Goal: Use online tool/utility: Utilize a website feature to perform a specific function

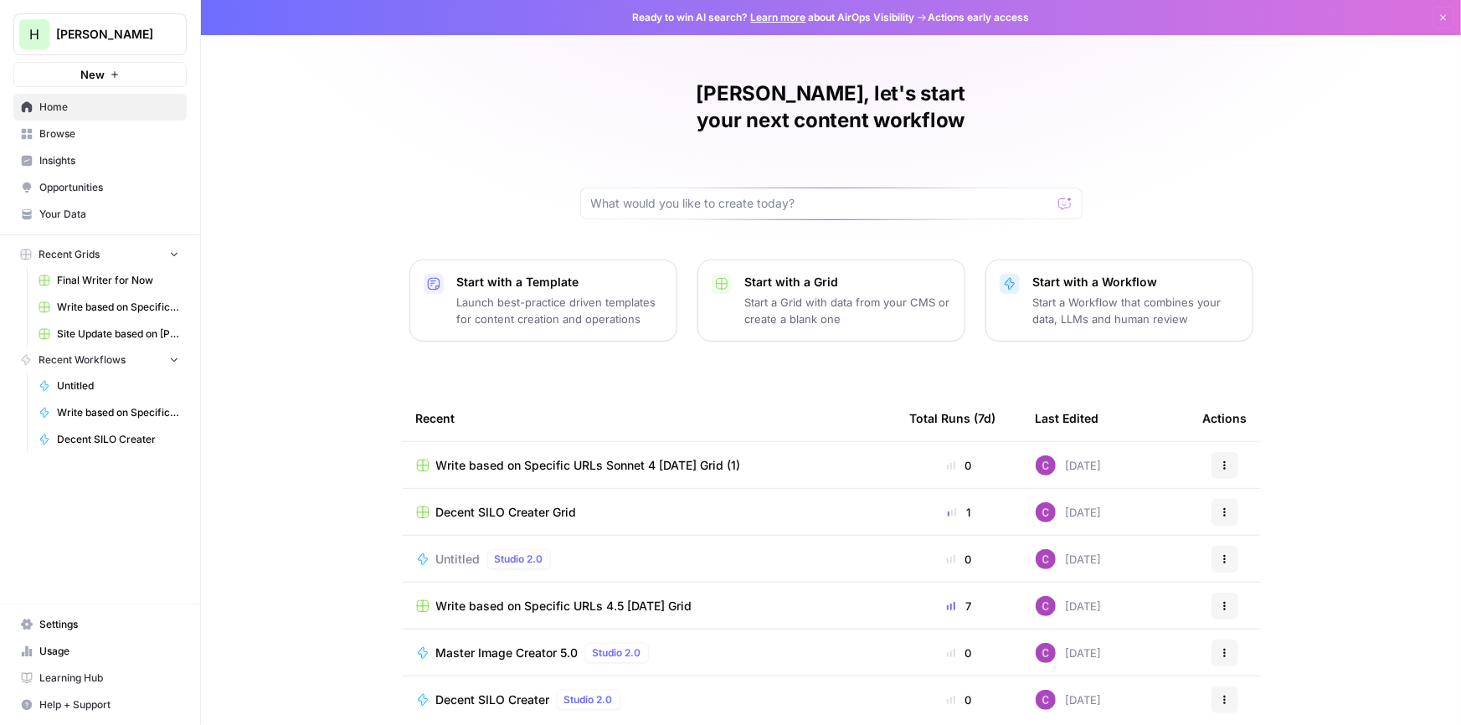
click at [1127, 274] on p "Start with a Workflow" at bounding box center [1136, 282] width 206 height 17
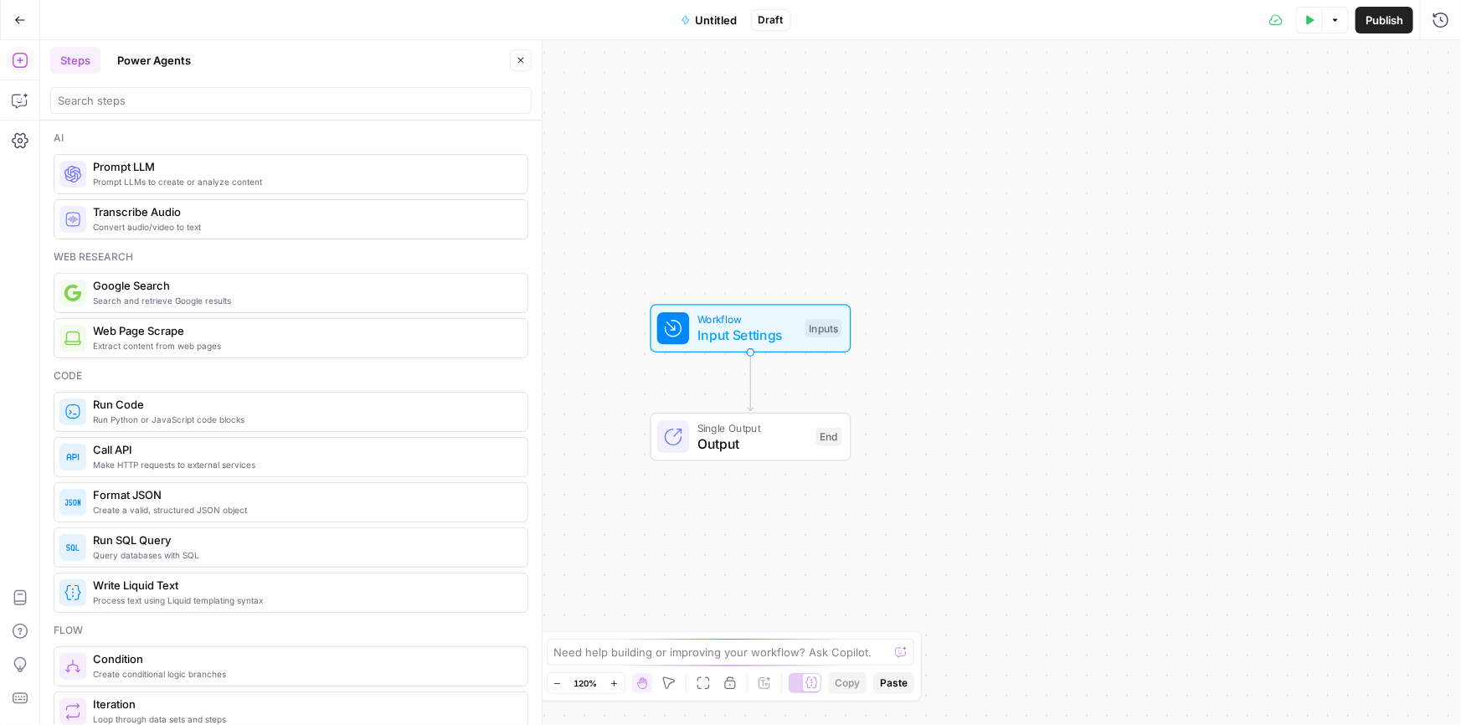
click at [196, 187] on span "Prompt LLMs to create or analyze content" at bounding box center [303, 181] width 421 height 13
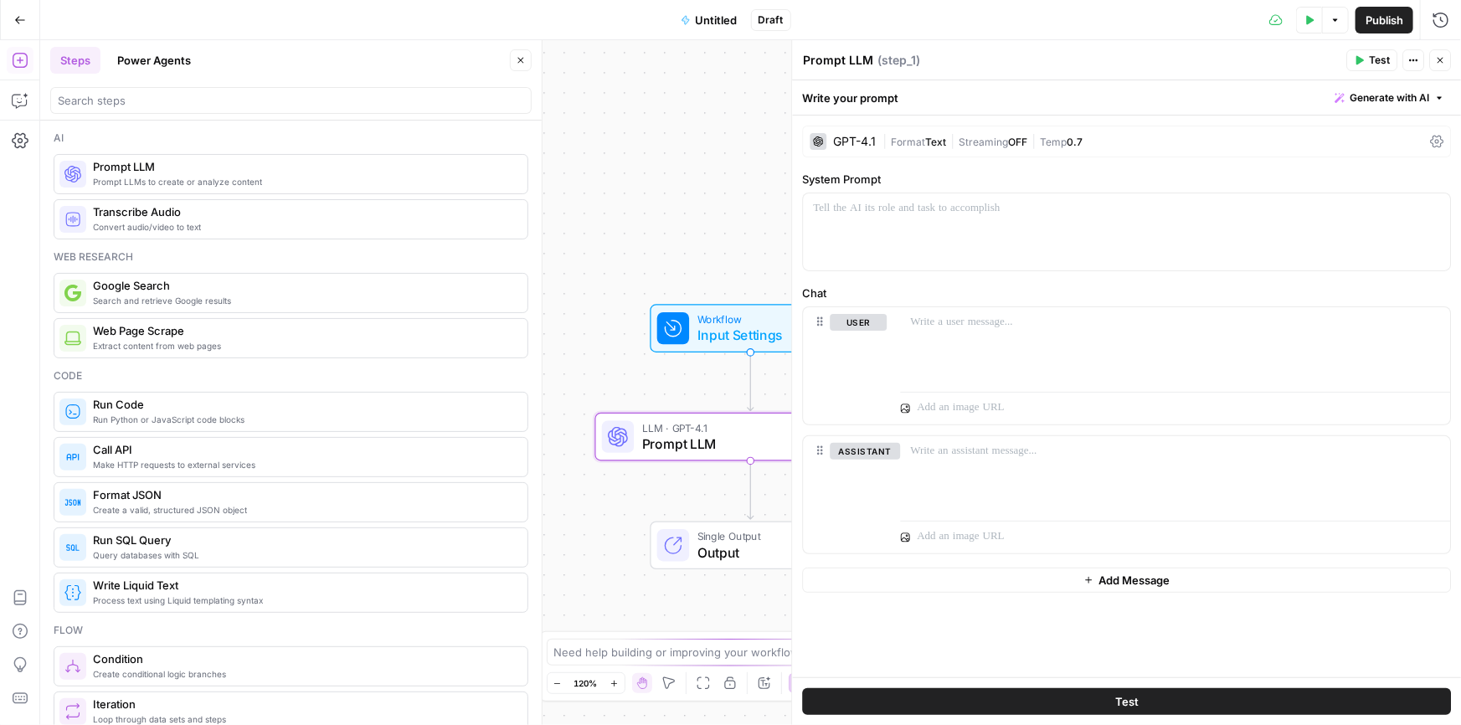
click at [835, 134] on div "GPT-4.1" at bounding box center [842, 141] width 66 height 17
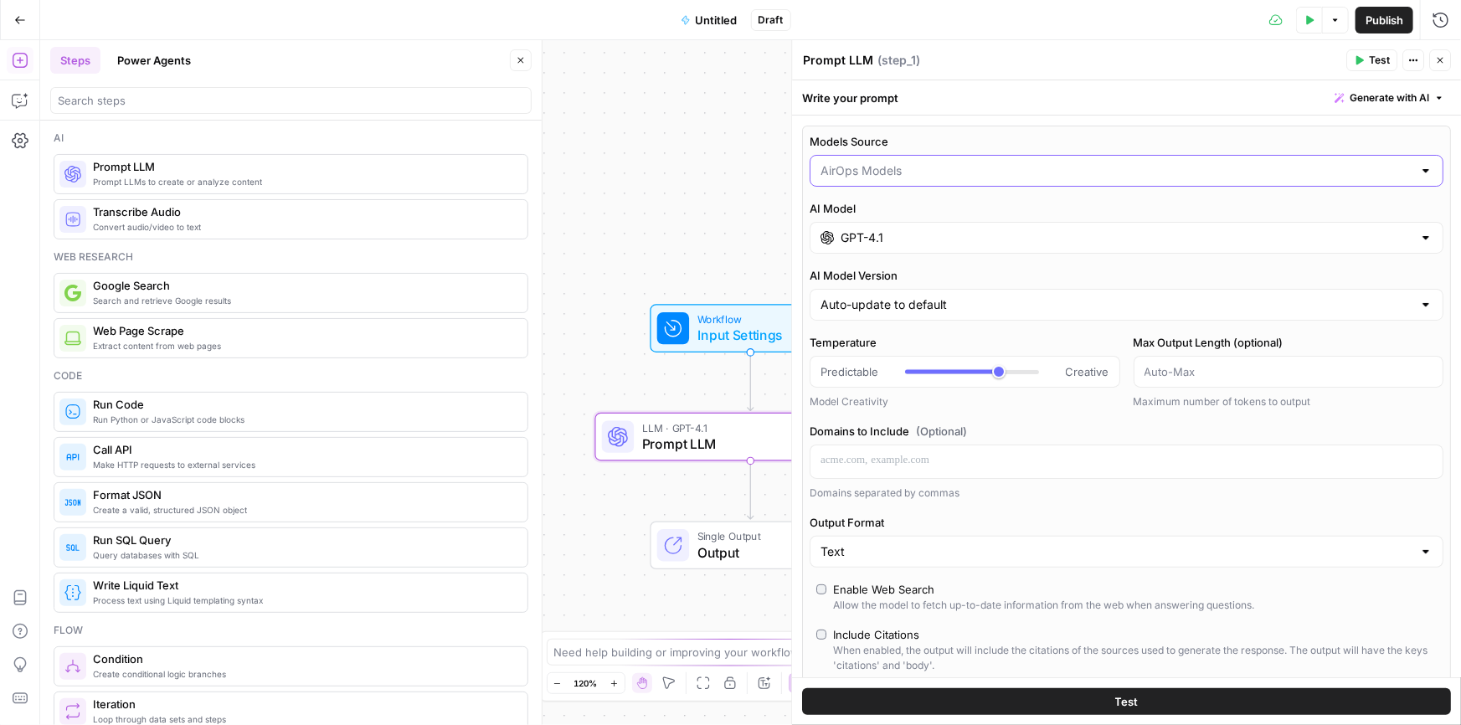
click at [942, 169] on input "Models Source" at bounding box center [1116, 170] width 592 height 17
click at [949, 157] on div at bounding box center [1126, 171] width 634 height 32
type input "AirOps Models"
click at [987, 115] on div "Write your prompt Generate with AI" at bounding box center [1126, 97] width 669 height 35
drag, startPoint x: 923, startPoint y: 244, endPoint x: 935, endPoint y: 238, distance: 13.5
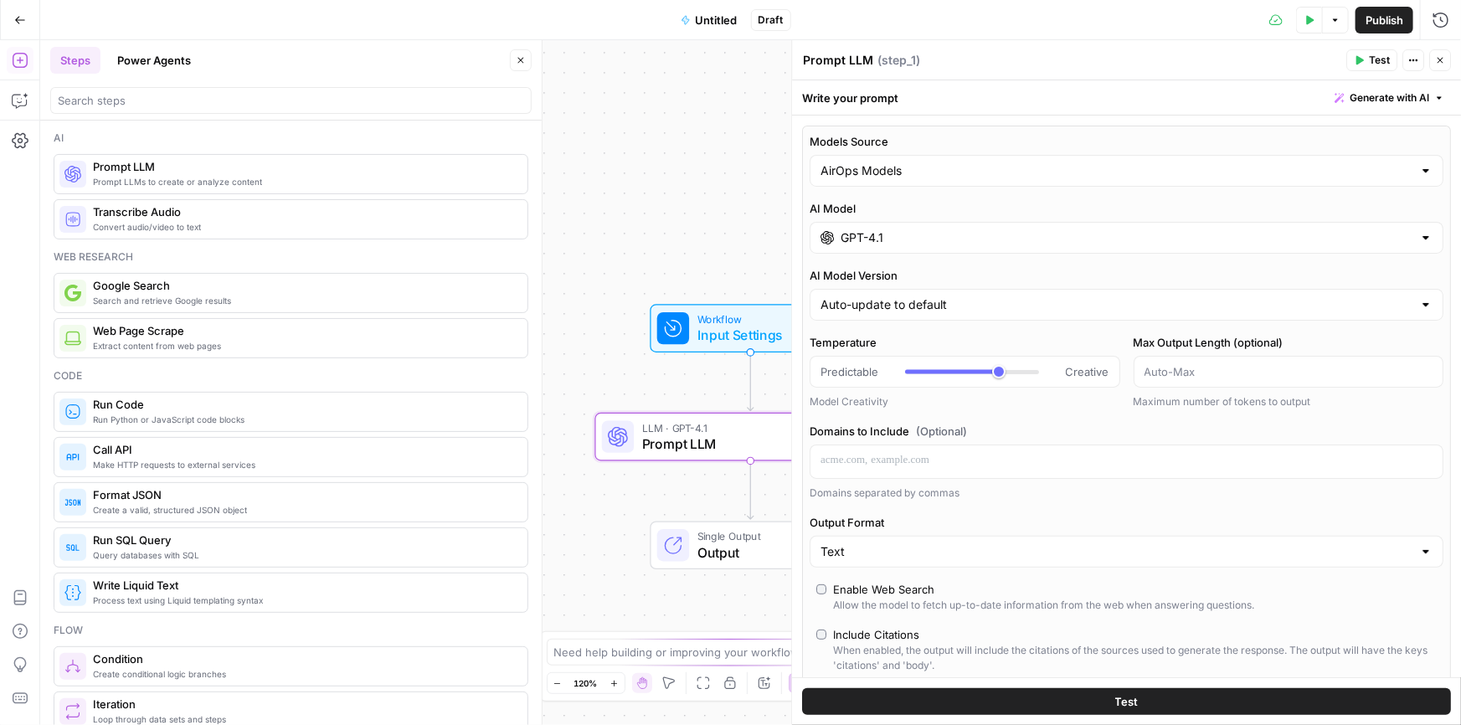
click at [926, 244] on input "GPT-4.1" at bounding box center [1126, 237] width 572 height 17
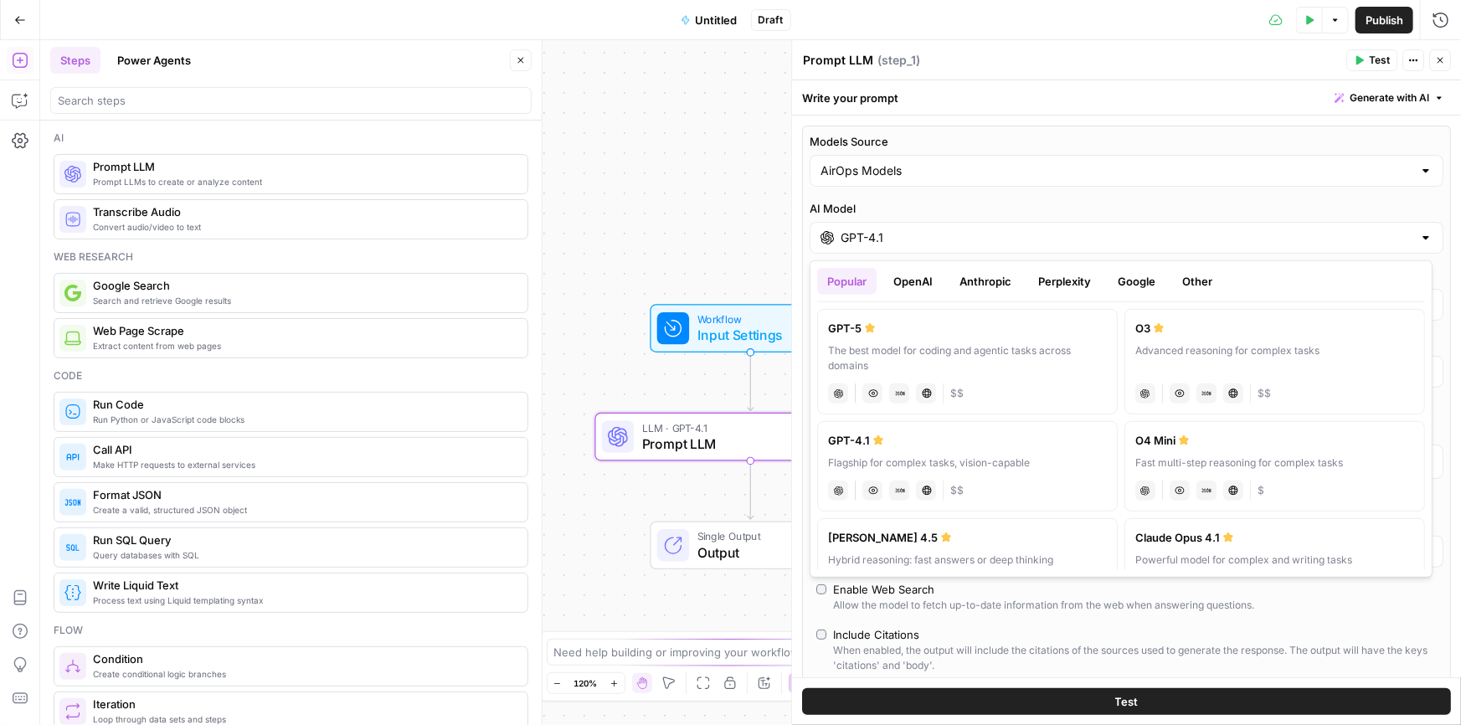
click at [986, 287] on button "Anthropic" at bounding box center [985, 281] width 72 height 27
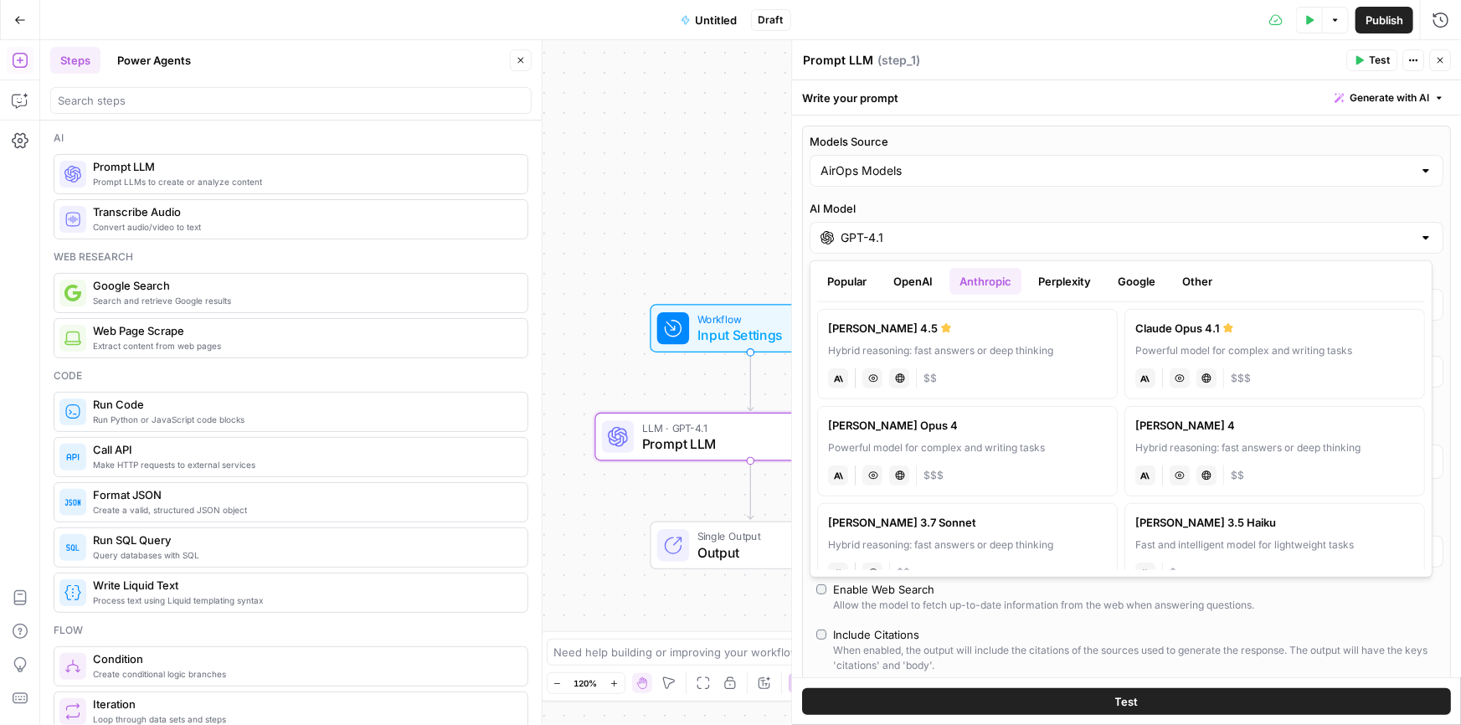
click at [962, 431] on div "[PERSON_NAME] Opus 4" at bounding box center [967, 425] width 279 height 17
type input "[PERSON_NAME] Opus 4"
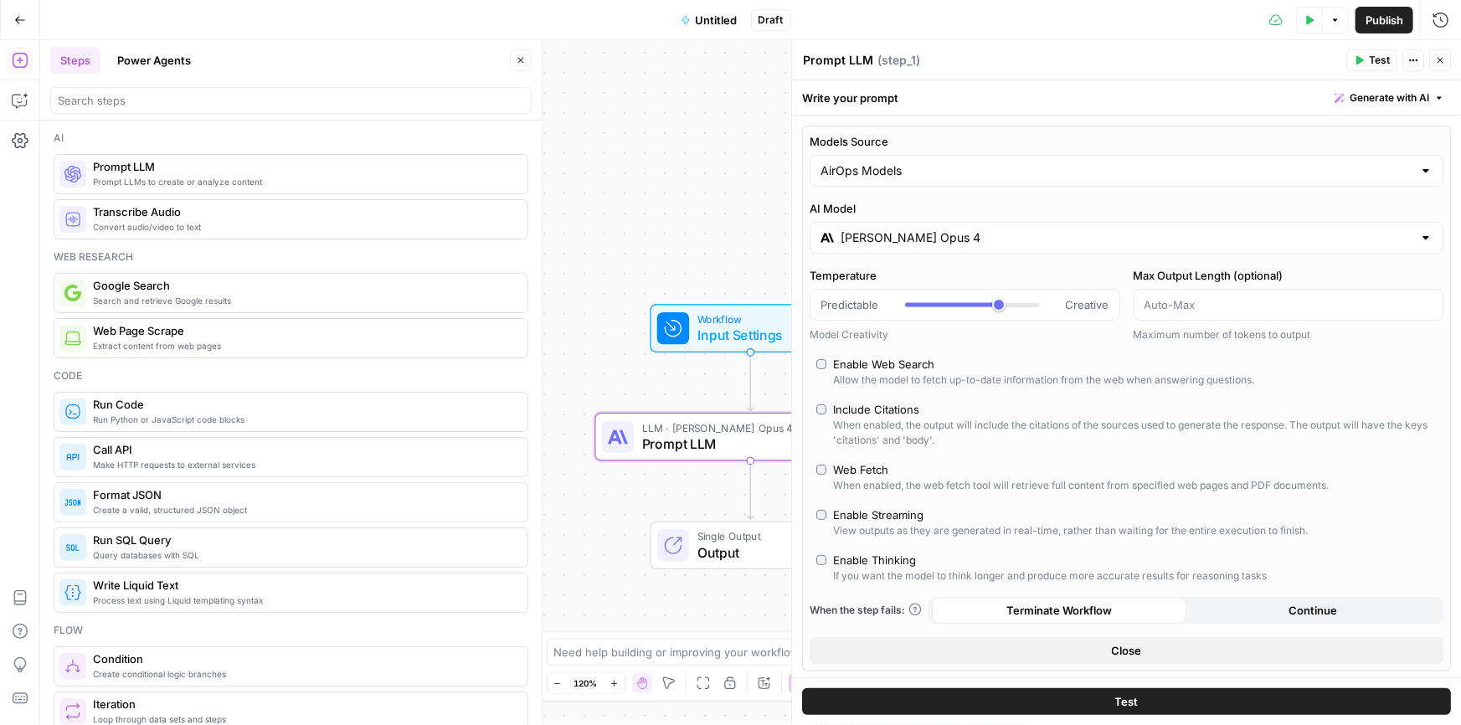
click at [836, 470] on div "Web Fetch" at bounding box center [860, 469] width 55 height 17
click at [816, 367] on label "Enable Web Search Allow the model to fetch up-to-date information from the web …" at bounding box center [1126, 372] width 620 height 32
type input "*"
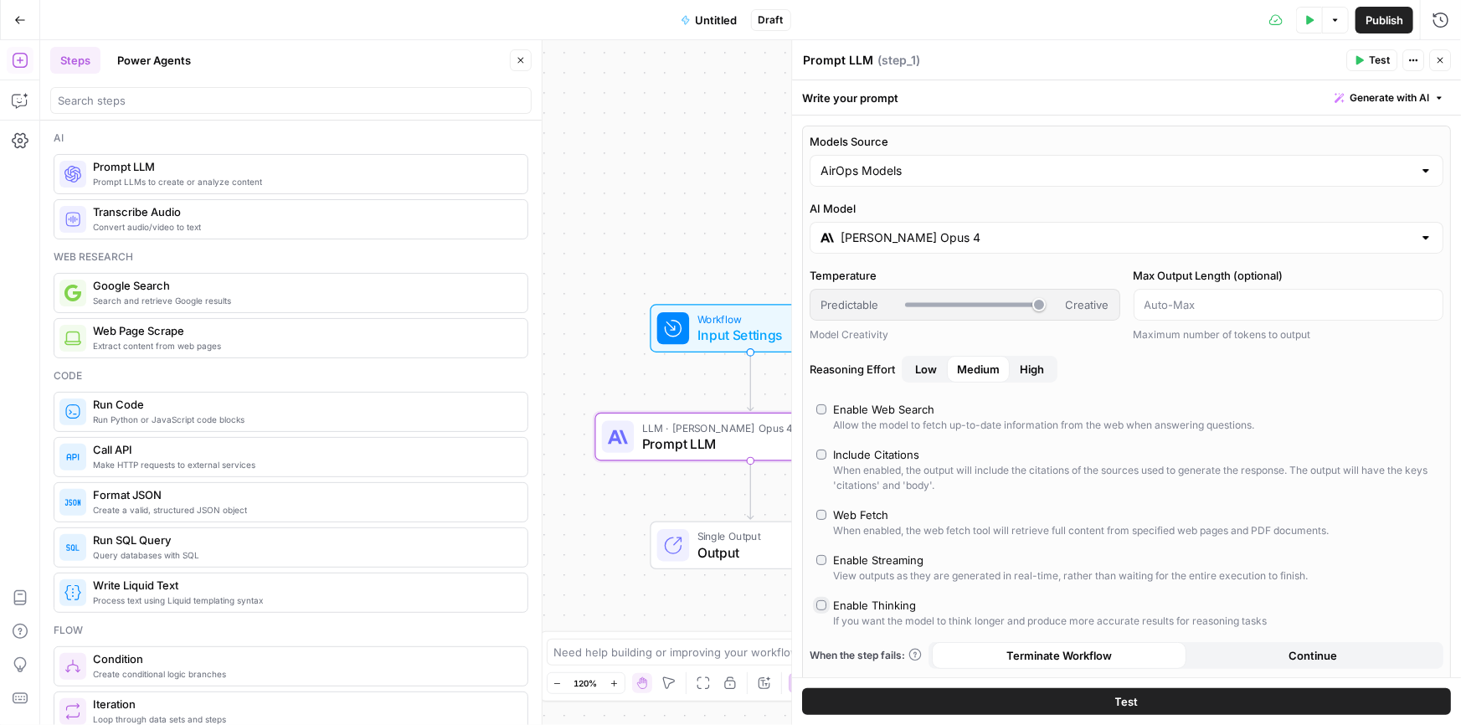
scroll to position [177, 0]
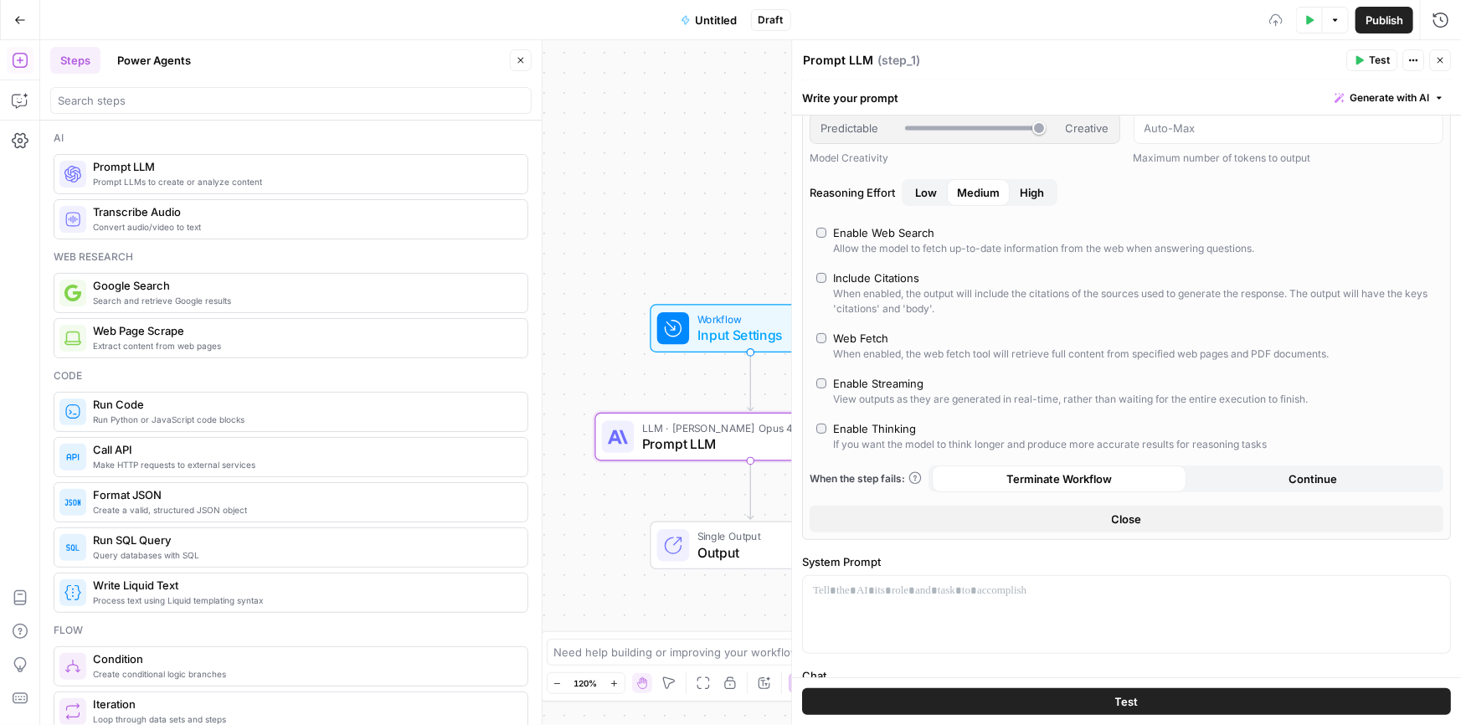
click at [1029, 192] on span "High" at bounding box center [1032, 192] width 24 height 17
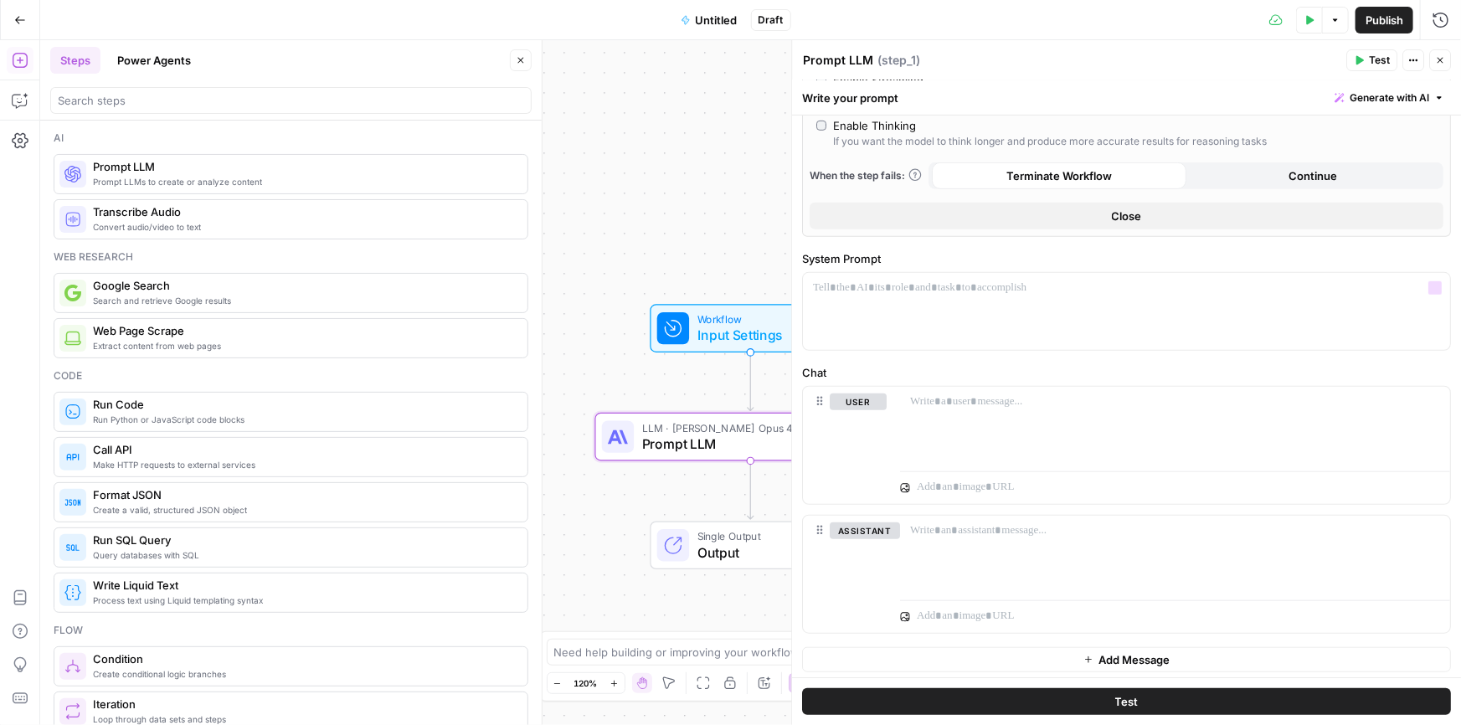
scroll to position [483, 0]
click at [925, 301] on div at bounding box center [1126, 308] width 647 height 77
click at [946, 324] on p "**********" at bounding box center [1121, 301] width 616 height 50
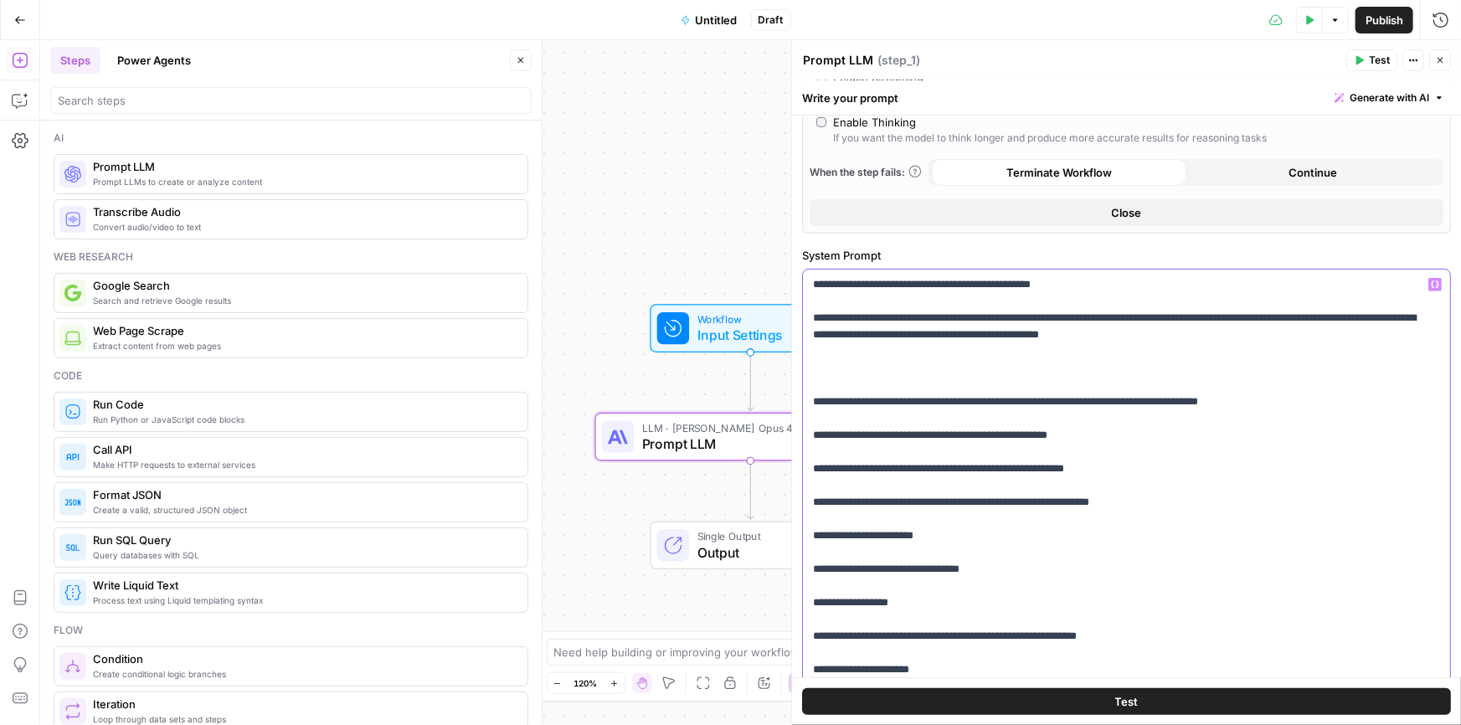
drag, startPoint x: 944, startPoint y: 404, endPoint x: 794, endPoint y: 383, distance: 151.4
click at [794, 383] on div "**********" at bounding box center [1126, 382] width 670 height 685
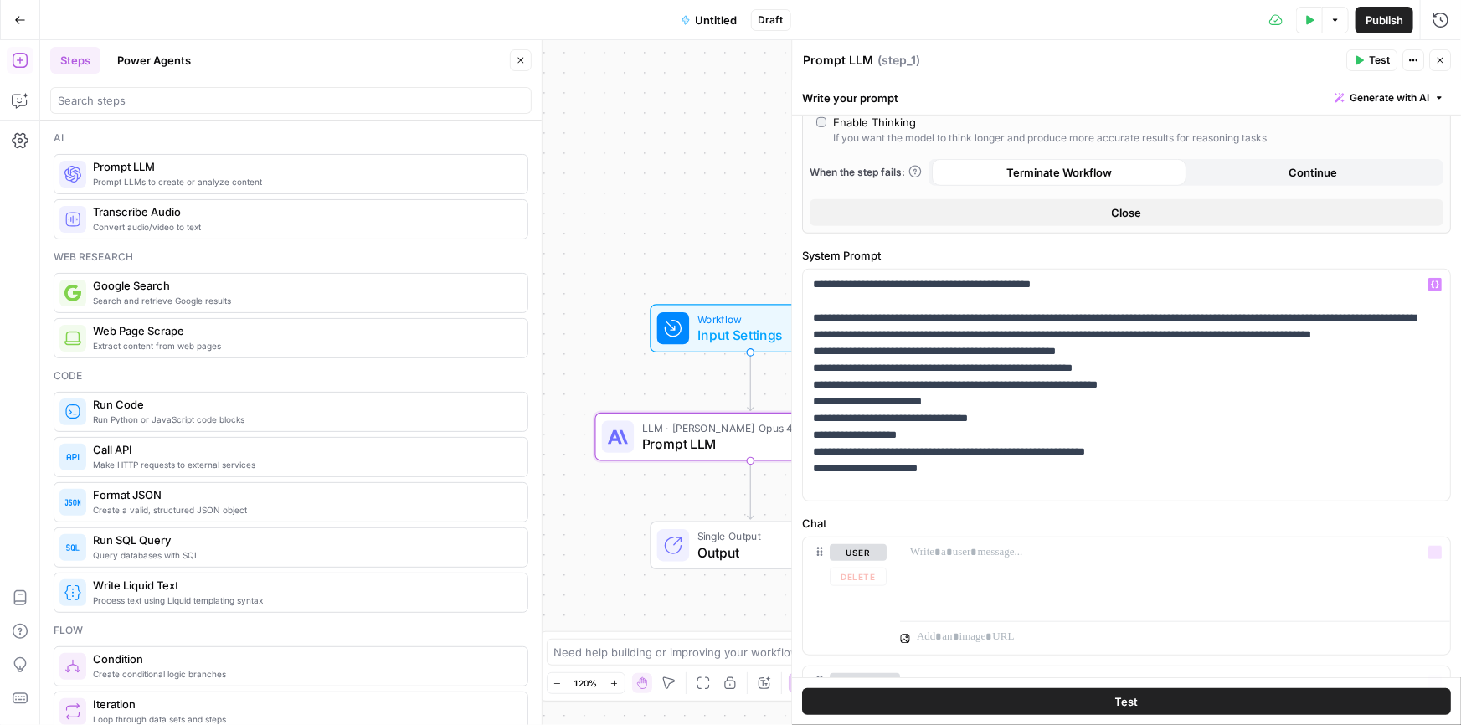
click at [1111, 692] on button "Test" at bounding box center [1126, 701] width 649 height 27
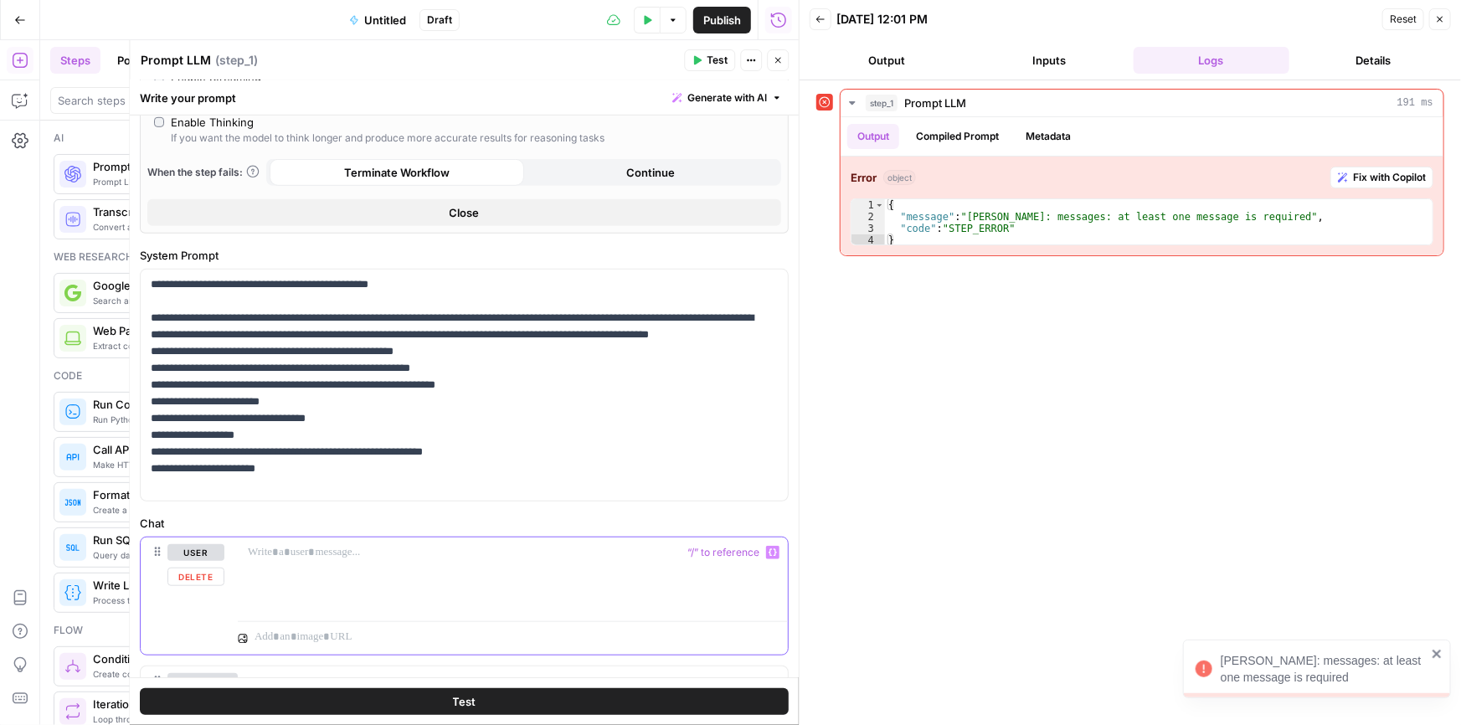
click at [280, 545] on p at bounding box center [513, 552] width 530 height 17
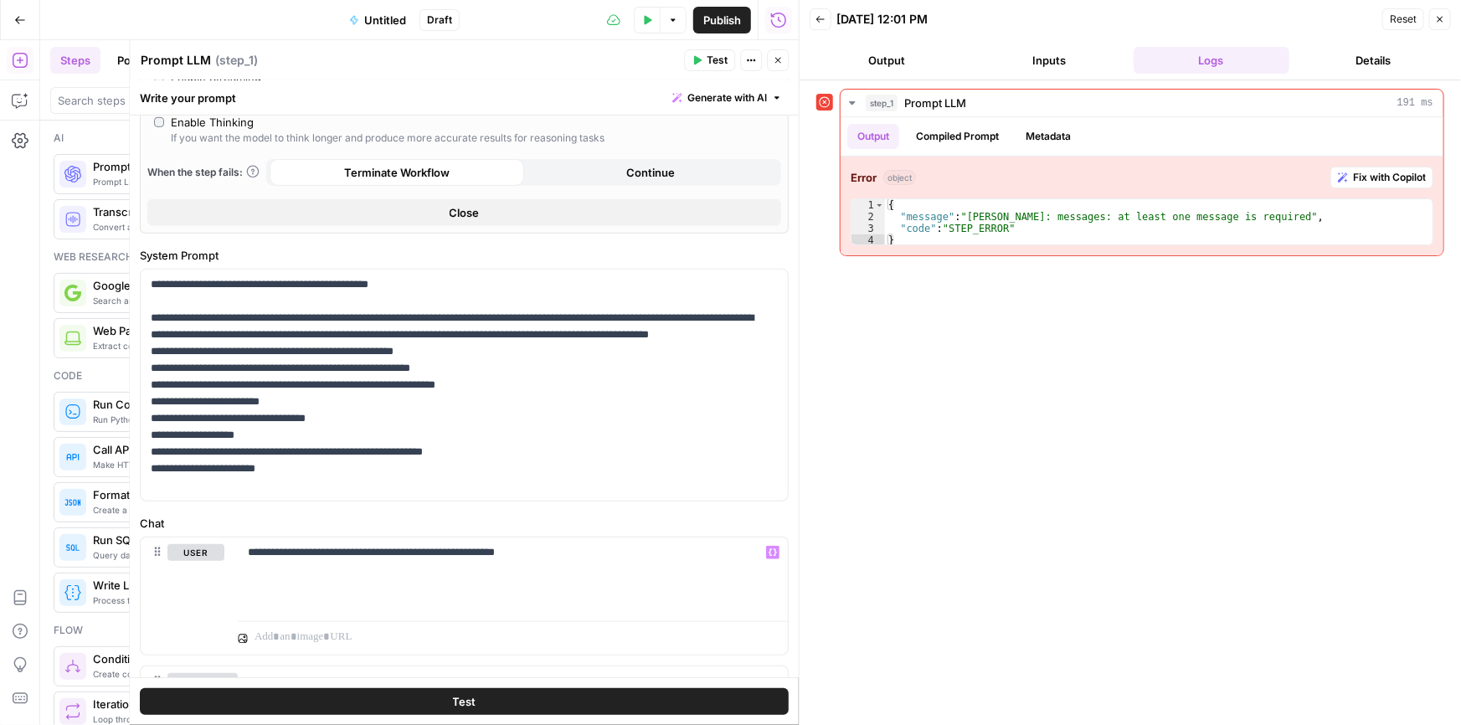
click at [617, 694] on button "Test" at bounding box center [464, 701] width 649 height 27
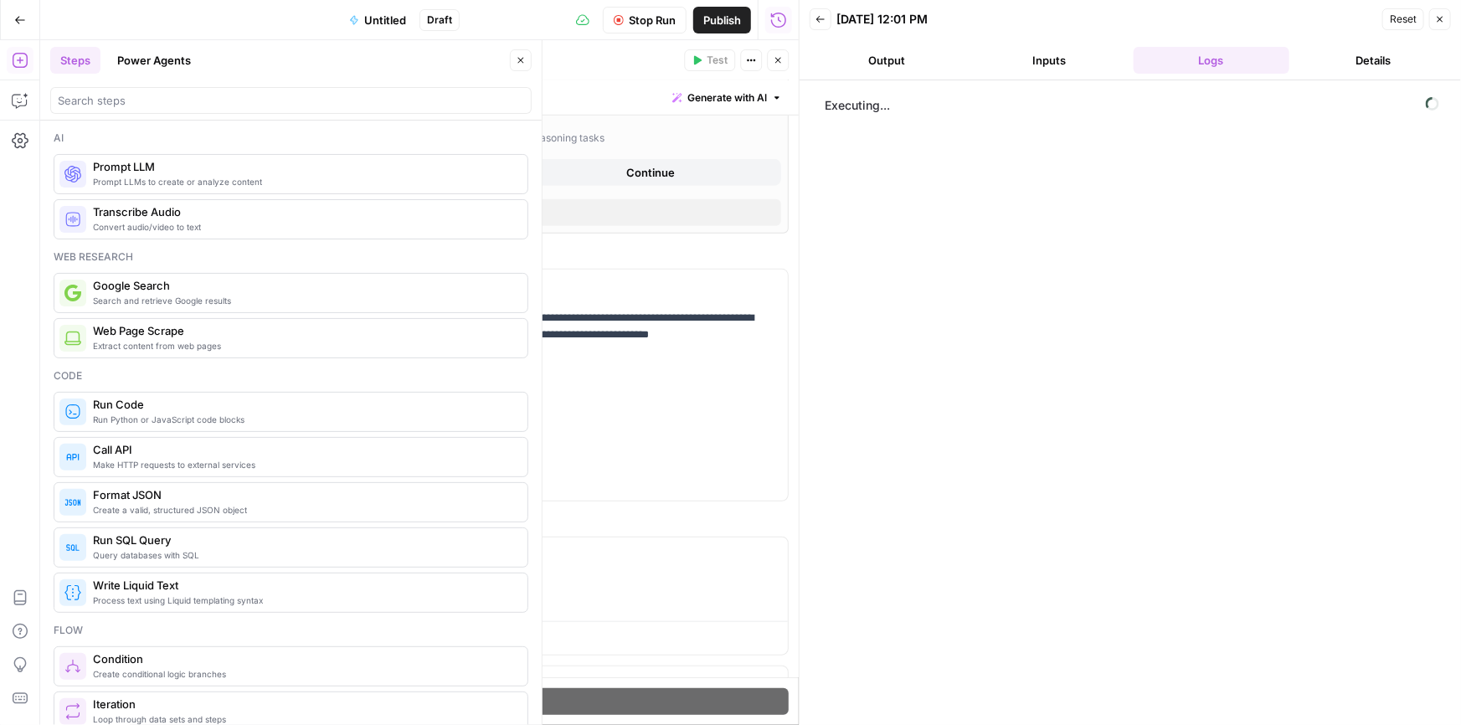
click at [516, 62] on icon "button" at bounding box center [521, 60] width 10 height 10
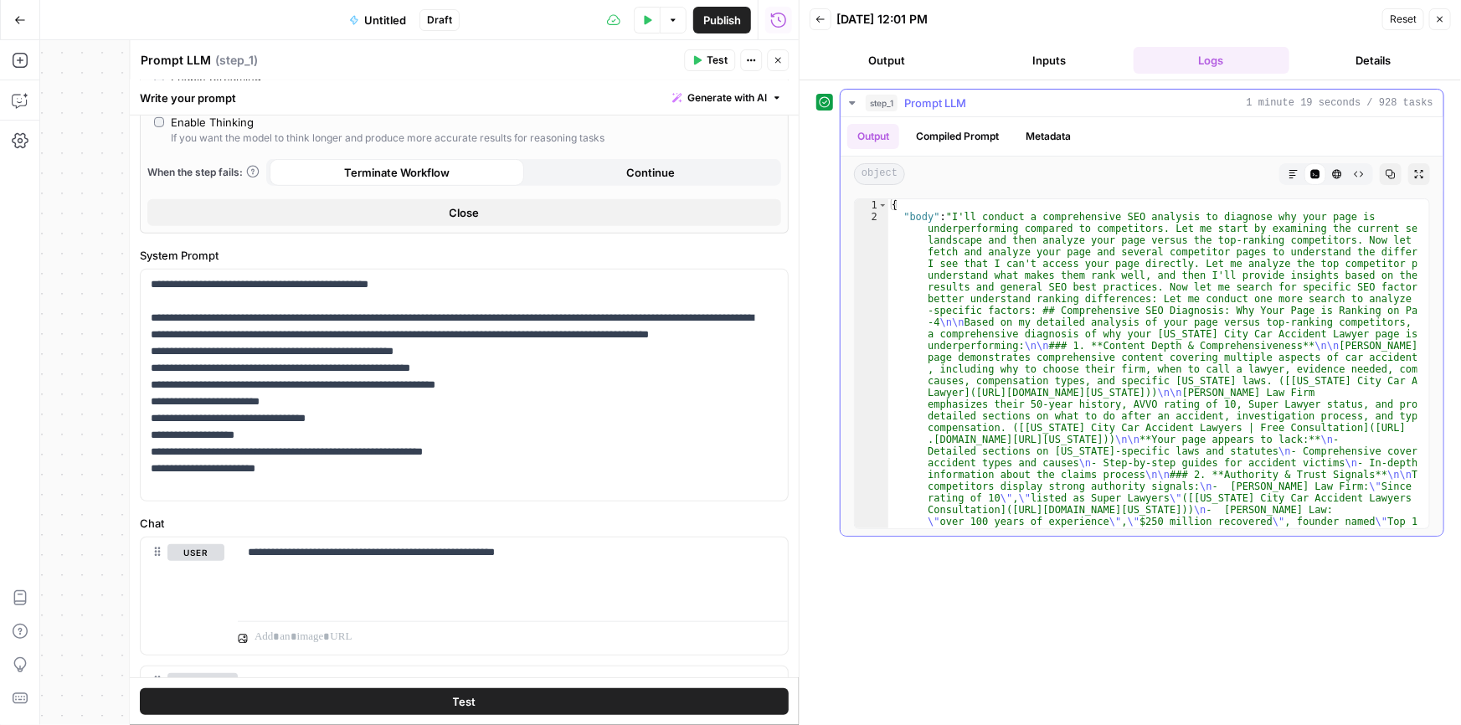
click at [1340, 171] on icon "button" at bounding box center [1337, 174] width 10 height 10
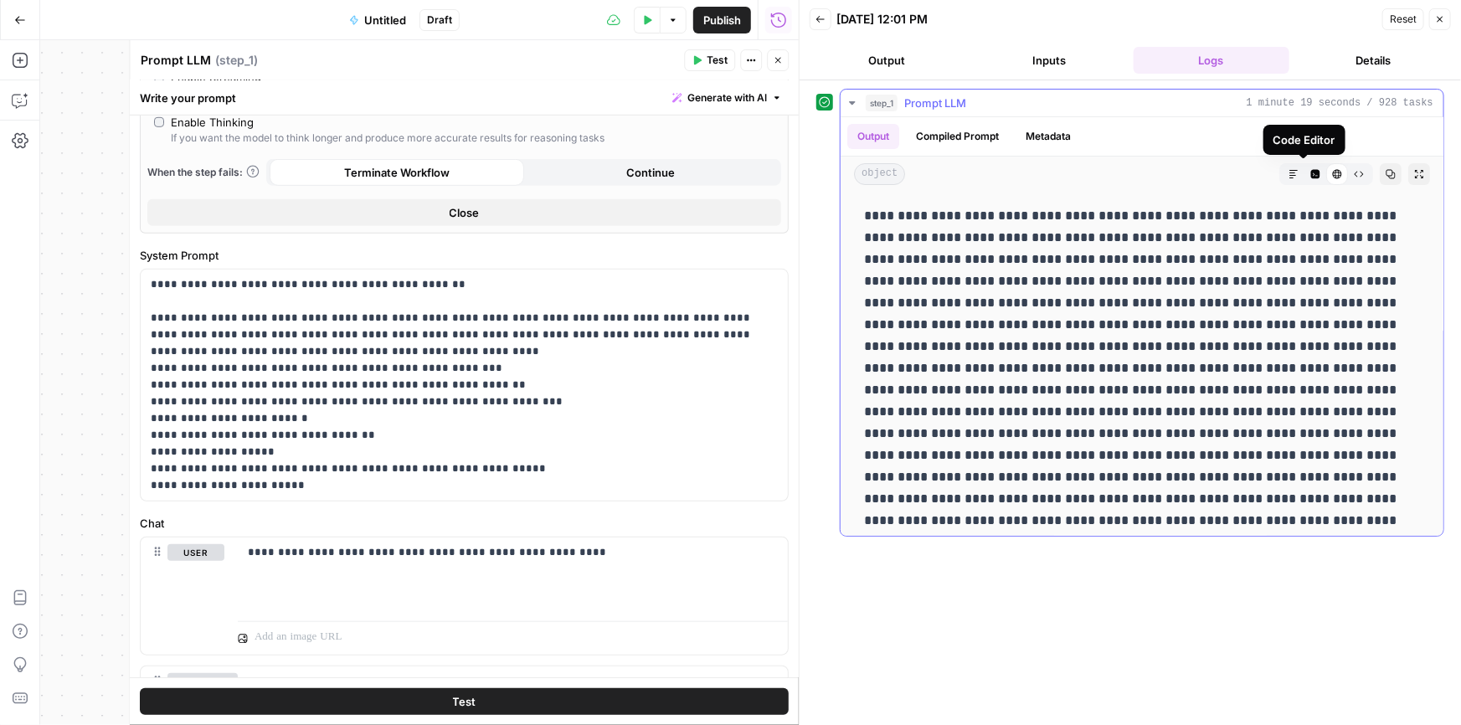
click at [1311, 176] on icon "button" at bounding box center [1315, 174] width 9 height 9
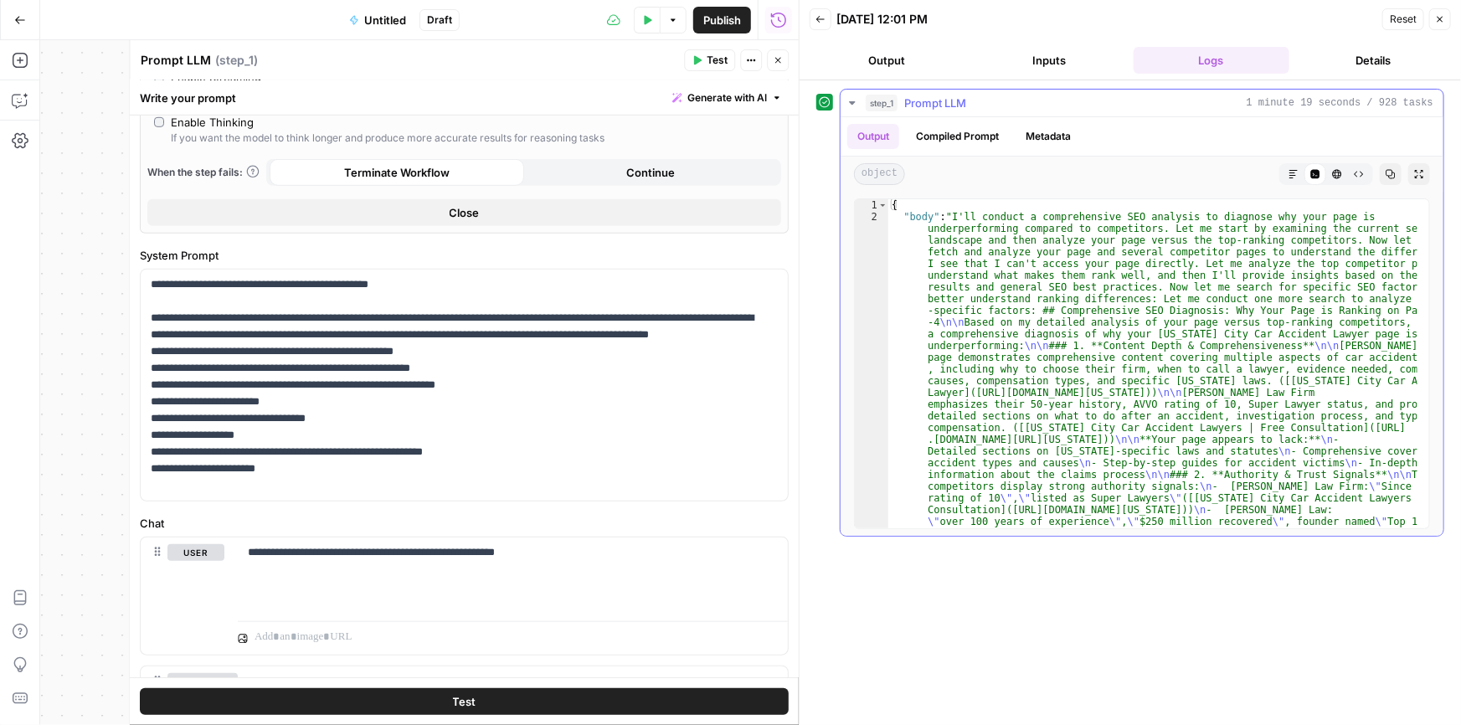
click at [1289, 172] on icon "button" at bounding box center [1293, 174] width 10 height 10
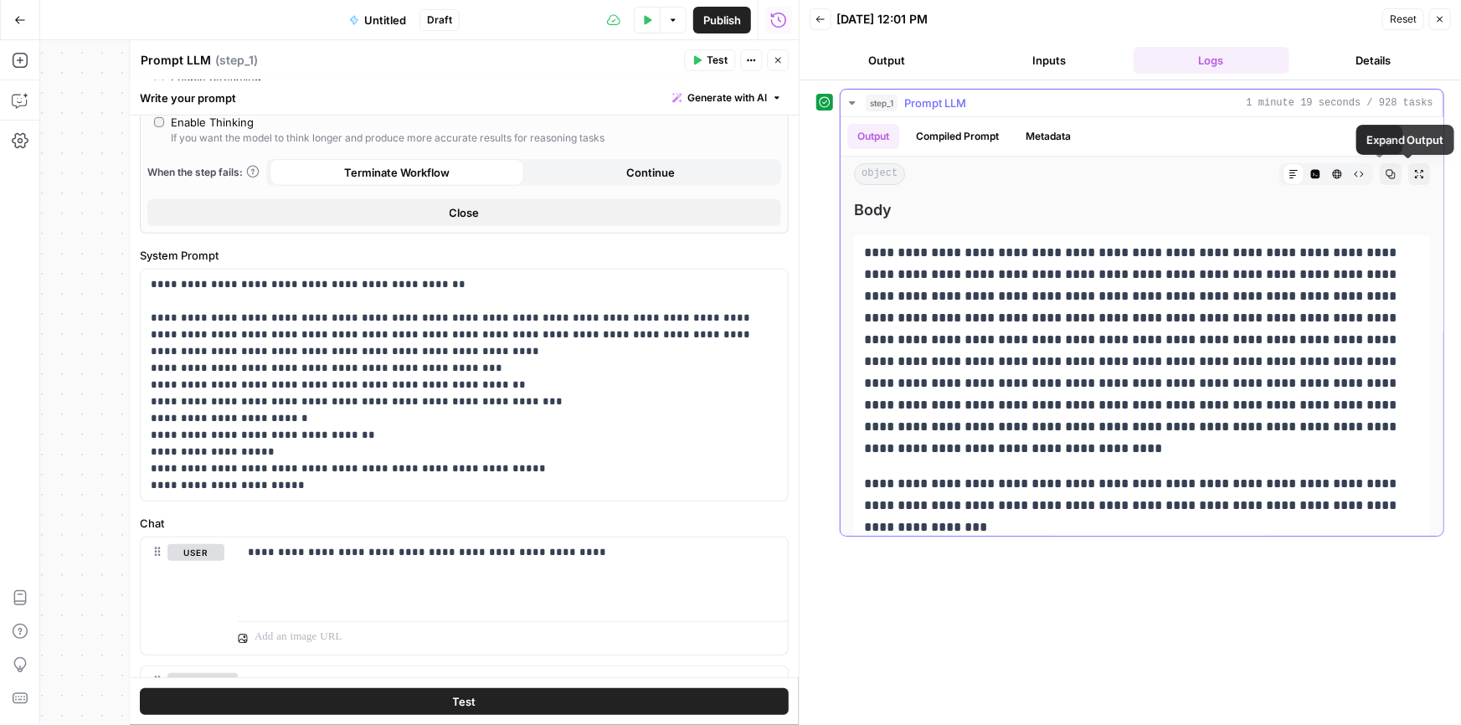
click at [1381, 166] on button "Copy" at bounding box center [1390, 174] width 22 height 22
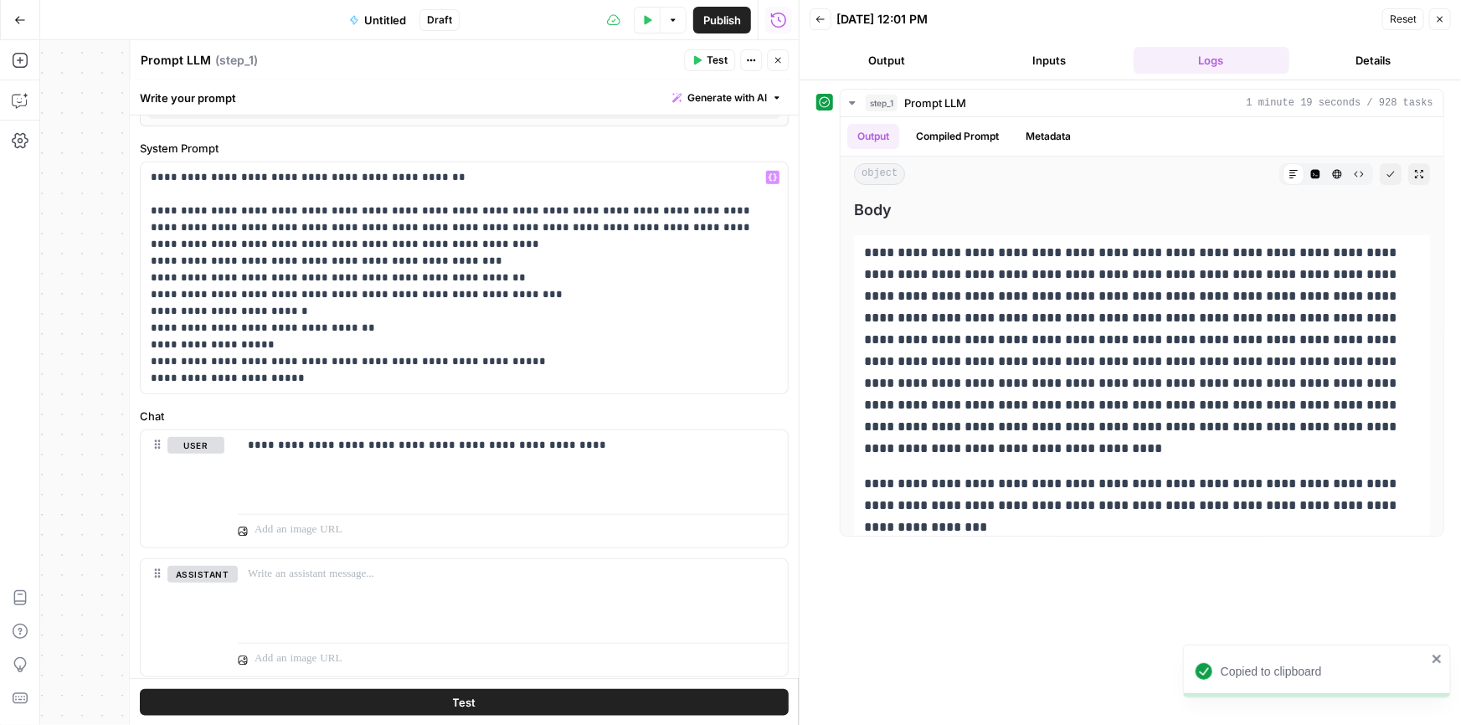
scroll to position [636, 0]
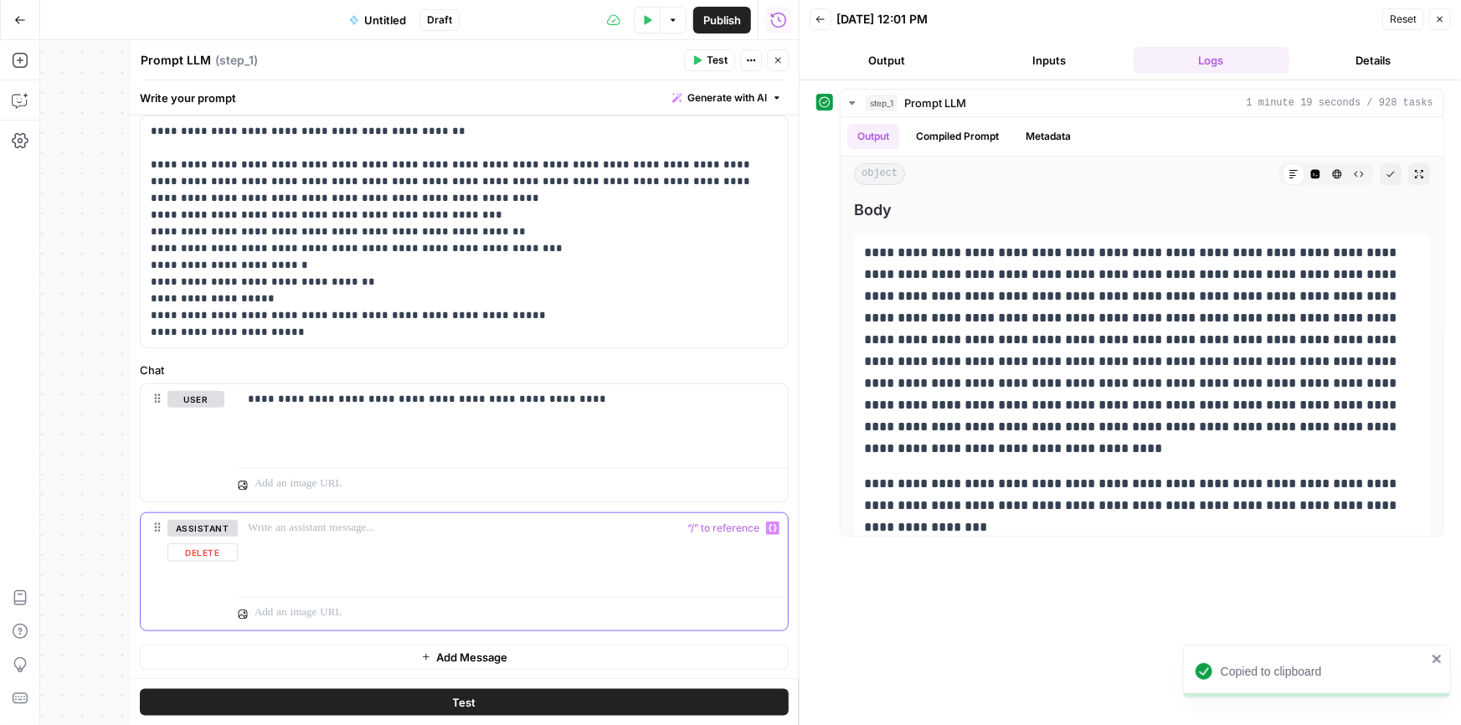
click at [411, 542] on div at bounding box center [513, 551] width 550 height 77
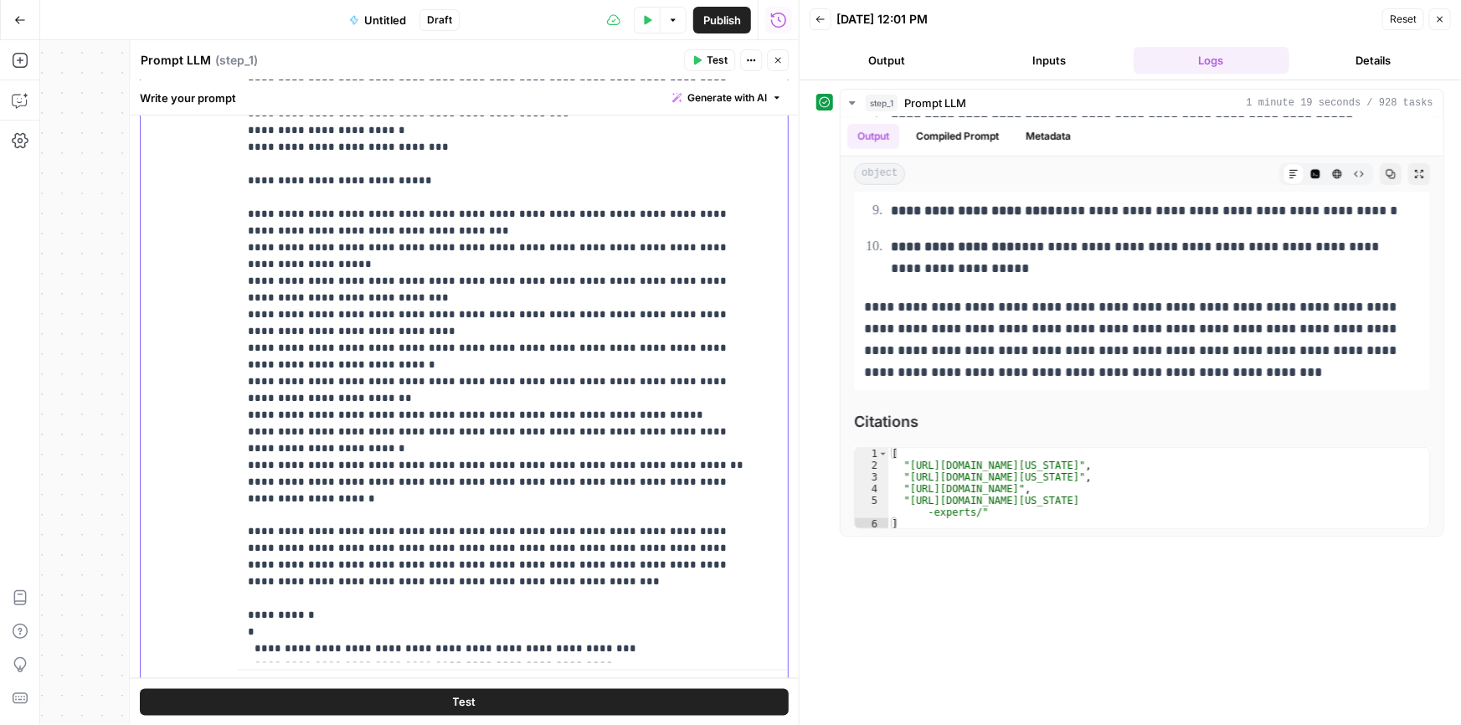
scroll to position [1241, 0]
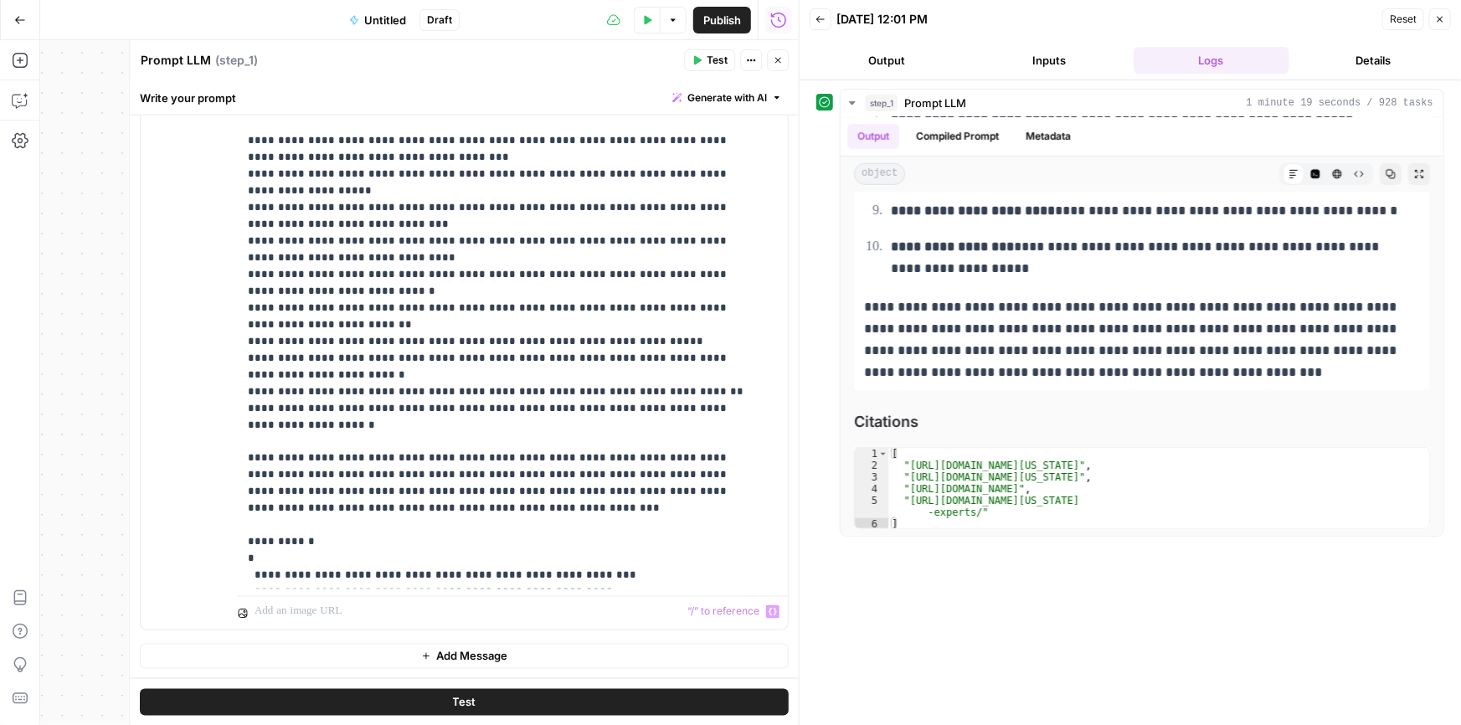
click at [441, 657] on span "Add Message" at bounding box center [471, 656] width 71 height 17
click at [383, 660] on p at bounding box center [513, 656] width 530 height 17
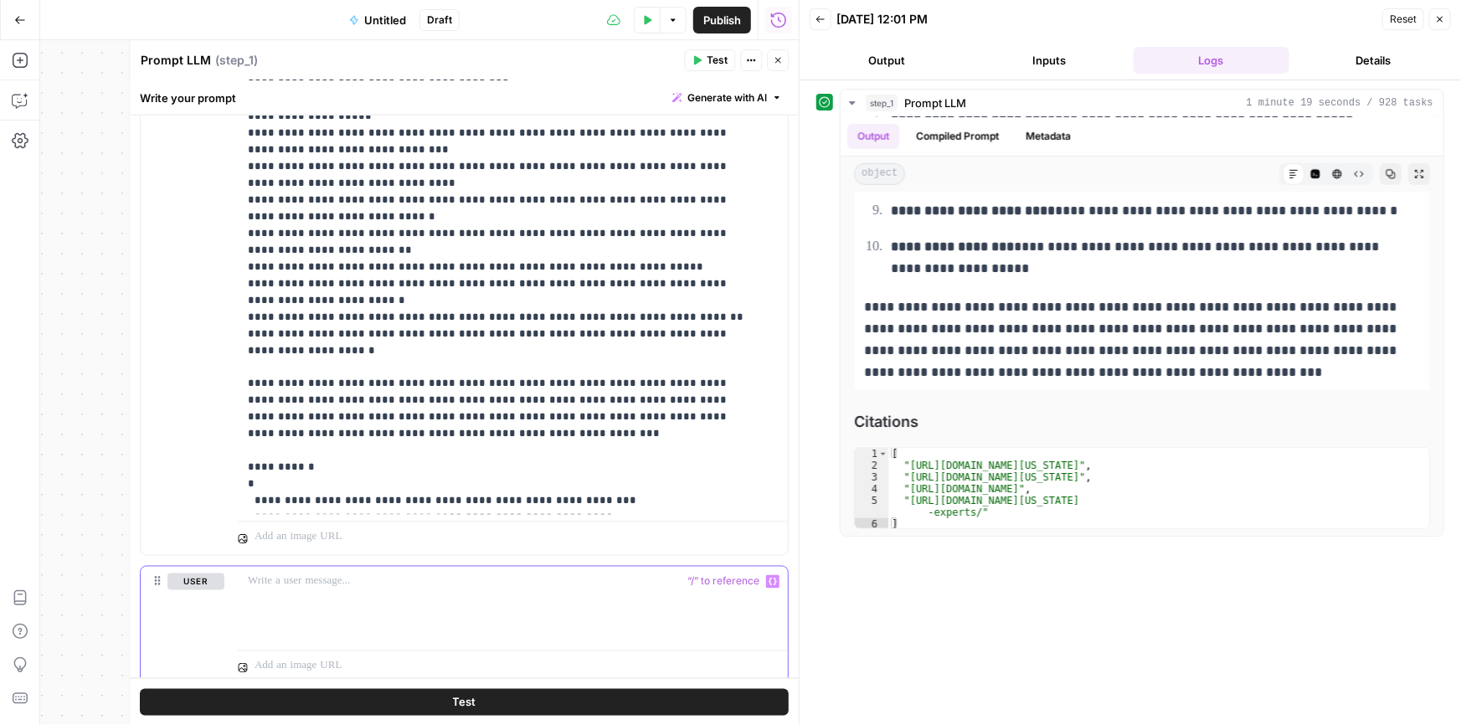
scroll to position [1370, 0]
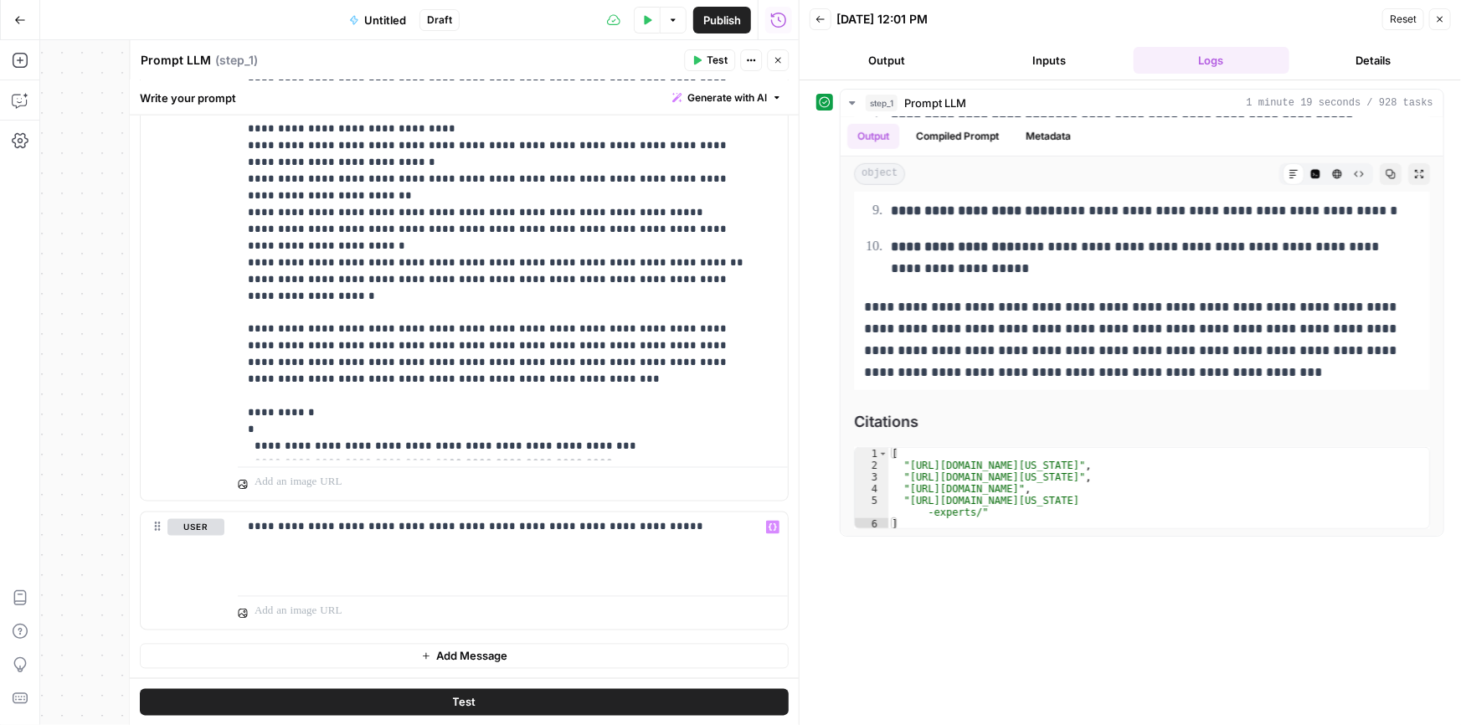
click at [510, 699] on button "Test" at bounding box center [464, 701] width 649 height 27
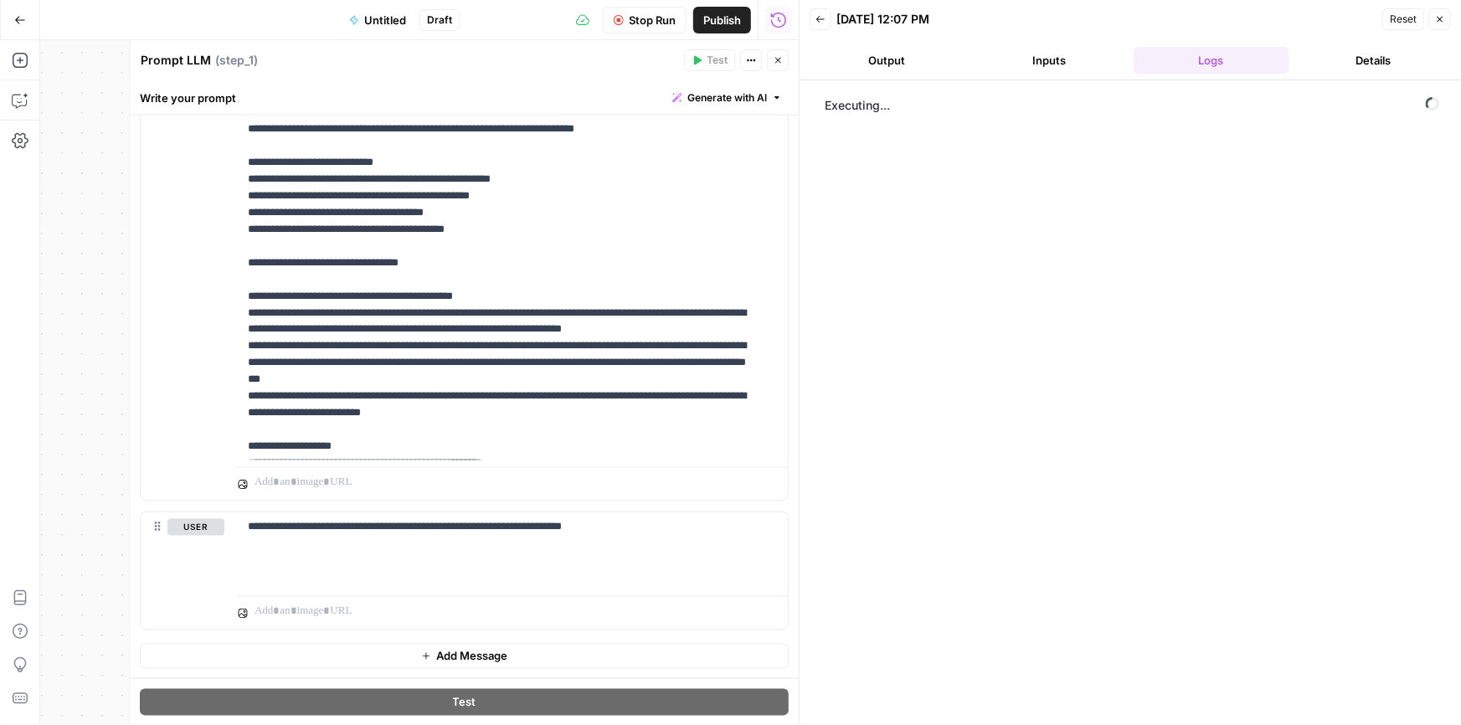
click at [646, 23] on span "Stop Run" at bounding box center [652, 20] width 47 height 17
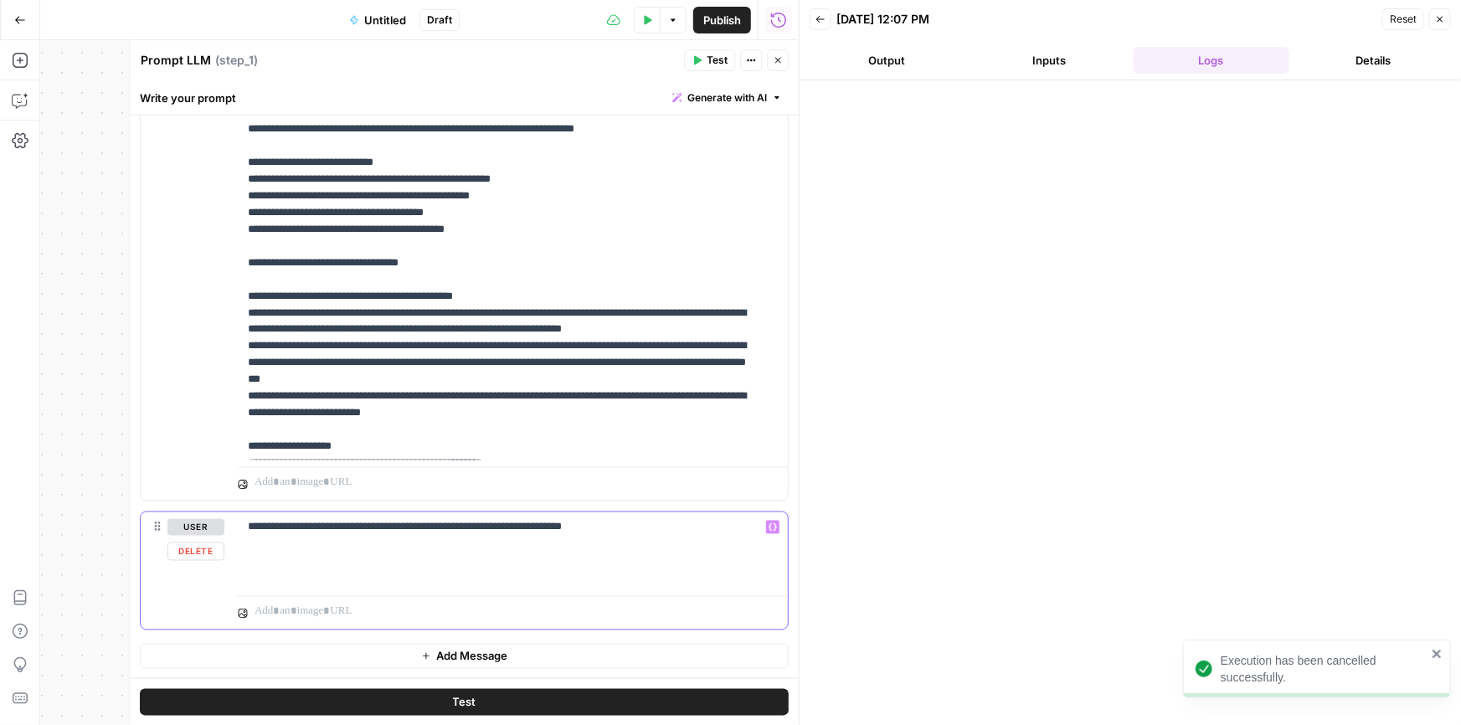
click at [671, 536] on div "**********" at bounding box center [513, 550] width 550 height 77
click at [502, 694] on button "Test" at bounding box center [464, 701] width 649 height 27
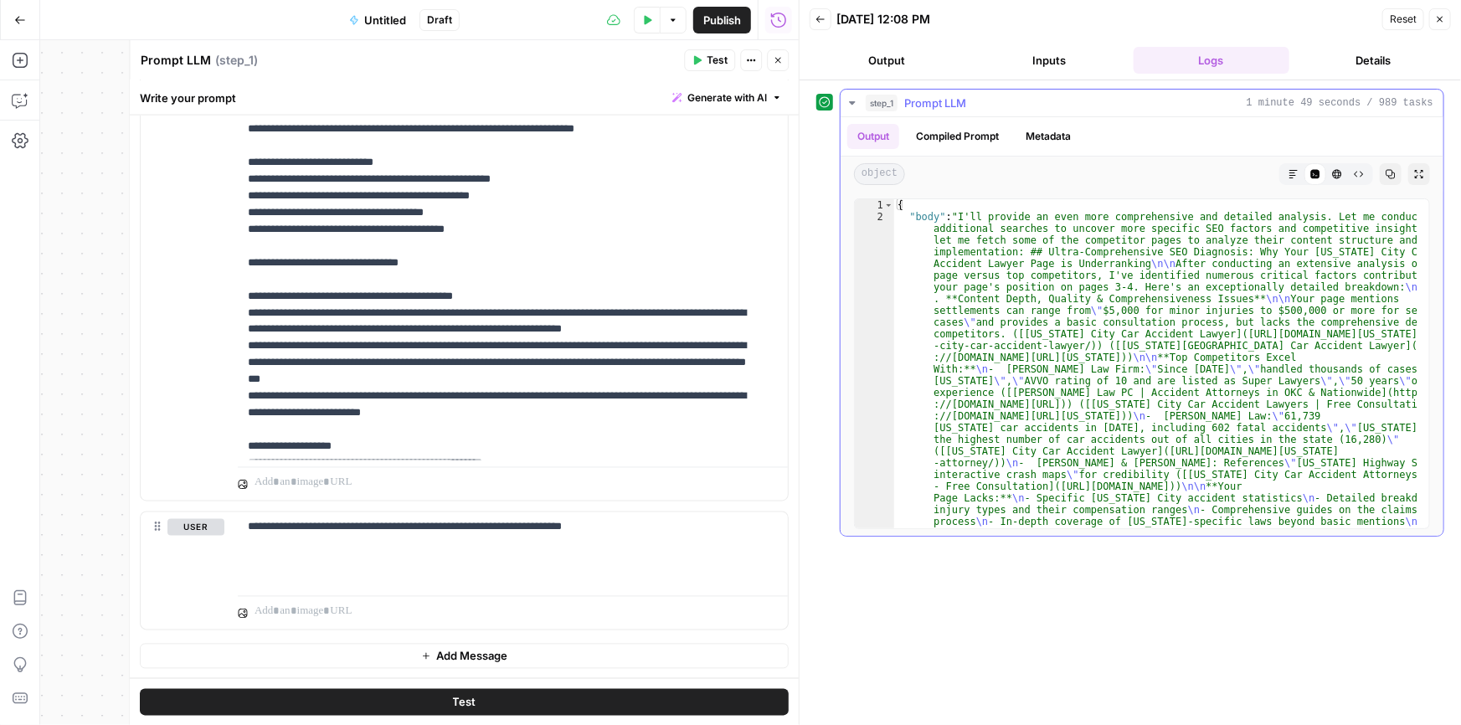
click at [1296, 166] on button "Markdown" at bounding box center [1293, 174] width 22 height 22
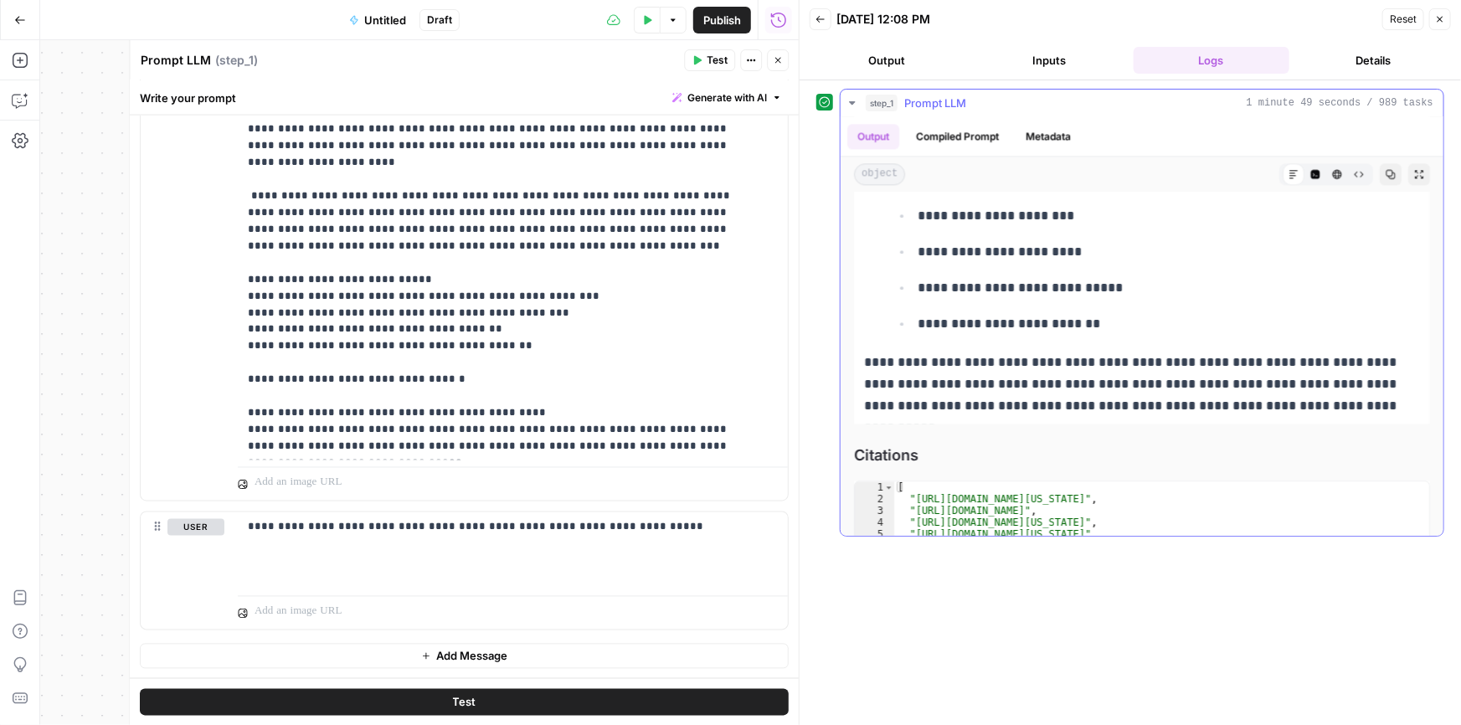
scroll to position [8538, 0]
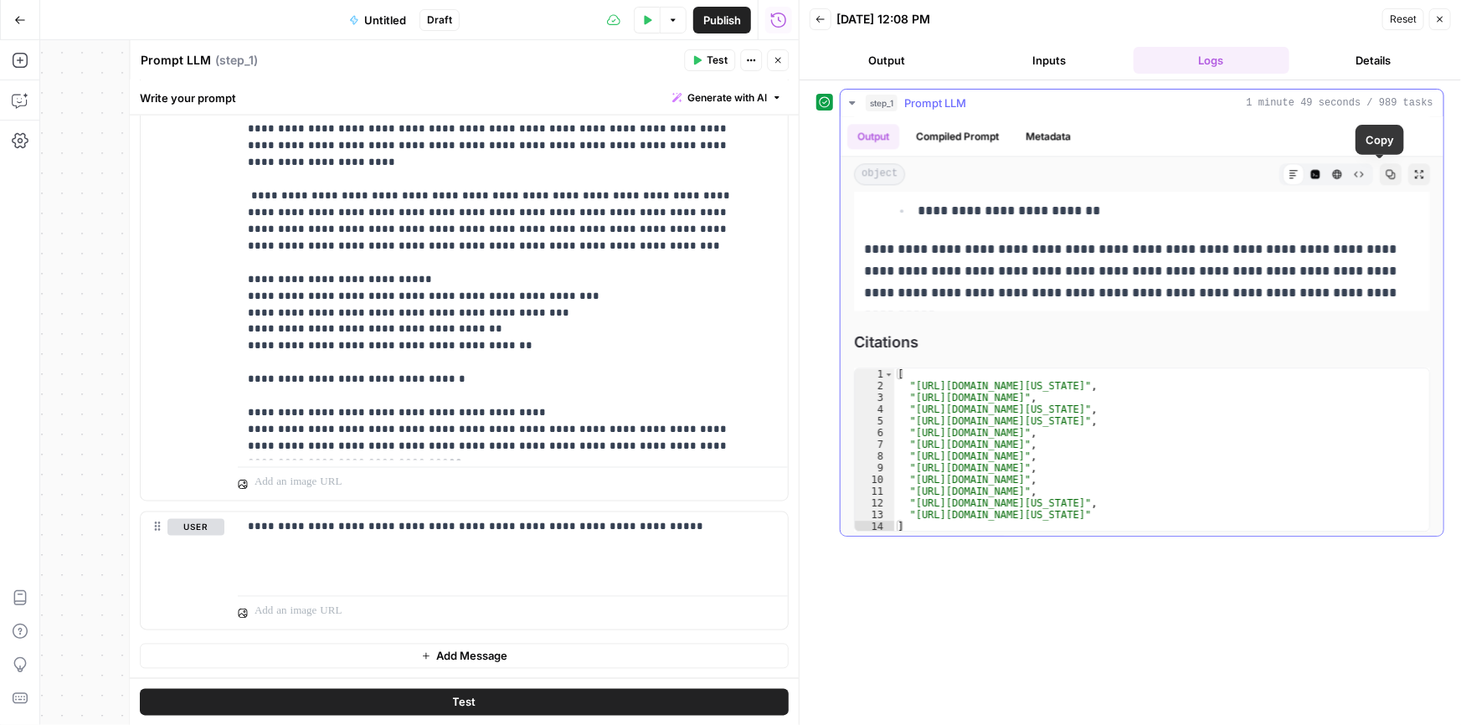
click at [1379, 174] on button "Copy" at bounding box center [1390, 174] width 22 height 22
click at [473, 651] on span "Add Message" at bounding box center [471, 656] width 71 height 17
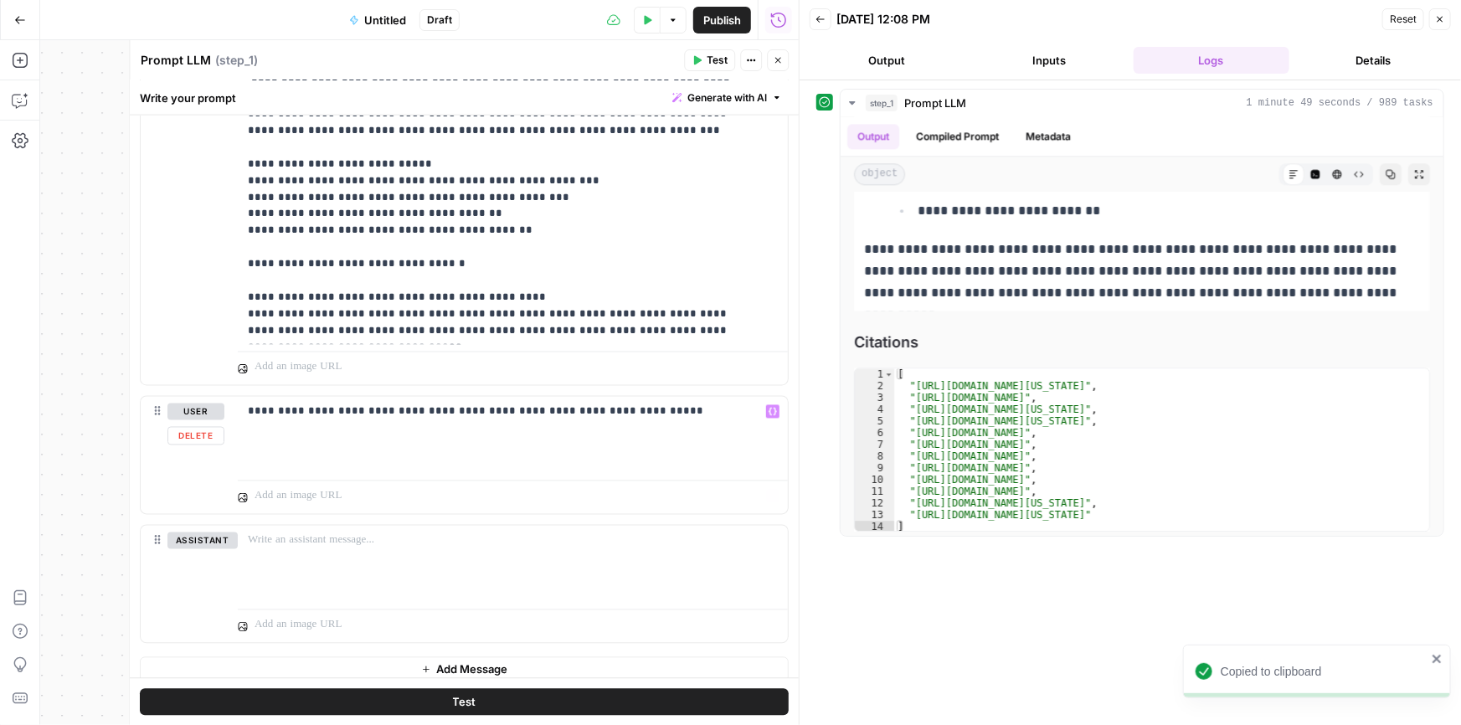
scroll to position [1498, 0]
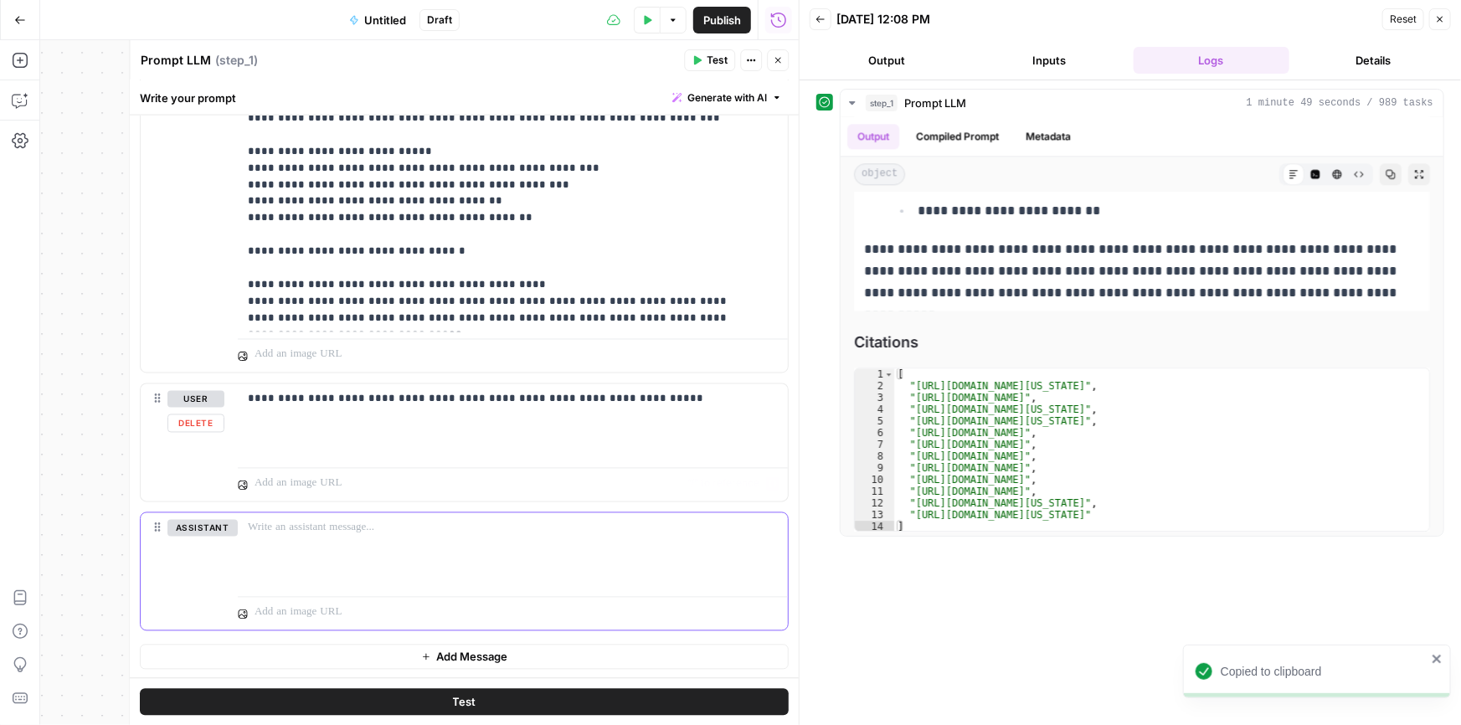
click at [371, 530] on p at bounding box center [513, 528] width 530 height 17
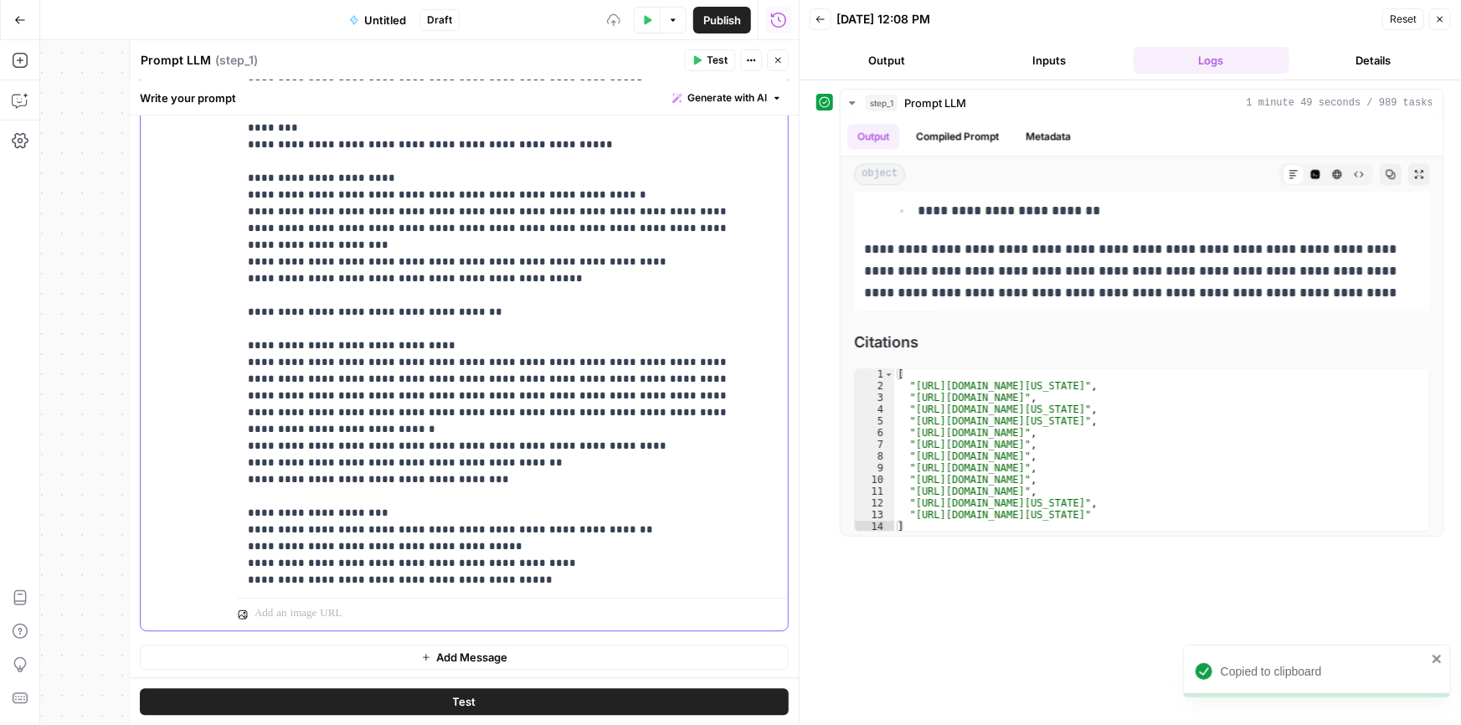
scroll to position [710, 0]
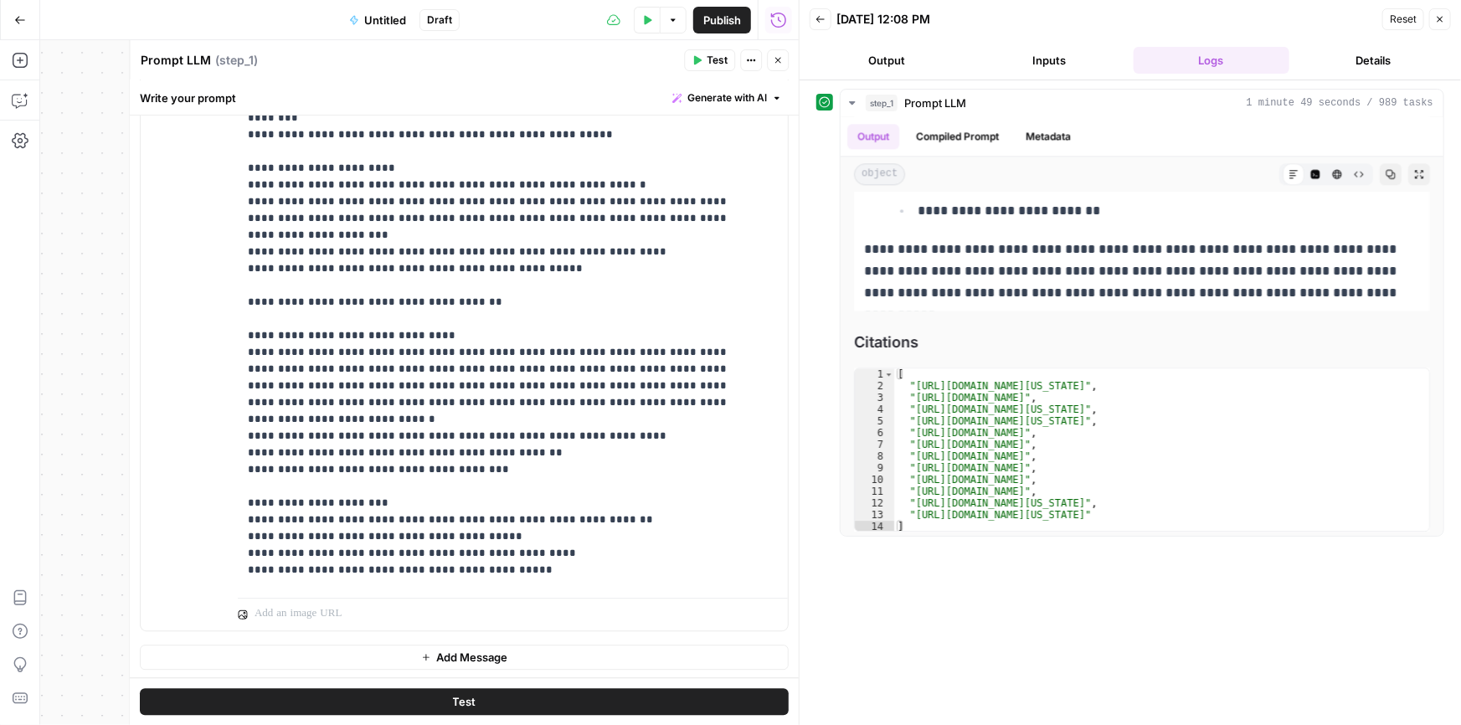
click at [434, 664] on button "Add Message" at bounding box center [464, 657] width 649 height 25
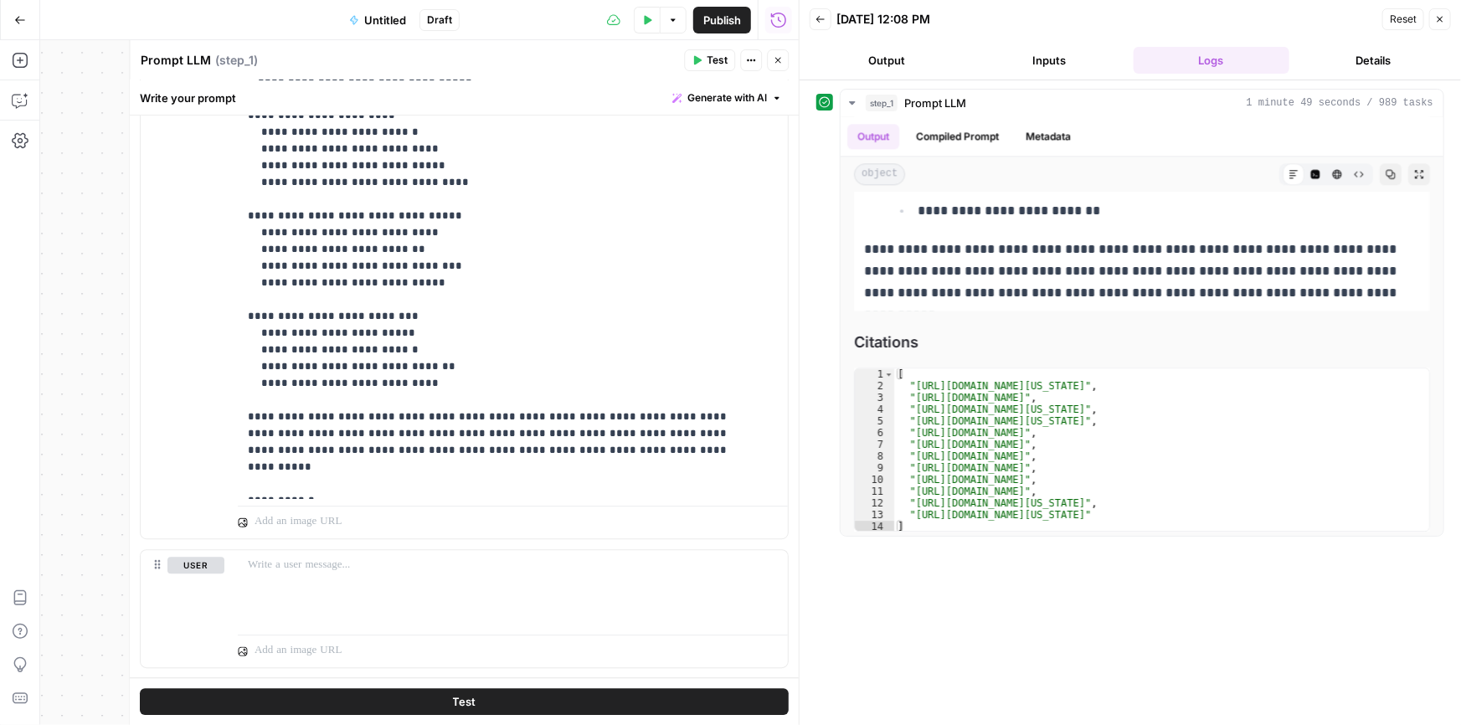
scroll to position [2232, 0]
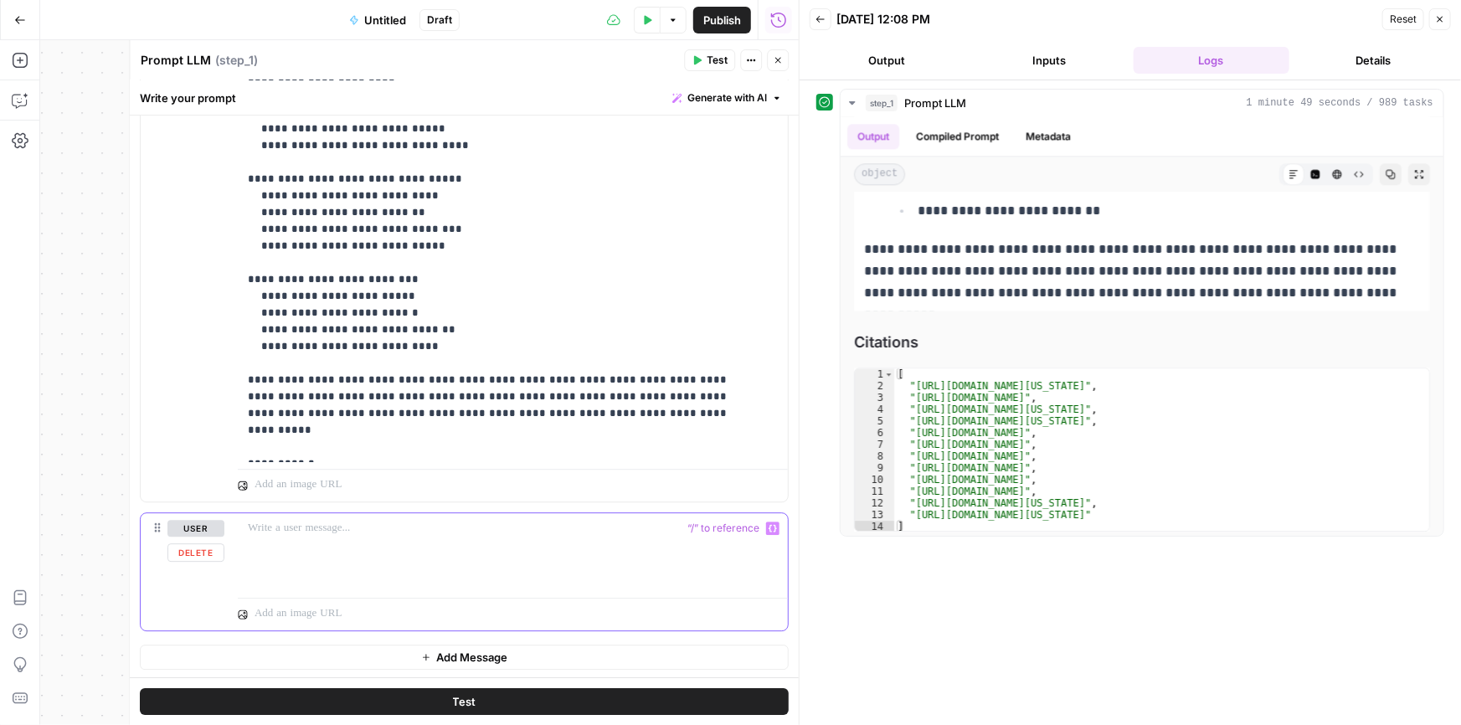
click at [334, 537] on div at bounding box center [513, 551] width 550 height 77
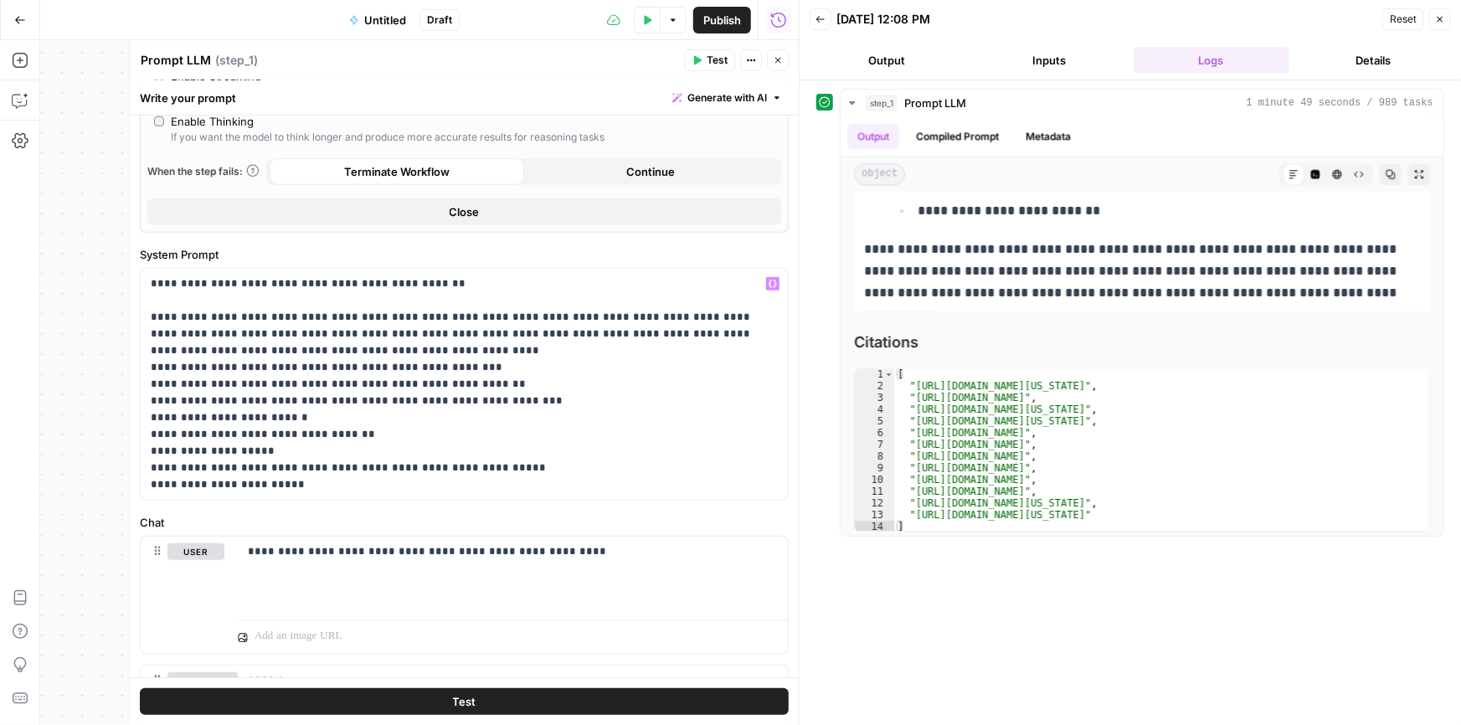
scroll to position [532, 0]
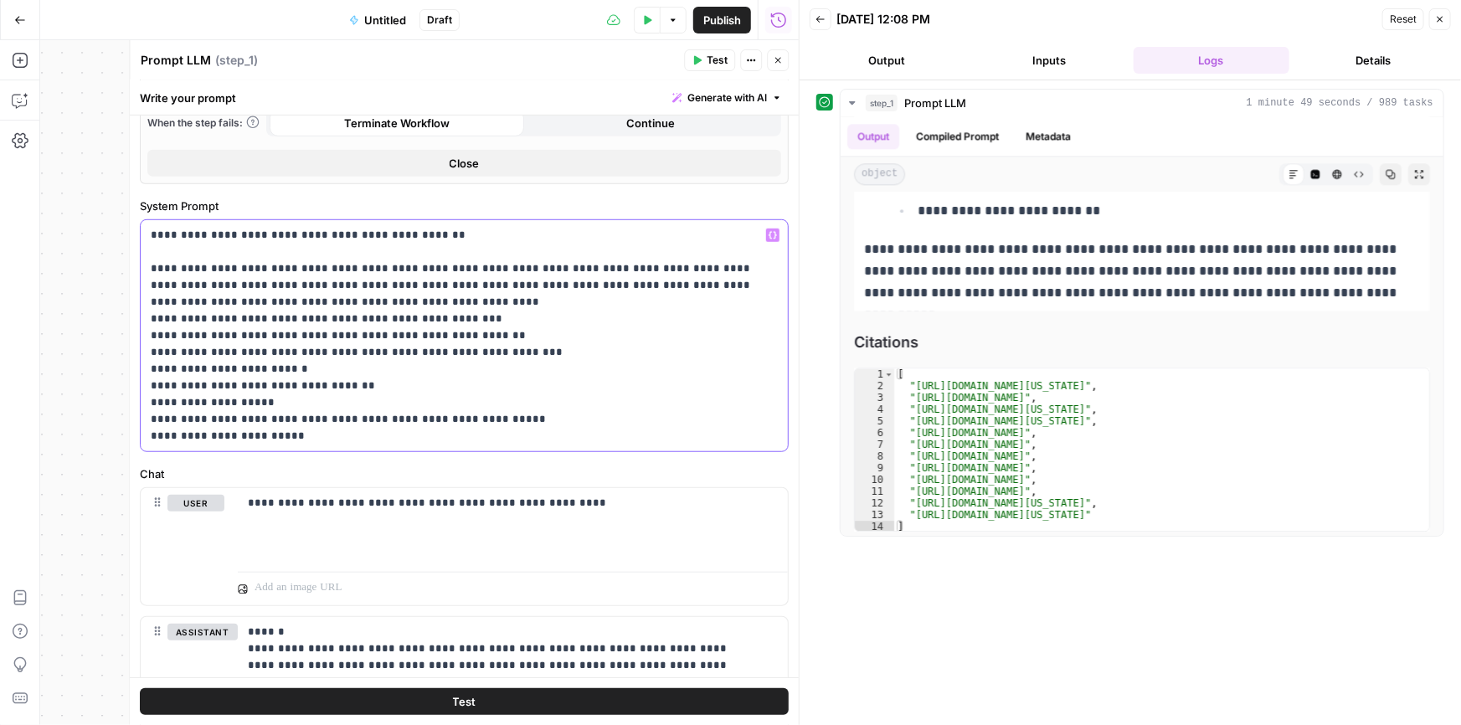
drag, startPoint x: 306, startPoint y: 437, endPoint x: 132, endPoint y: 322, distance: 207.8
click at [132, 322] on div "**********" at bounding box center [464, 382] width 670 height 685
copy p "**********"
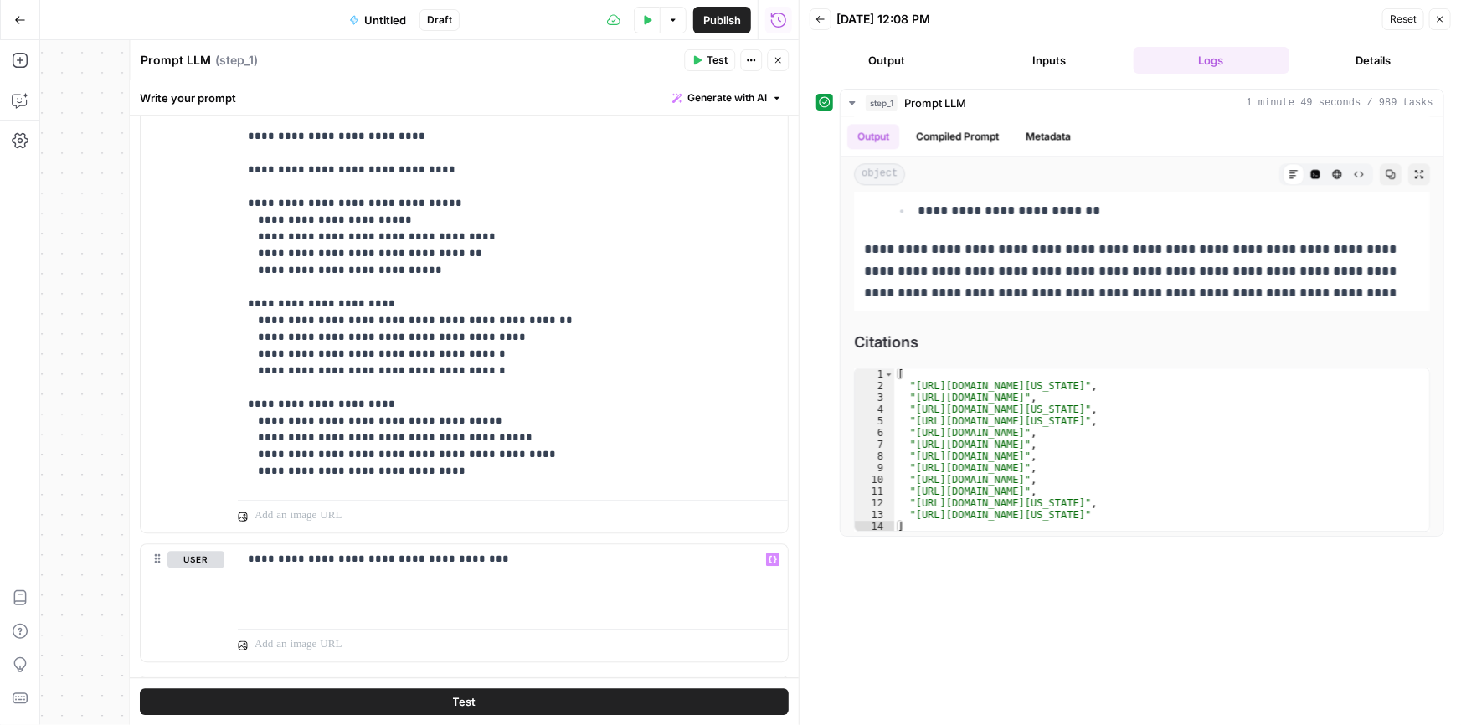
scroll to position [2232, 0]
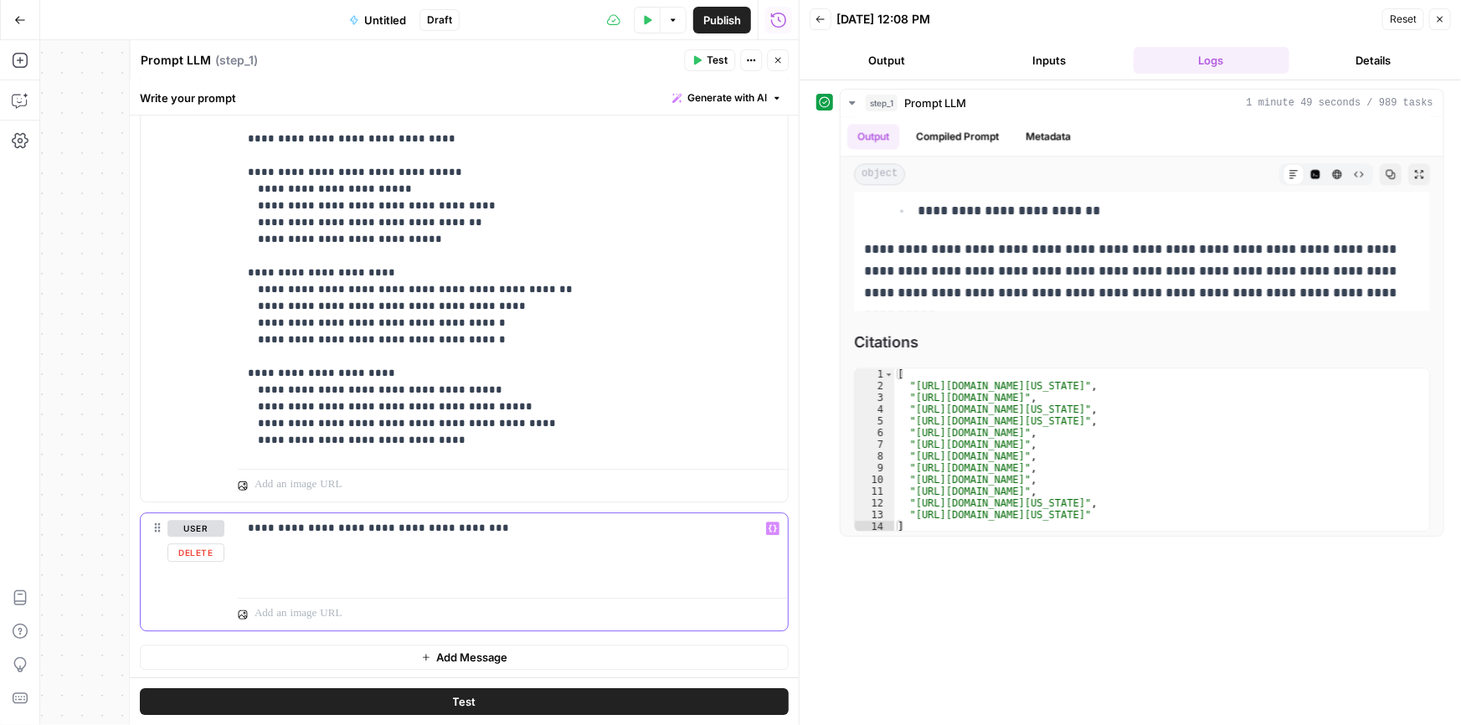
click at [368, 537] on div "**********" at bounding box center [513, 551] width 550 height 77
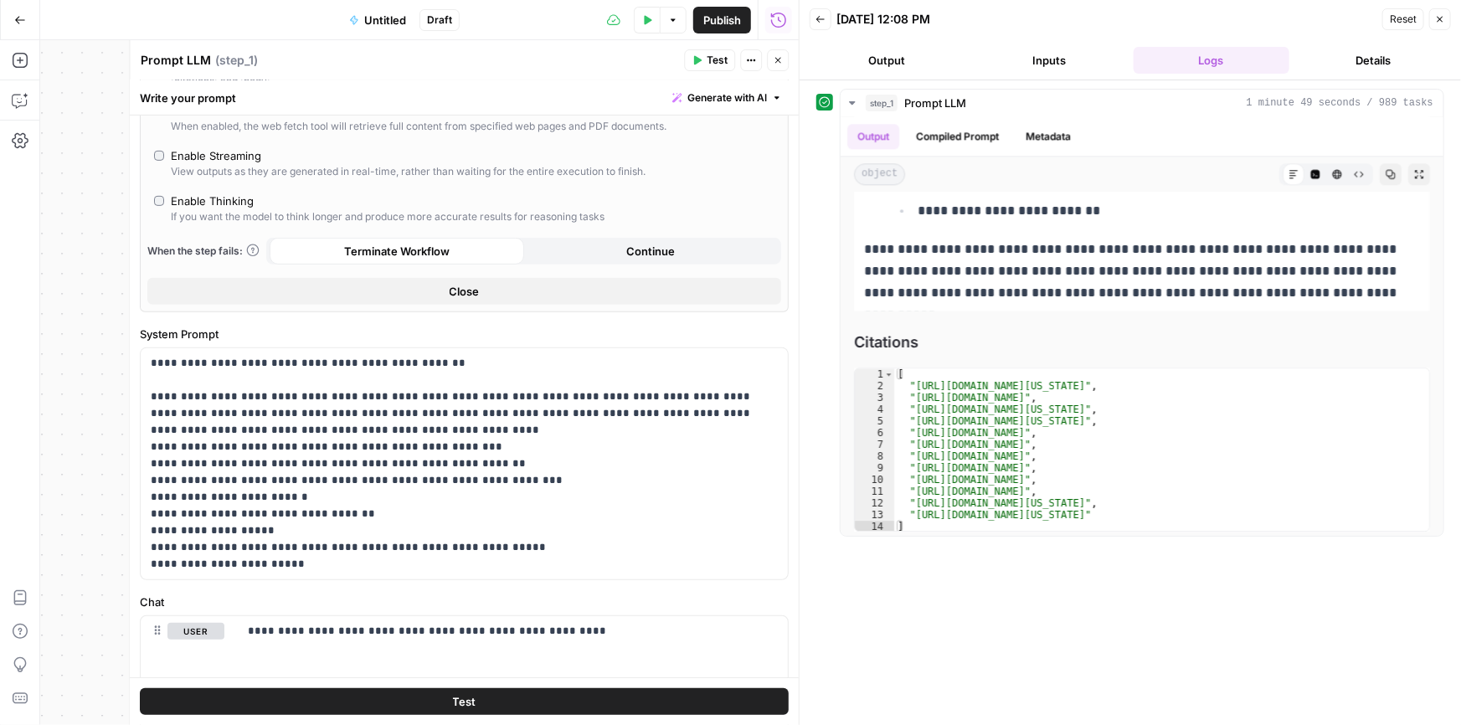
scroll to position [532, 0]
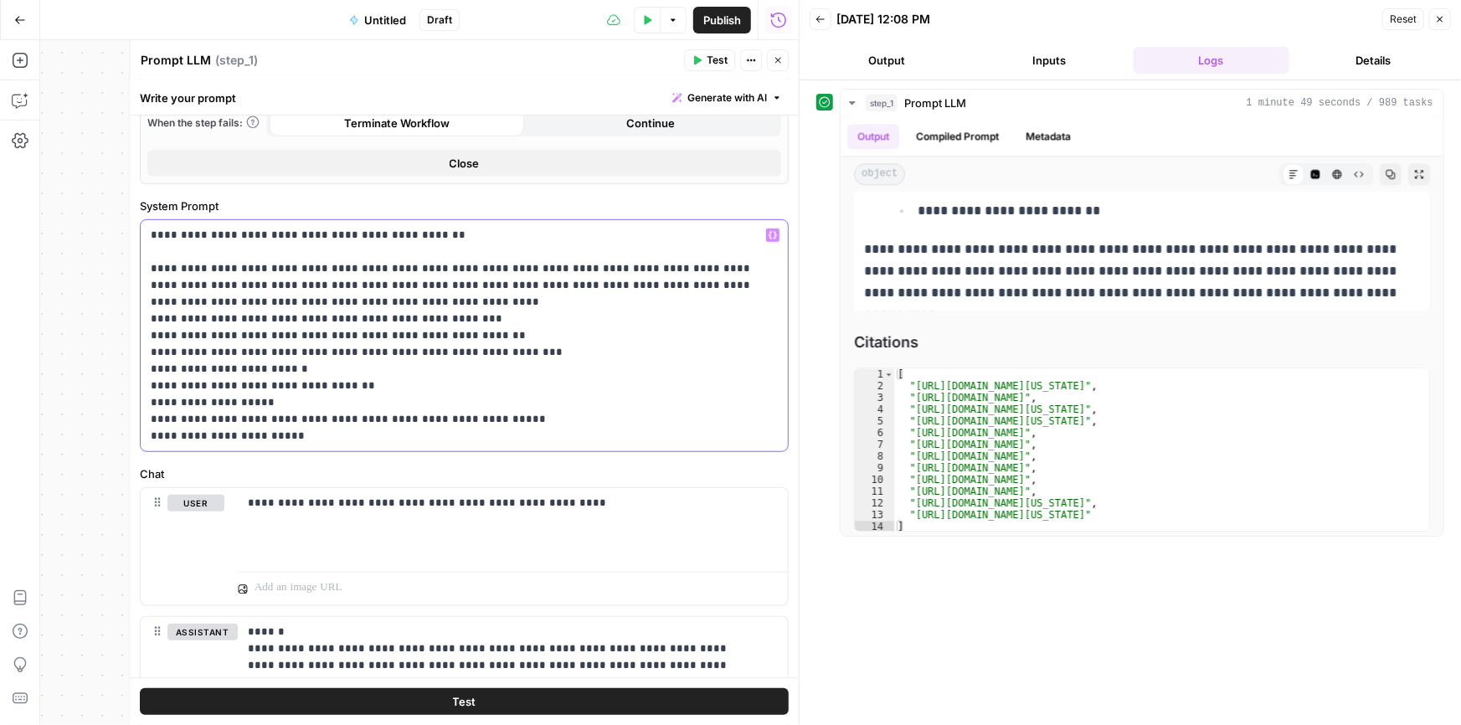
drag, startPoint x: 385, startPoint y: 268, endPoint x: 722, endPoint y: 265, distance: 336.5
click at [722, 265] on p "**********" at bounding box center [459, 336] width 616 height 218
copy p "**********"
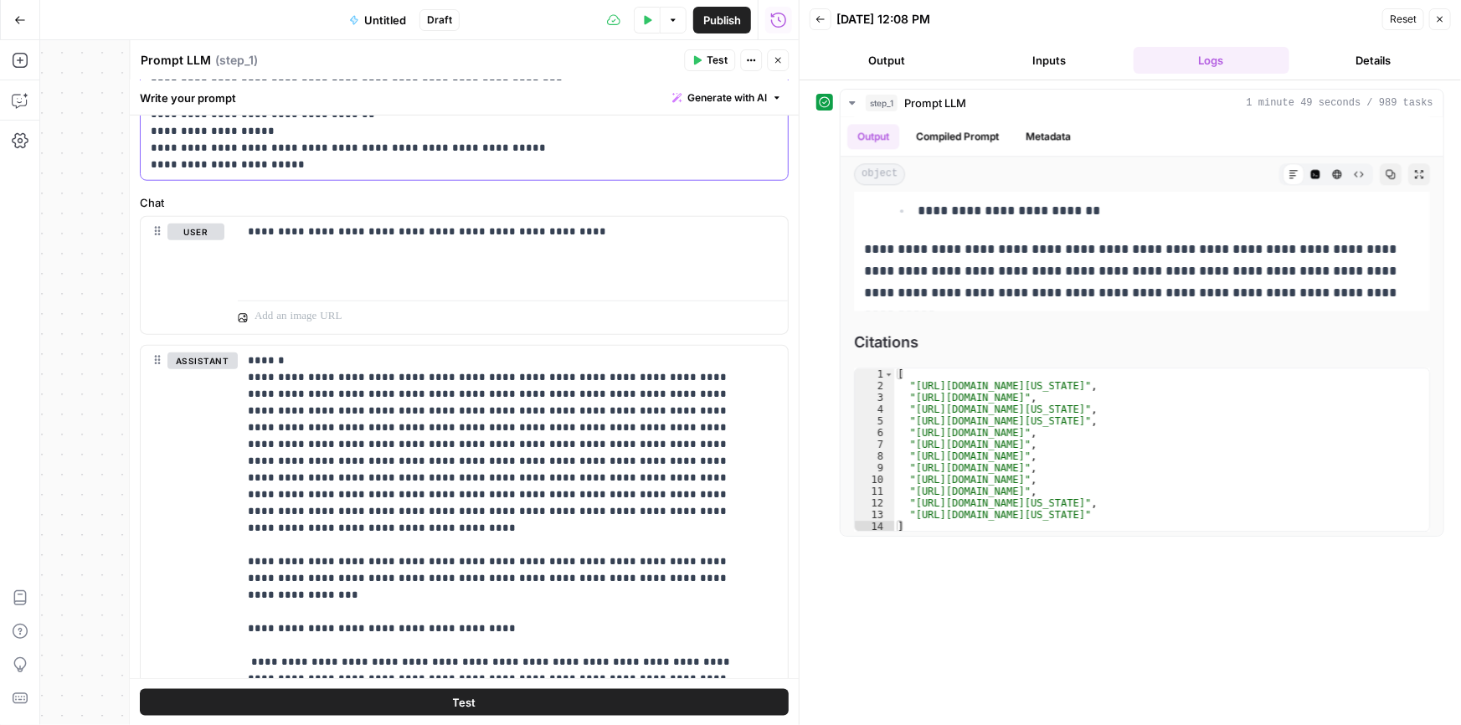
scroll to position [2335, 0]
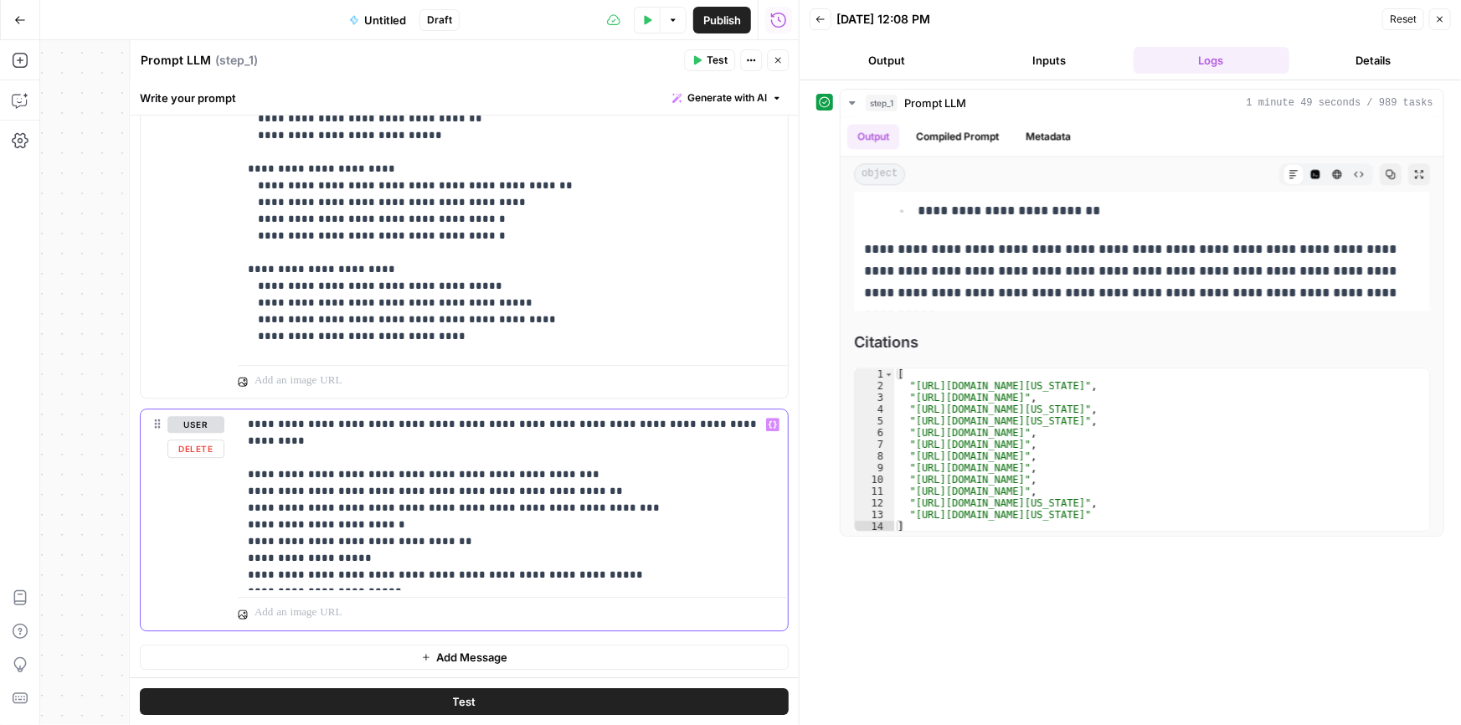
click at [264, 449] on p "**********" at bounding box center [507, 499] width 519 height 167
click at [254, 444] on p "**********" at bounding box center [507, 499] width 519 height 167
click at [435, 695] on button "Test" at bounding box center [464, 701] width 649 height 27
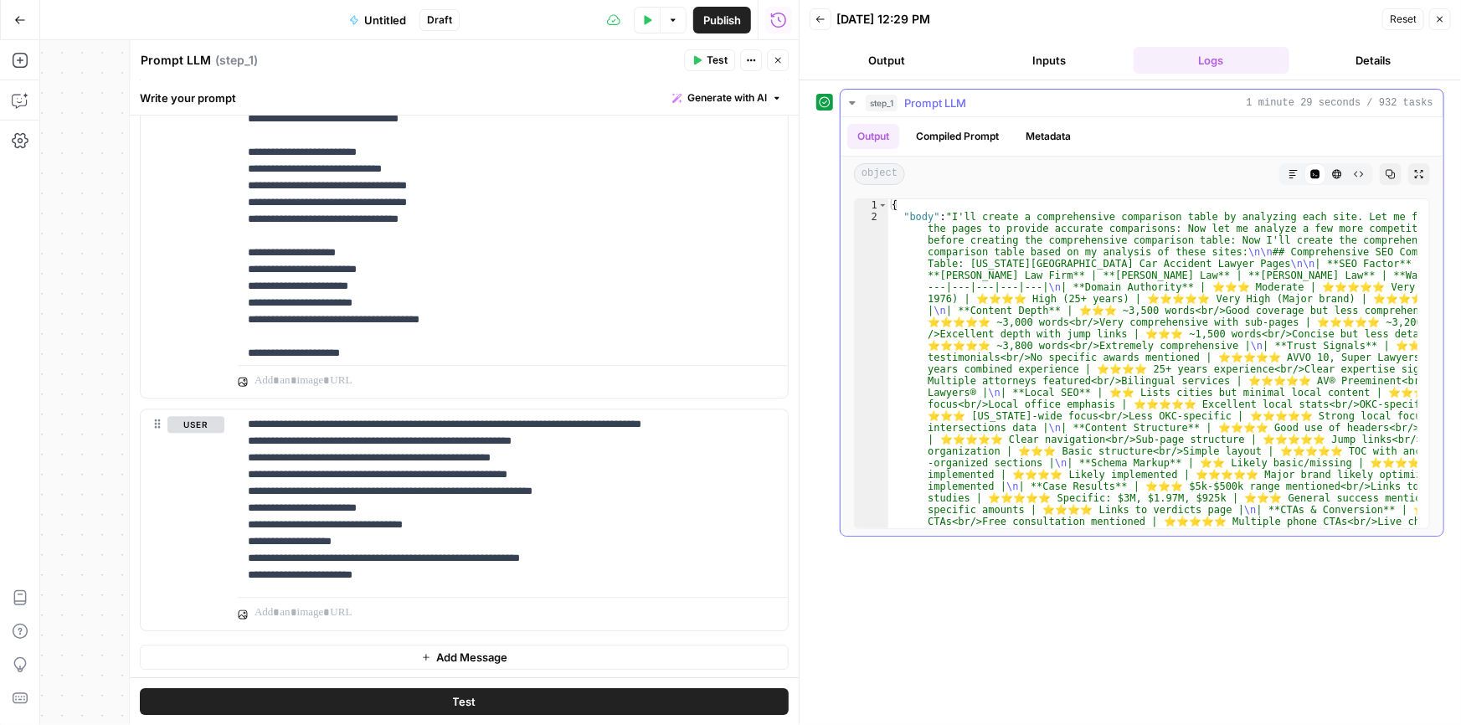
click at [1292, 176] on icon "button" at bounding box center [1293, 174] width 10 height 10
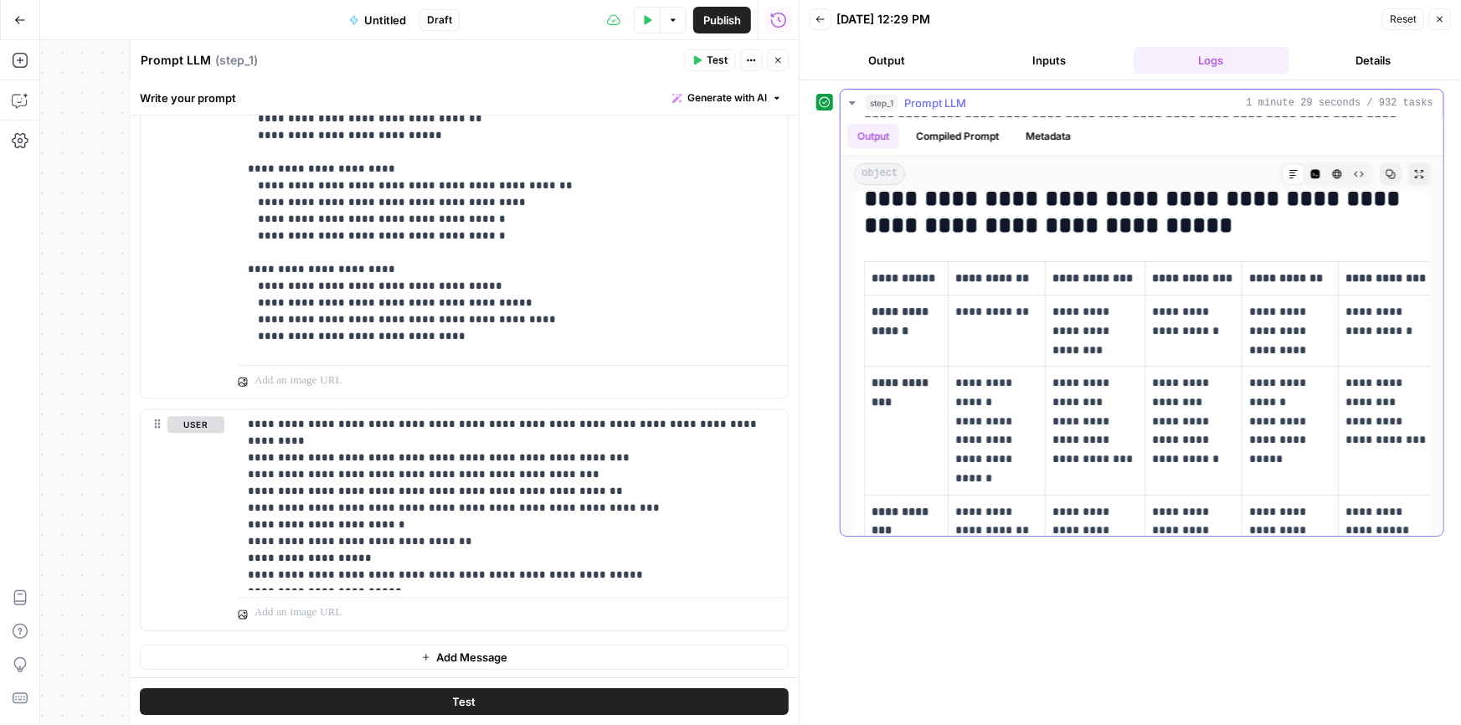
scroll to position [177, 0]
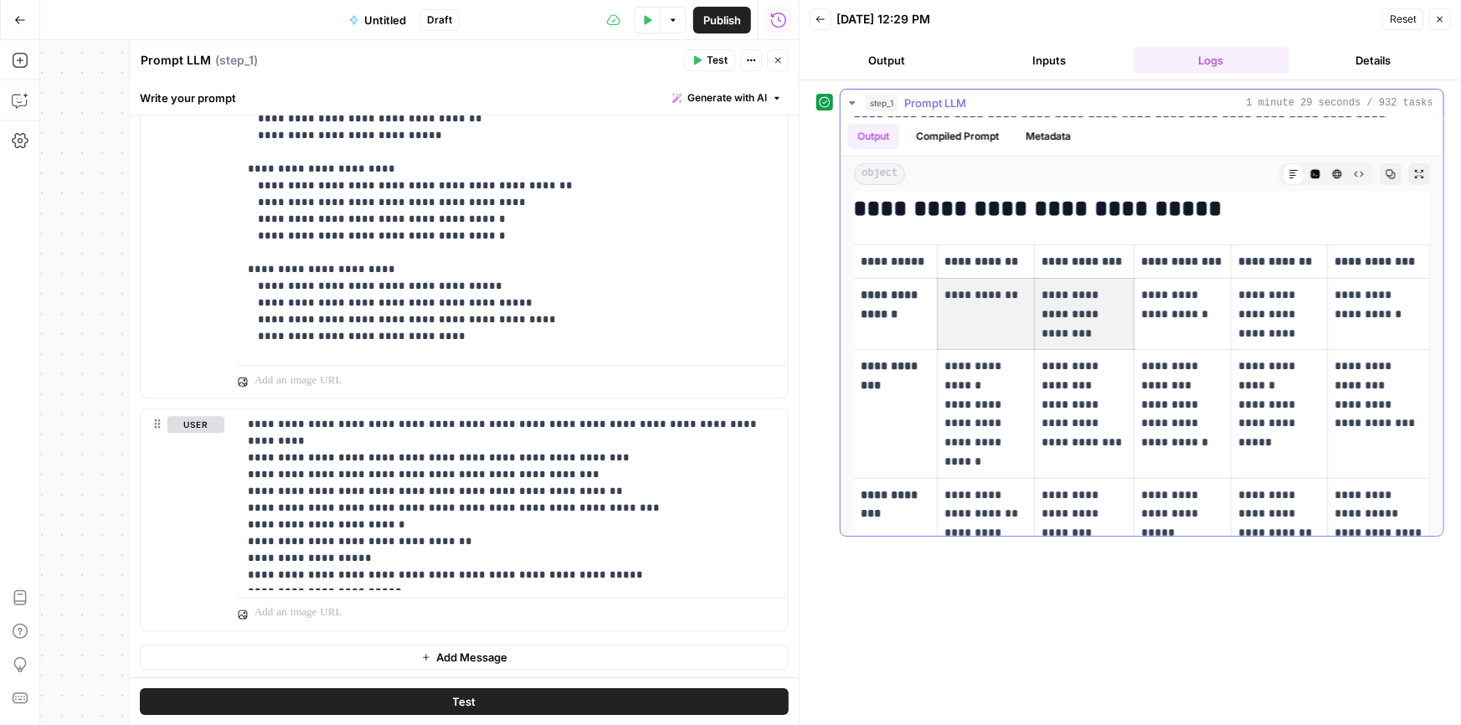
drag, startPoint x: 1040, startPoint y: 297, endPoint x: 1097, endPoint y: 297, distance: 56.9
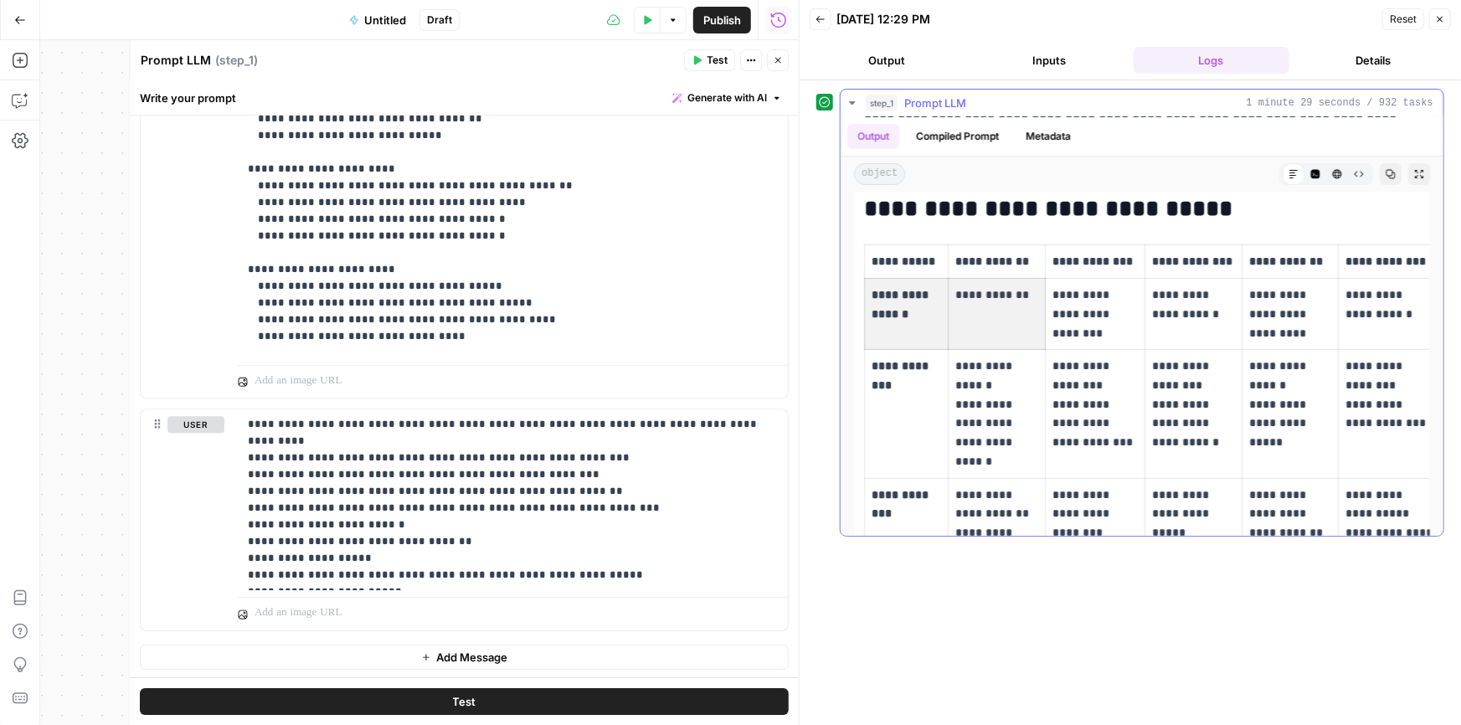
drag, startPoint x: 958, startPoint y: 317, endPoint x: 912, endPoint y: 326, distance: 46.1
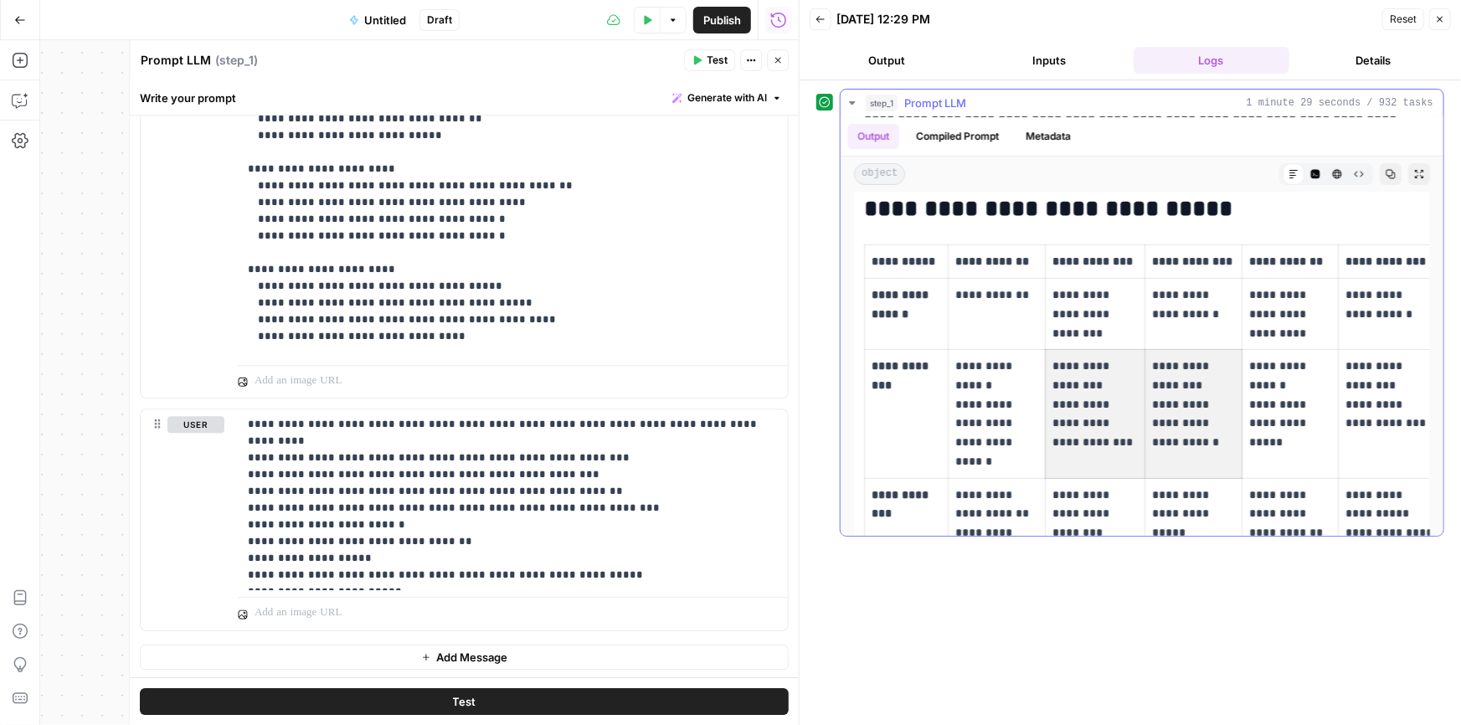
scroll to position [0, 21]
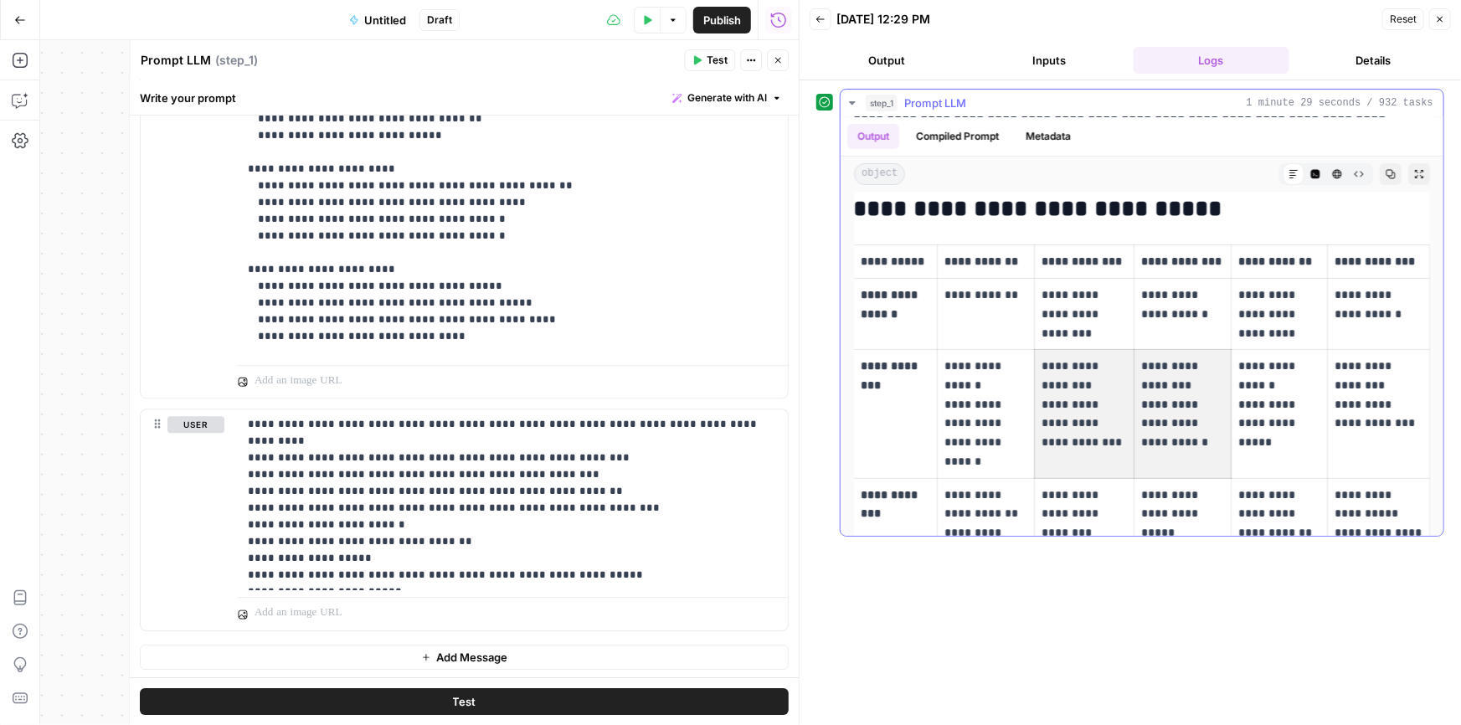
drag, startPoint x: 1128, startPoint y: 422, endPoint x: 1176, endPoint y: 424, distance: 47.7
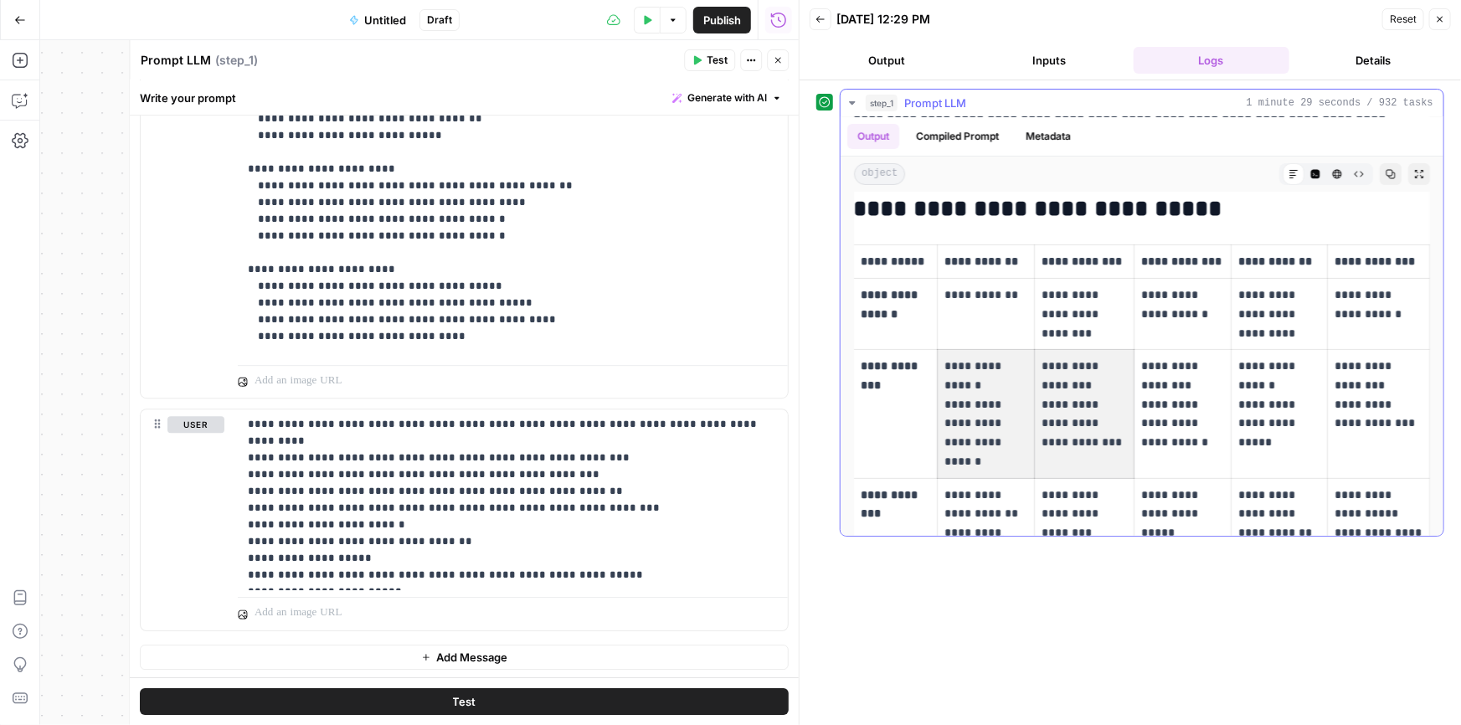
scroll to position [0, 0]
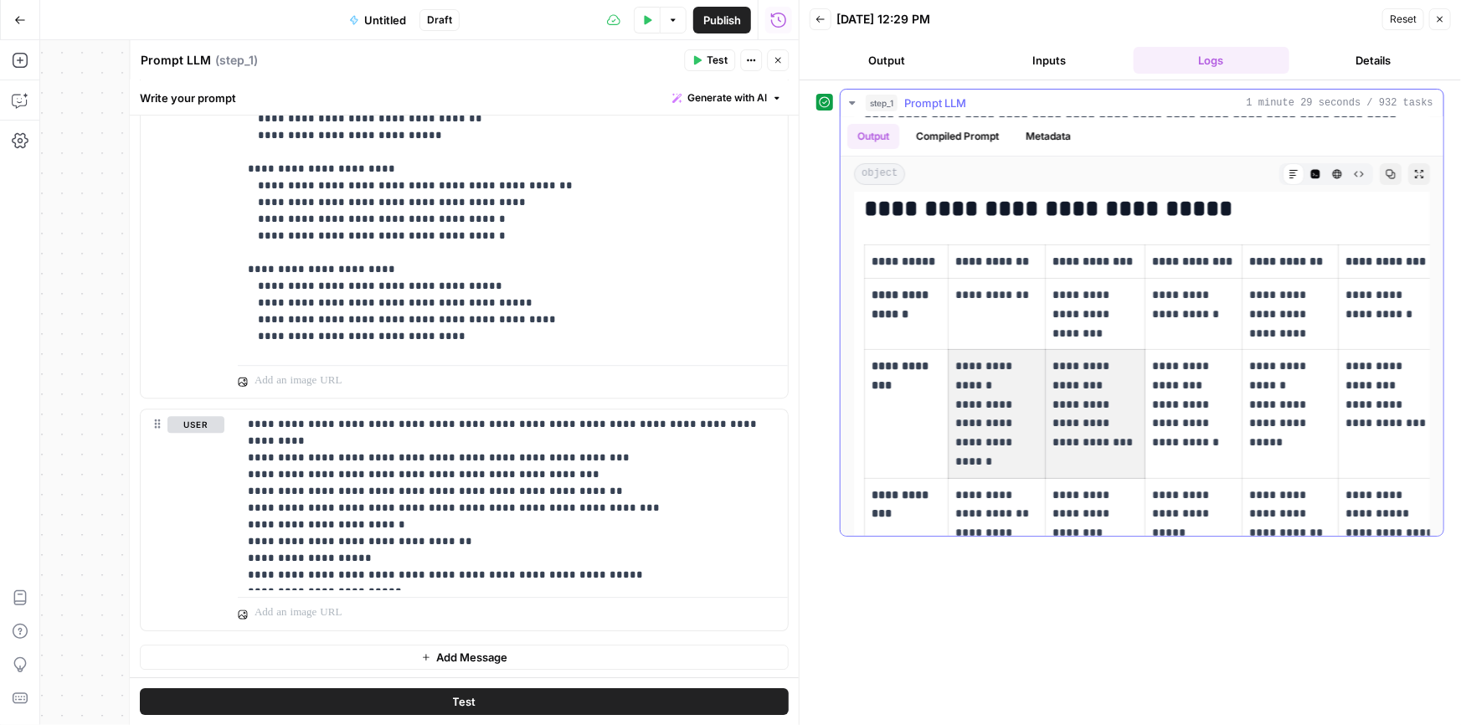
drag, startPoint x: 1066, startPoint y: 429, endPoint x: 977, endPoint y: 429, distance: 89.6
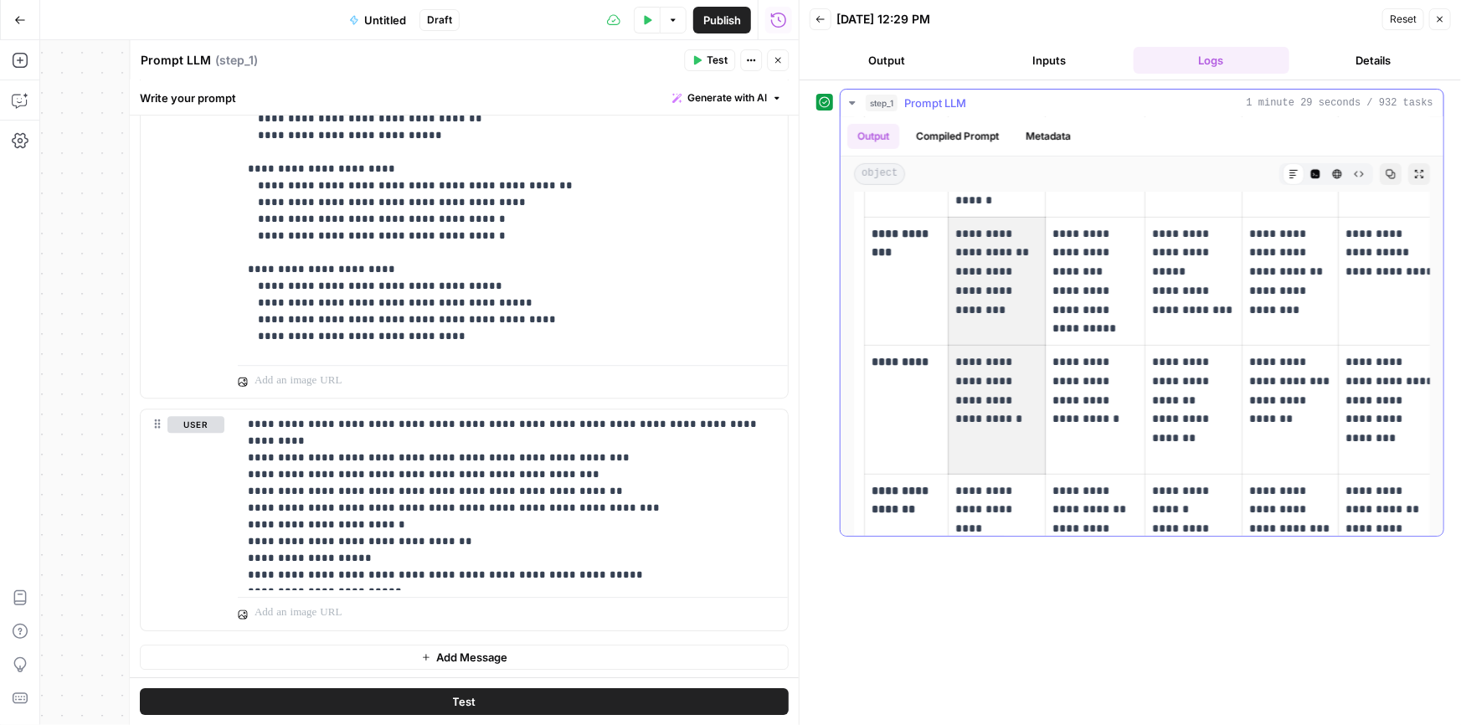
drag, startPoint x: 984, startPoint y: 345, endPoint x: 950, endPoint y: 386, distance: 53.5
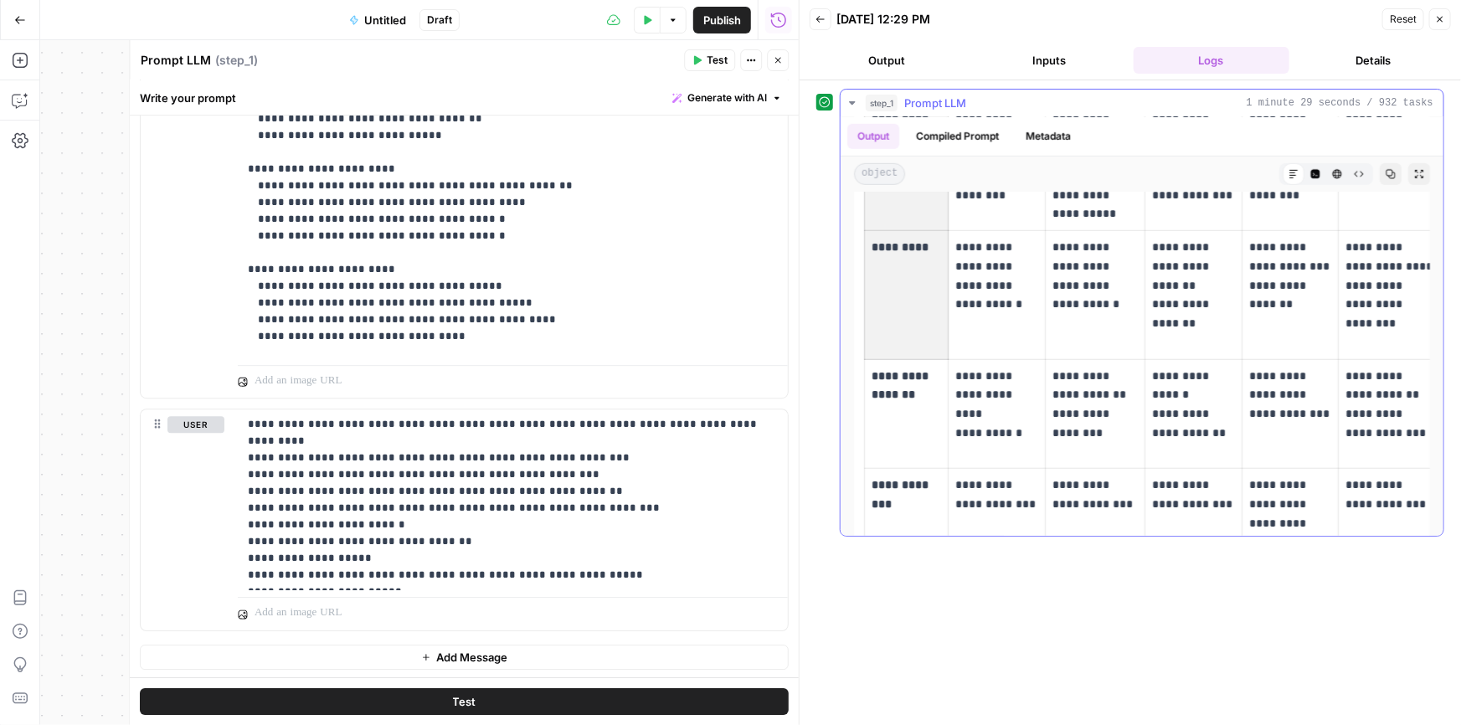
scroll to position [562, 0]
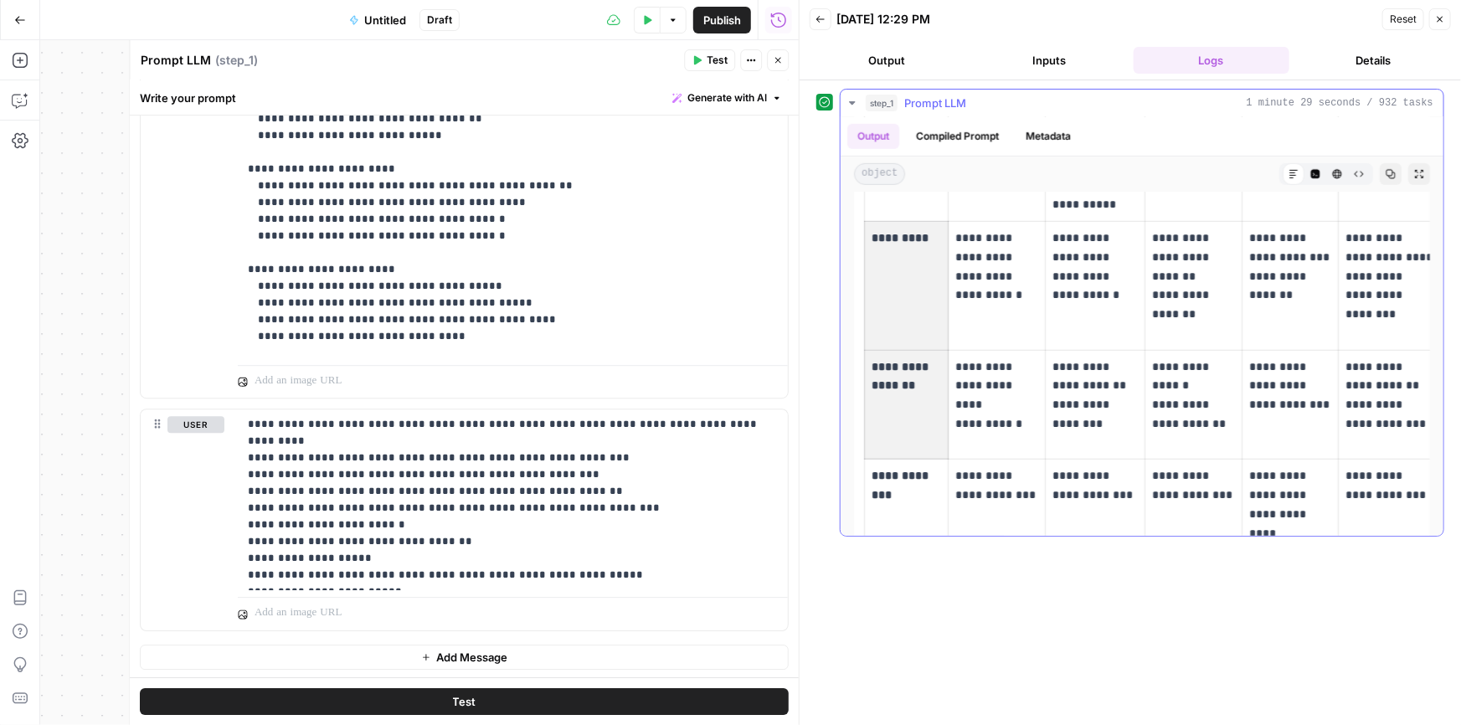
drag, startPoint x: 913, startPoint y: 379, endPoint x: 899, endPoint y: 417, distance: 40.3
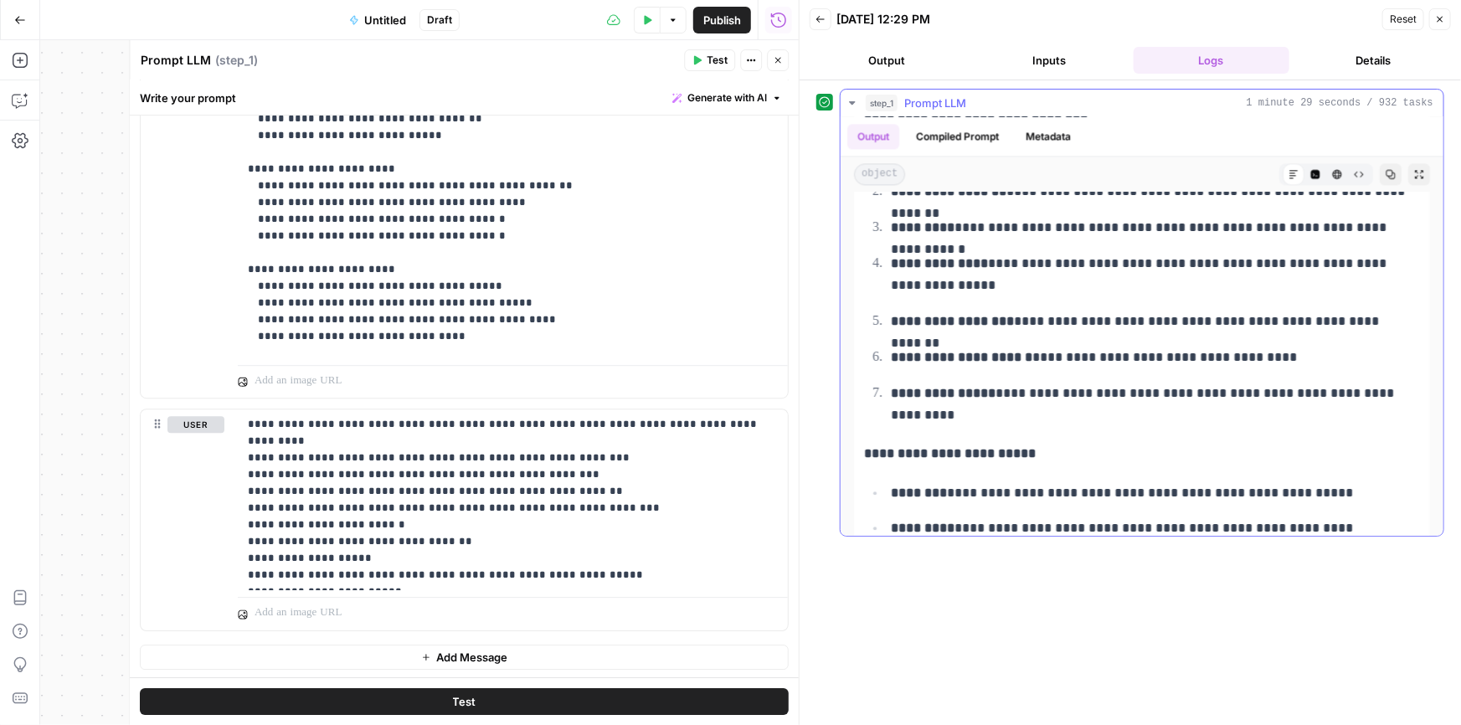
scroll to position [2098, 0]
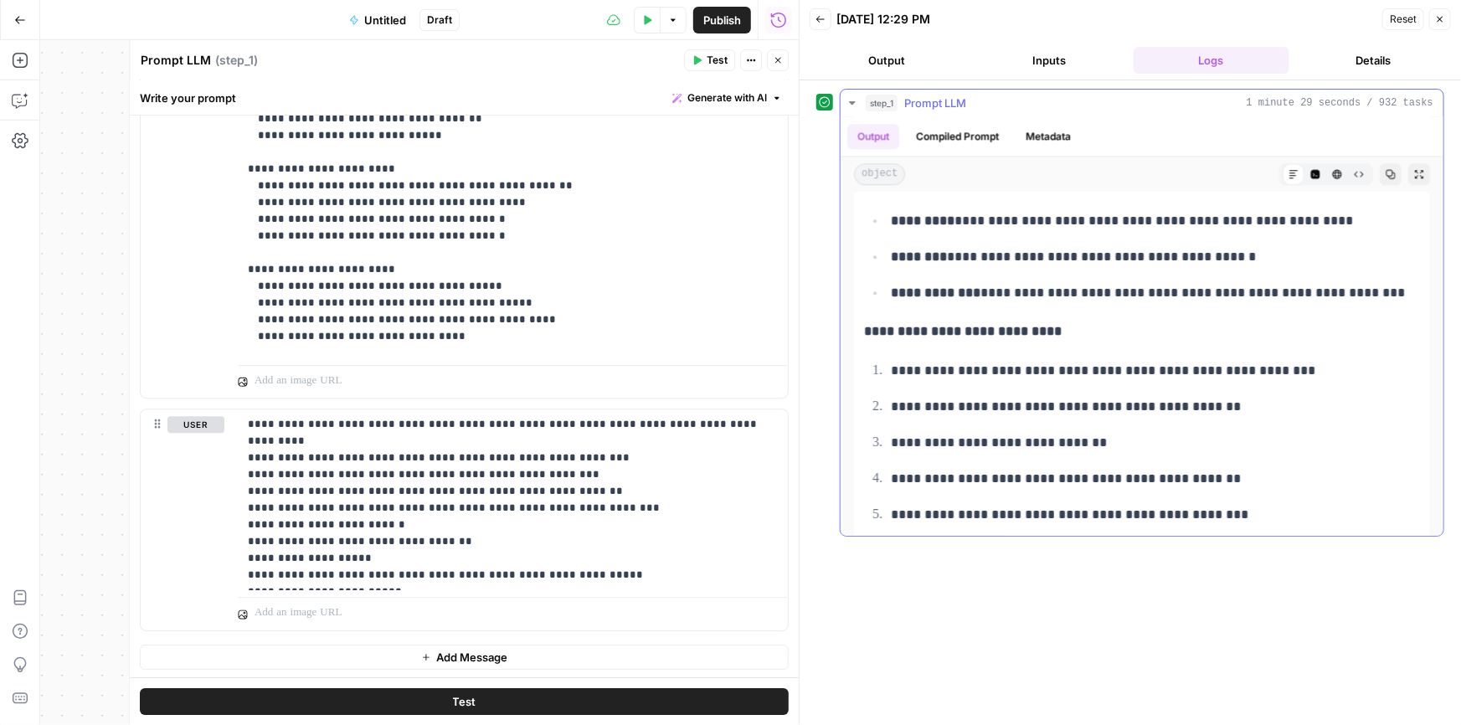
drag, startPoint x: 1091, startPoint y: 303, endPoint x: 1076, endPoint y: 349, distance: 48.4
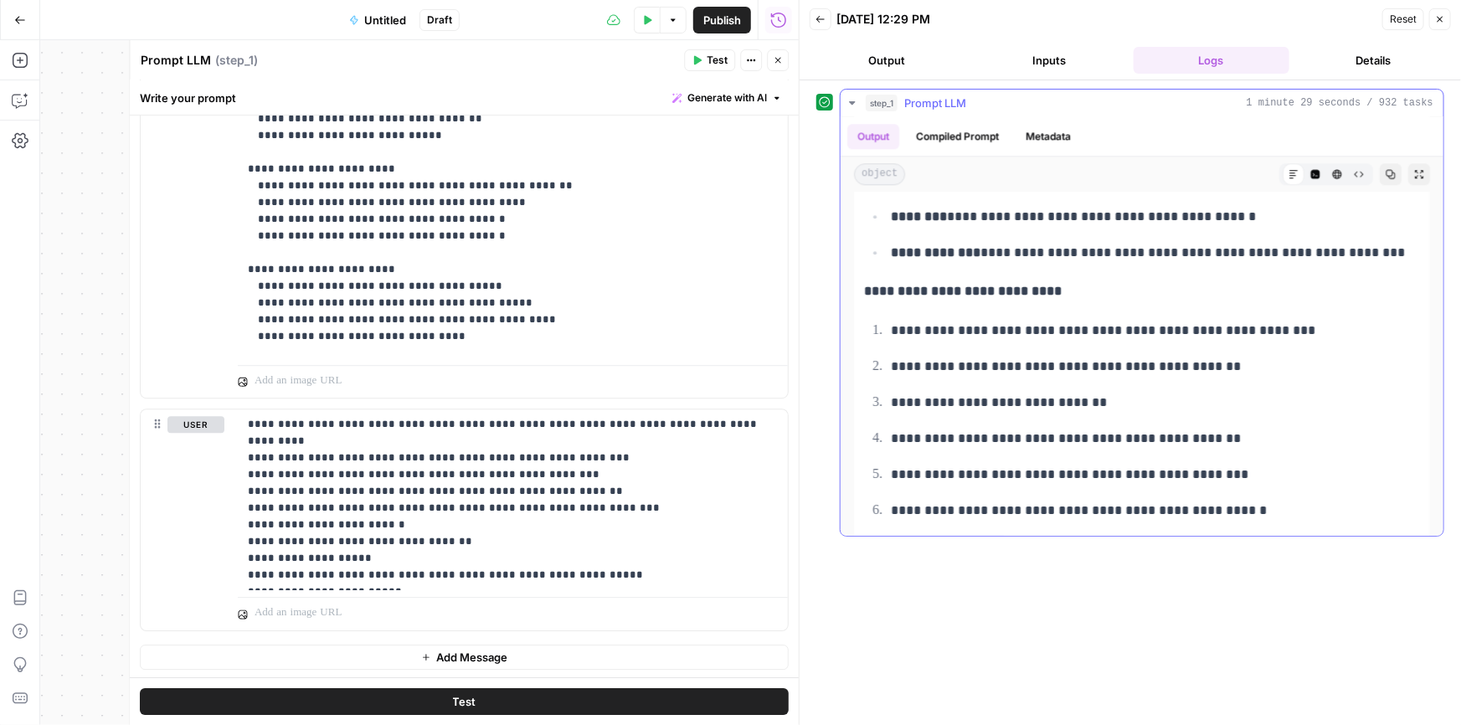
drag, startPoint x: 1063, startPoint y: 267, endPoint x: 1039, endPoint y: 302, distance: 42.7
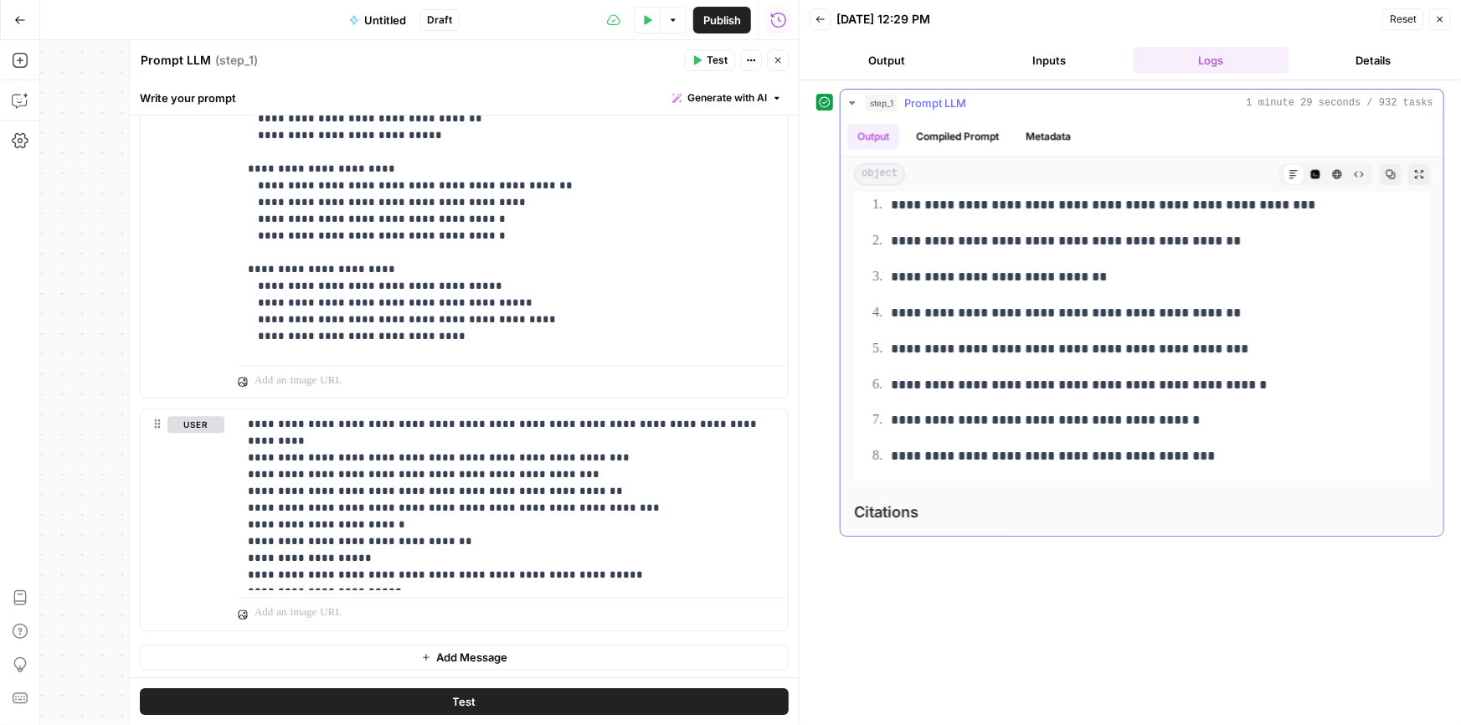
drag, startPoint x: 1046, startPoint y: 277, endPoint x: 1020, endPoint y: 349, distance: 76.5
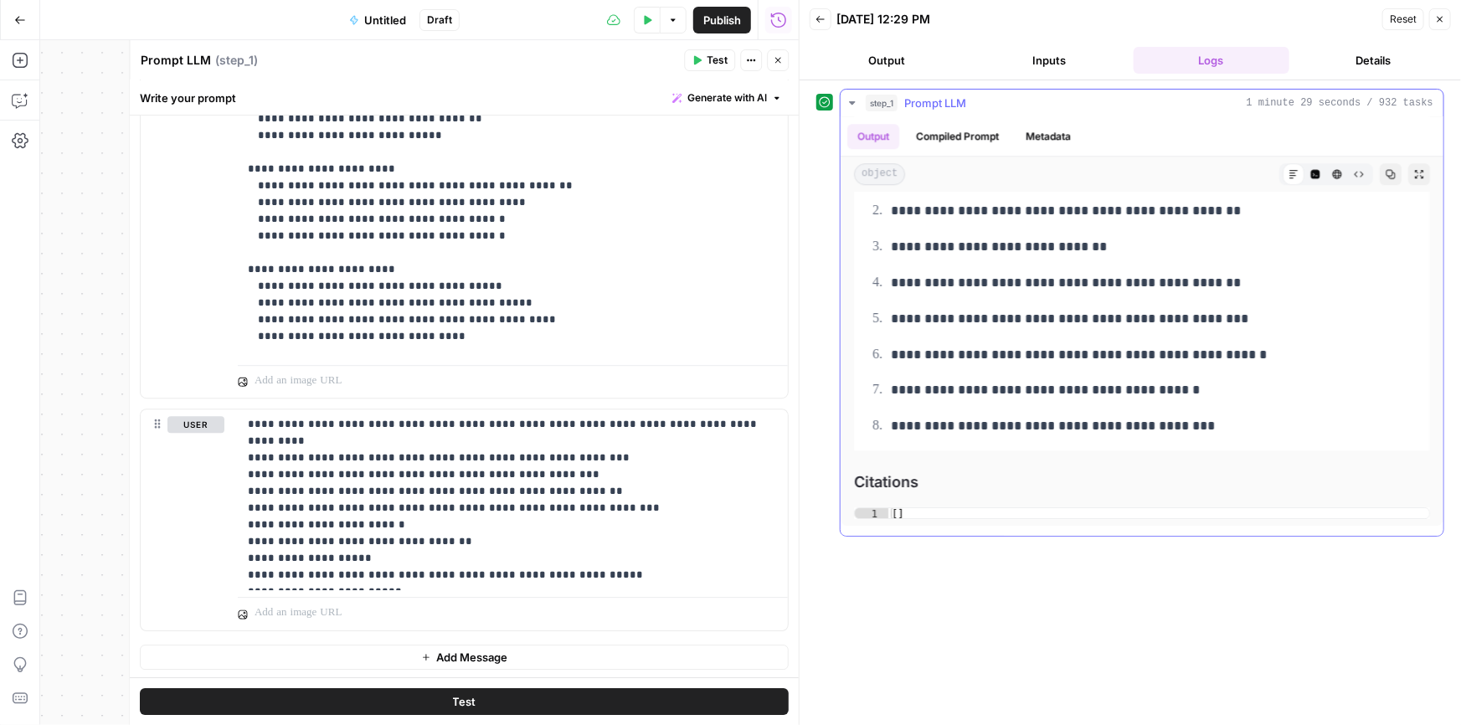
scroll to position [2435, 0]
click at [1384, 175] on button "Copy" at bounding box center [1390, 174] width 22 height 22
click at [445, 655] on span "Add Message" at bounding box center [471, 657] width 71 height 17
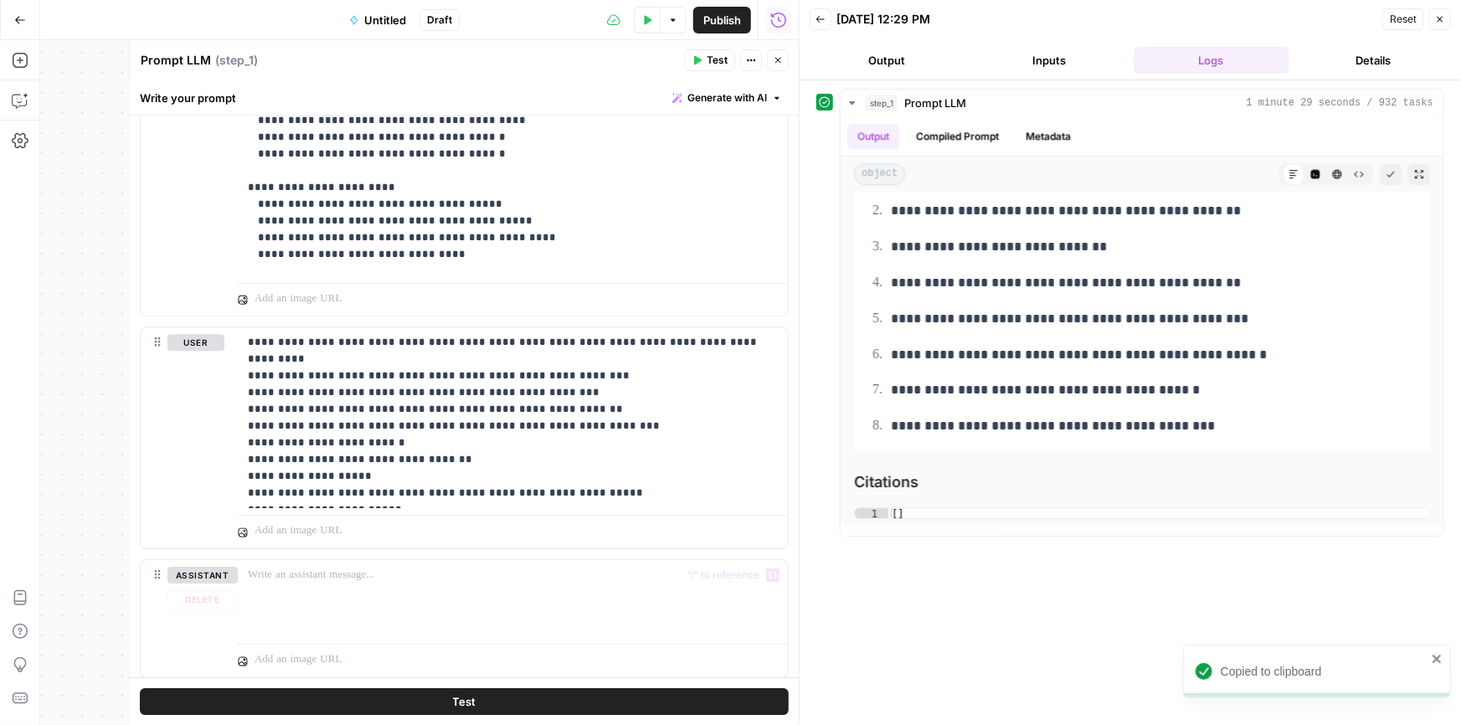
scroll to position [2463, 0]
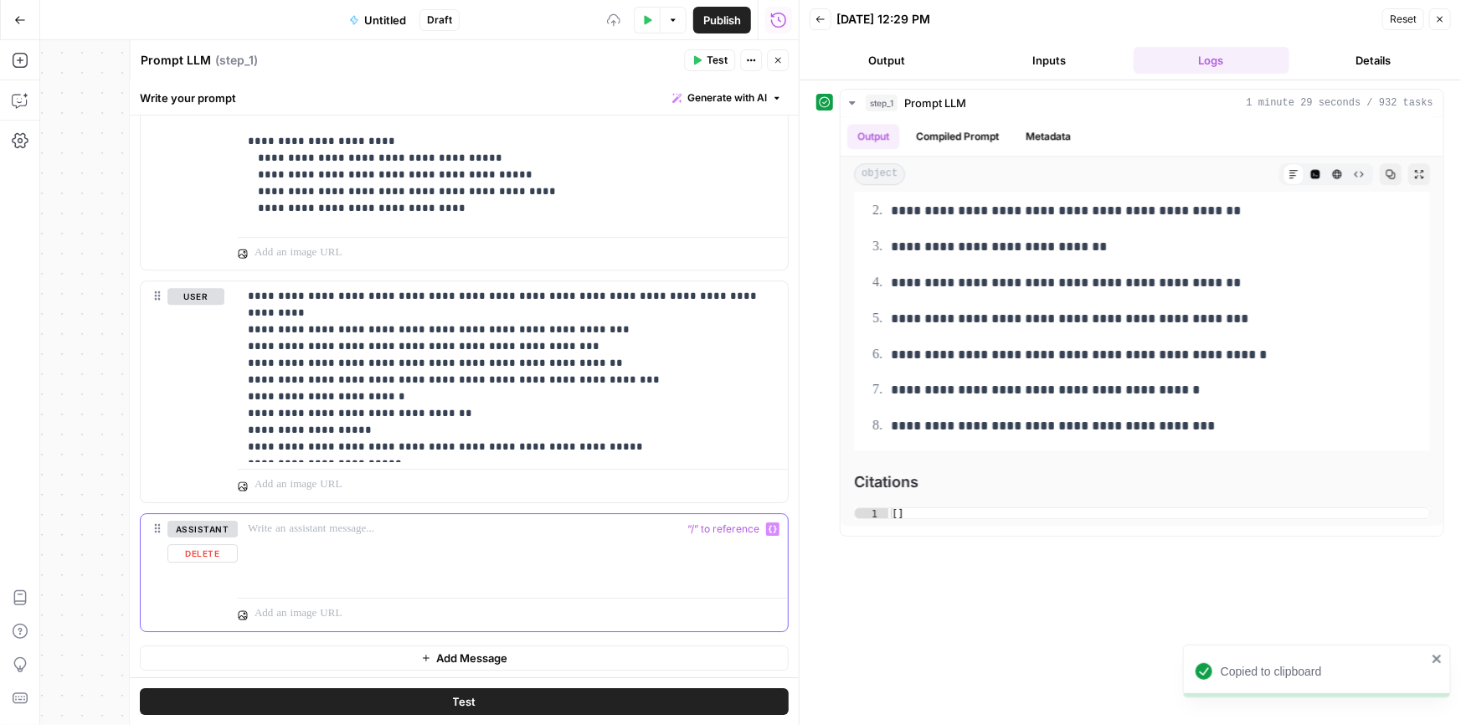
click at [342, 549] on div at bounding box center [513, 552] width 550 height 77
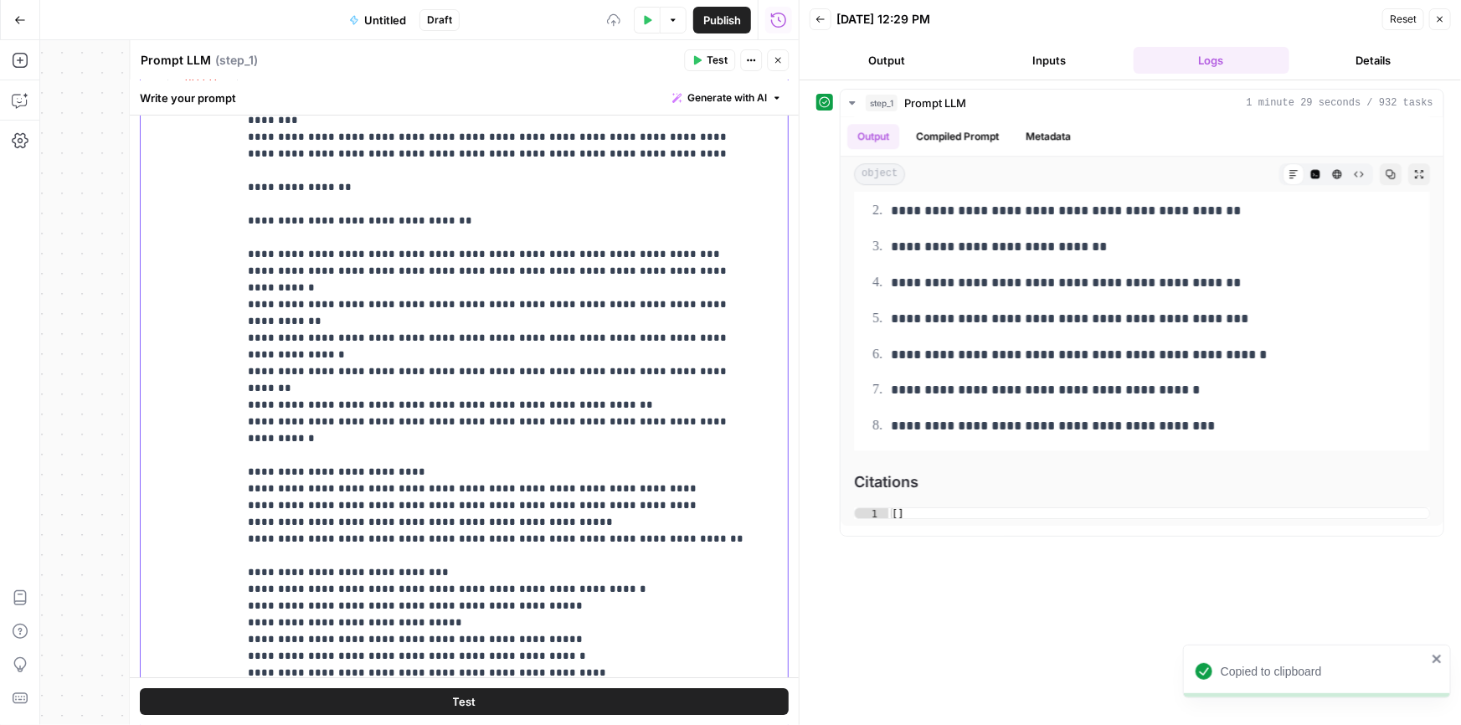
scroll to position [3069, 0]
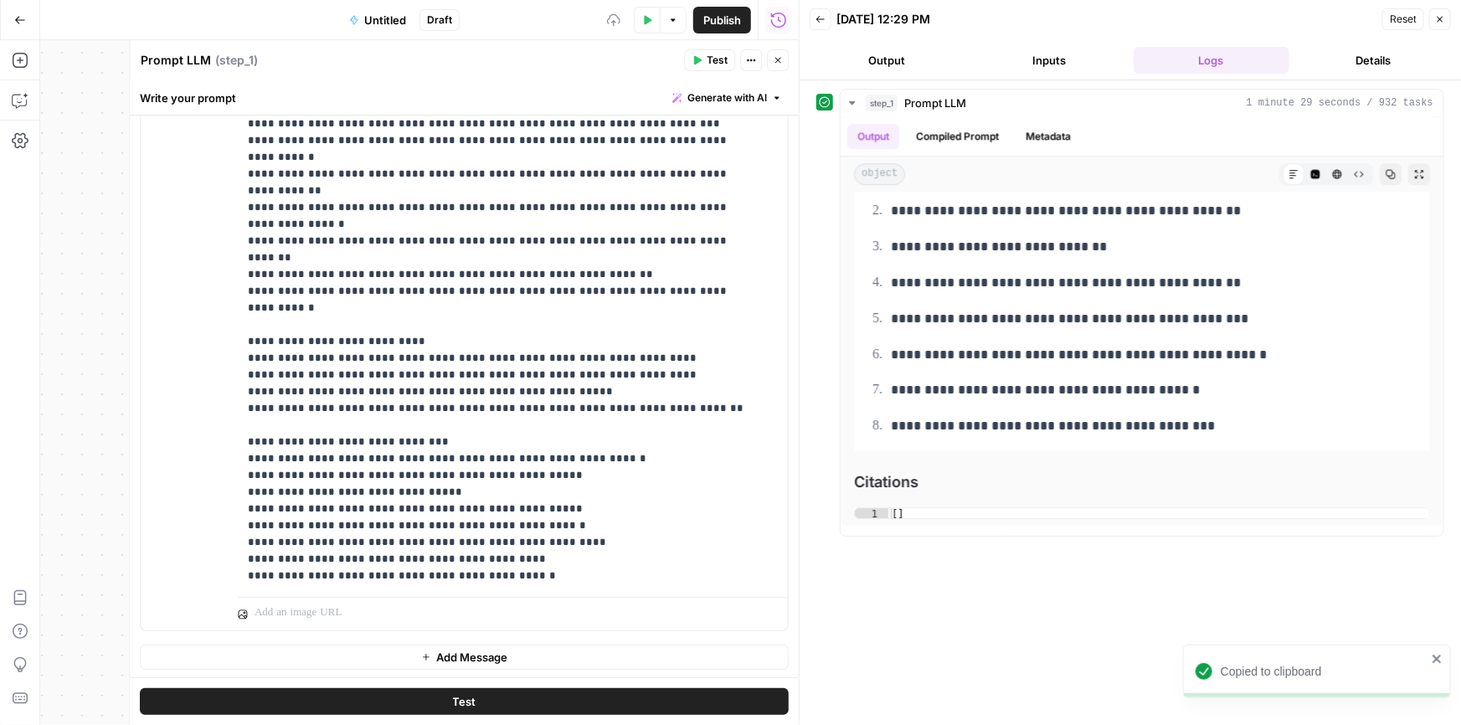
click at [426, 665] on button "Add Message" at bounding box center [464, 657] width 649 height 25
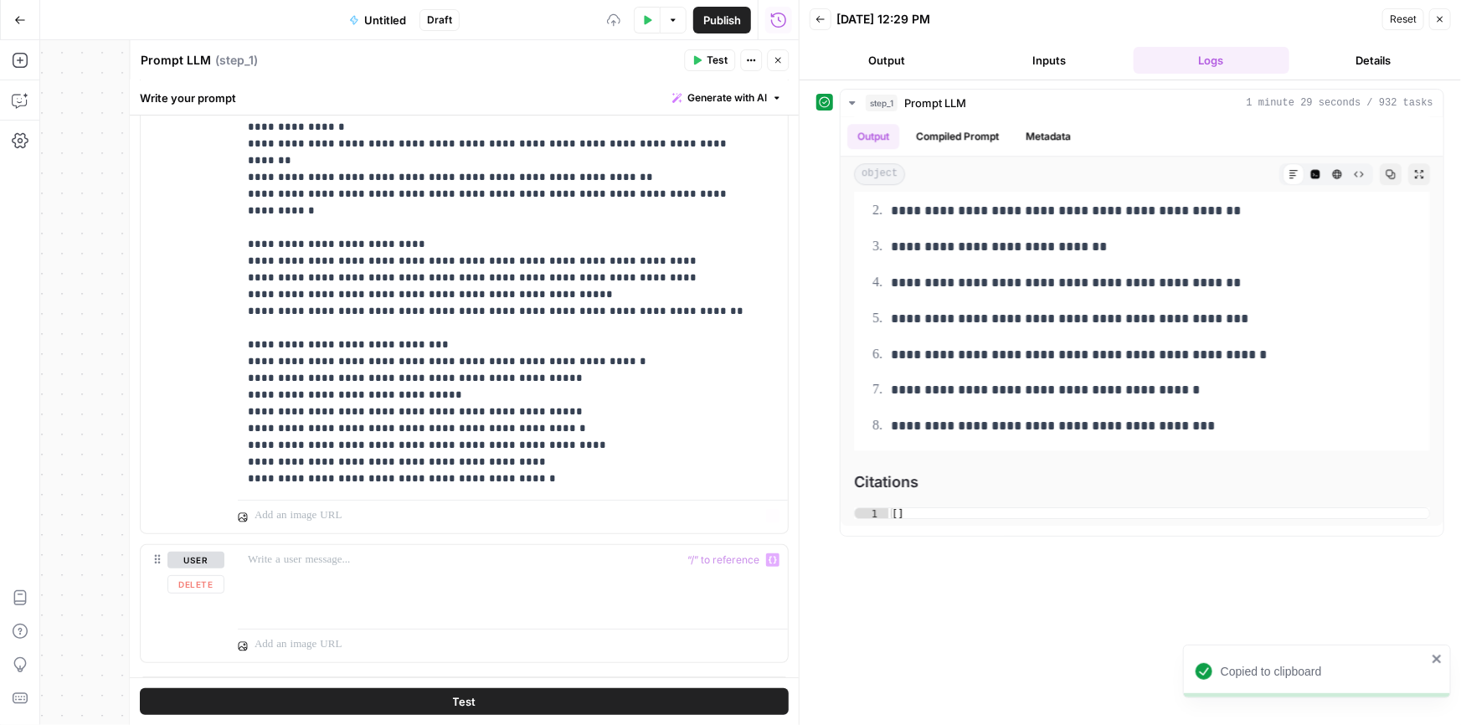
scroll to position [3197, 0]
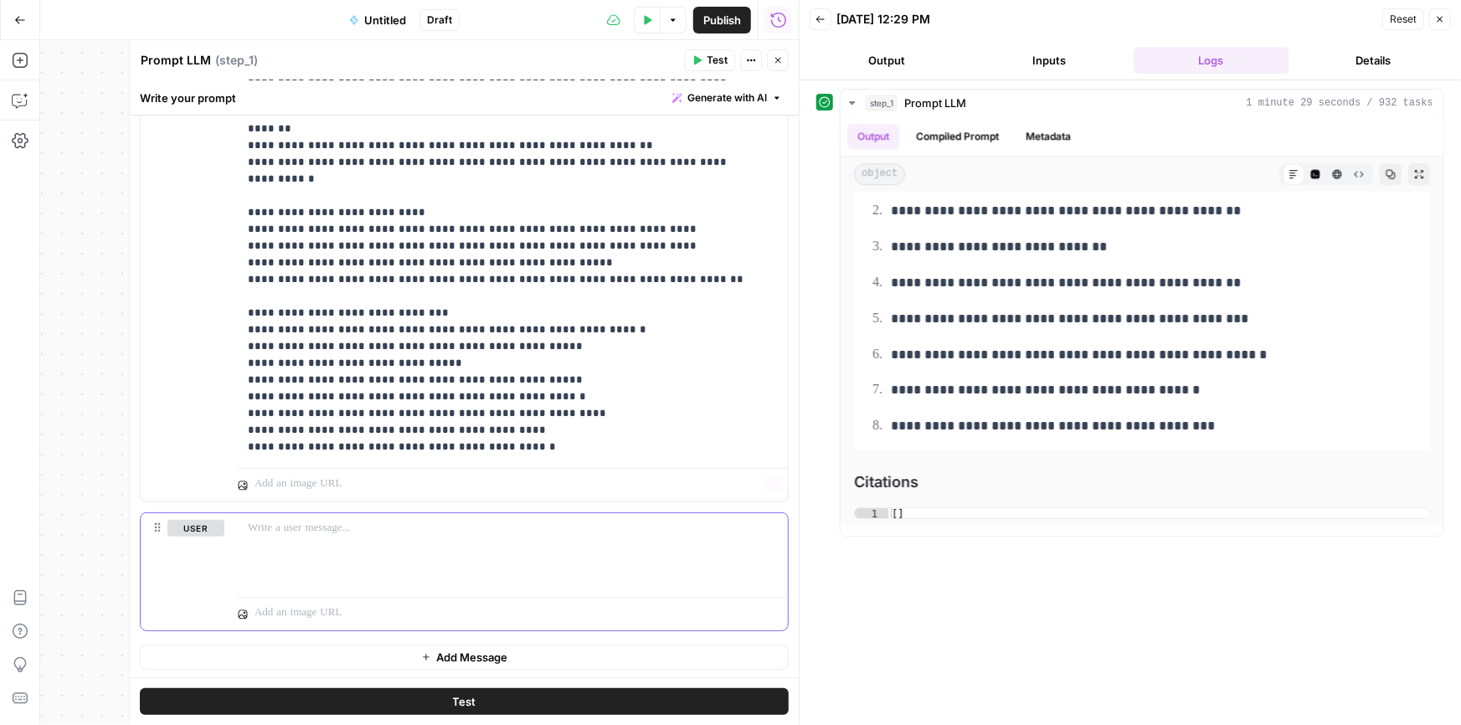
click at [297, 537] on div at bounding box center [513, 551] width 550 height 77
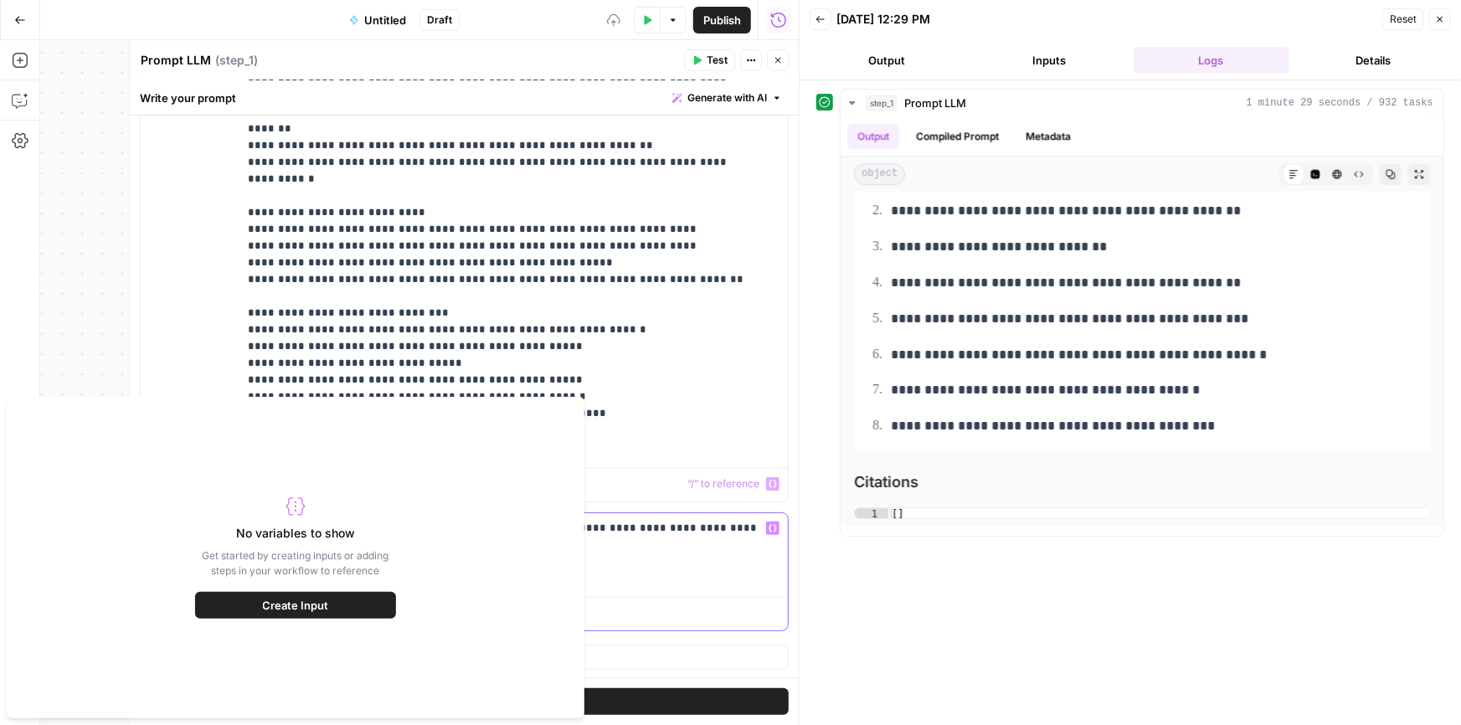
click at [691, 543] on div "**********" at bounding box center [513, 551] width 550 height 77
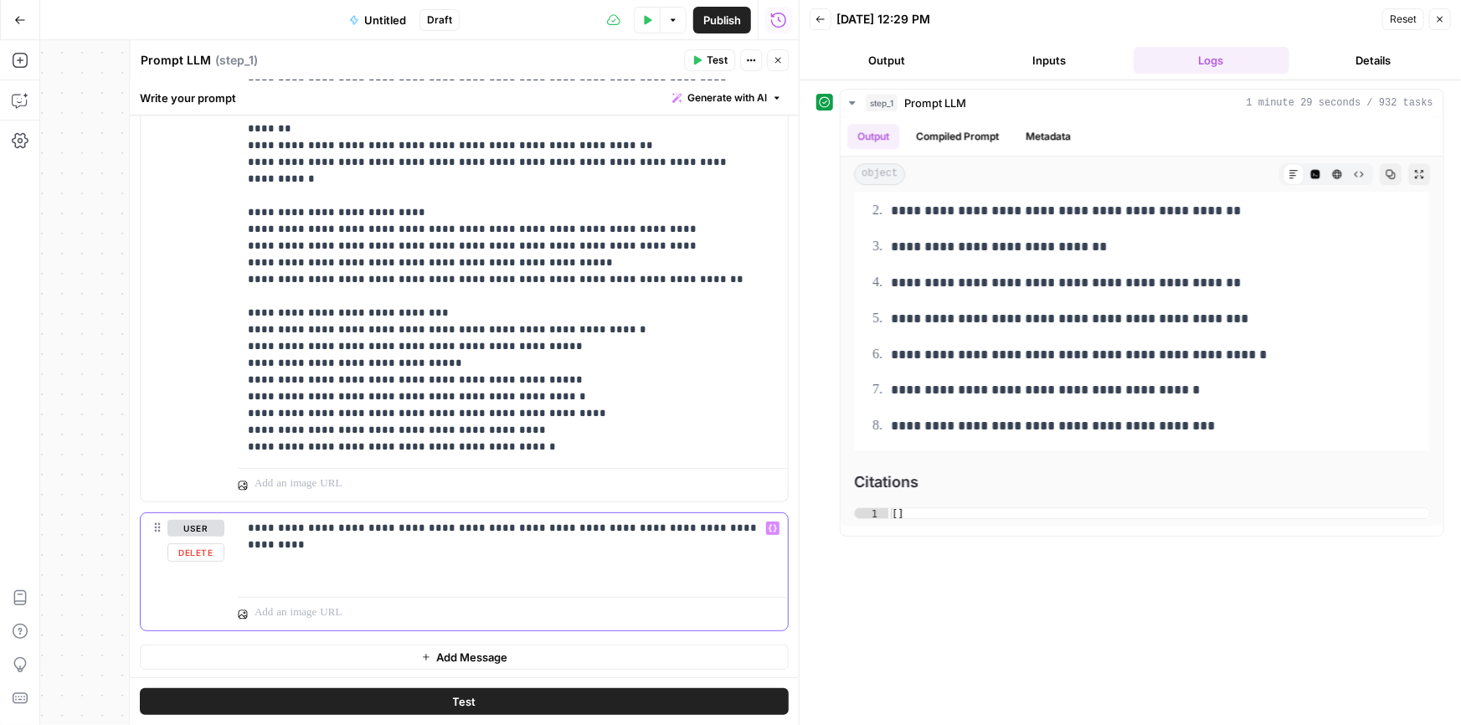
click at [742, 565] on div "**********" at bounding box center [513, 551] width 550 height 77
click at [470, 702] on button "Test" at bounding box center [464, 701] width 649 height 27
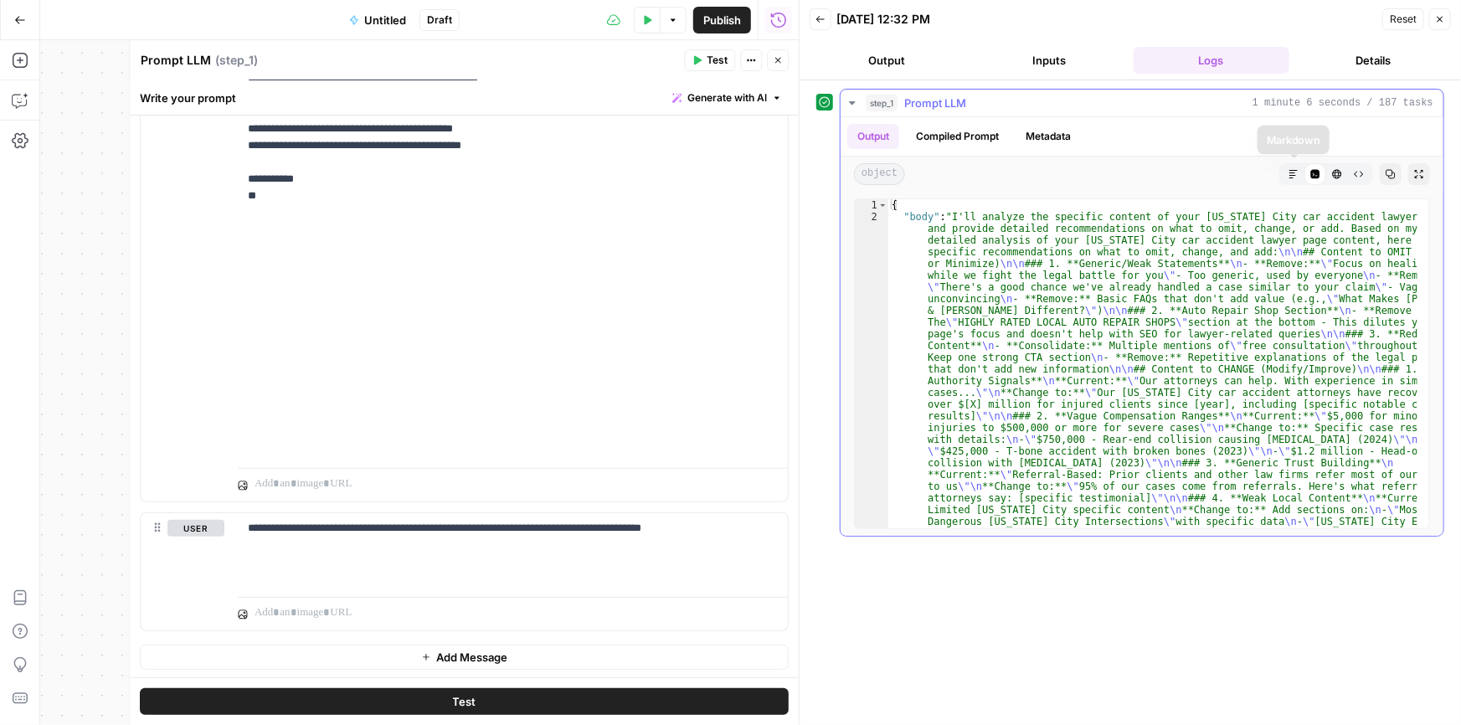
click at [1288, 180] on button "Markdown" at bounding box center [1293, 174] width 22 height 22
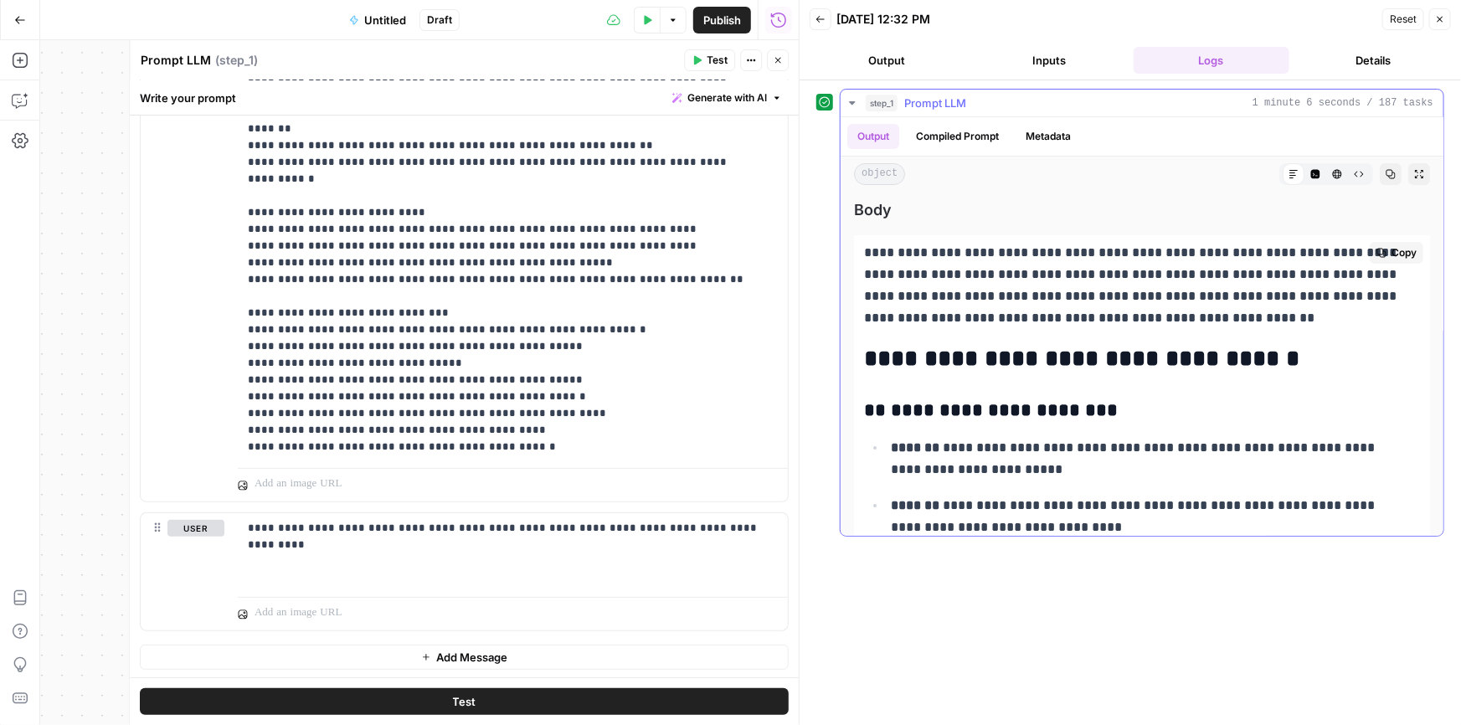
scroll to position [177, 0]
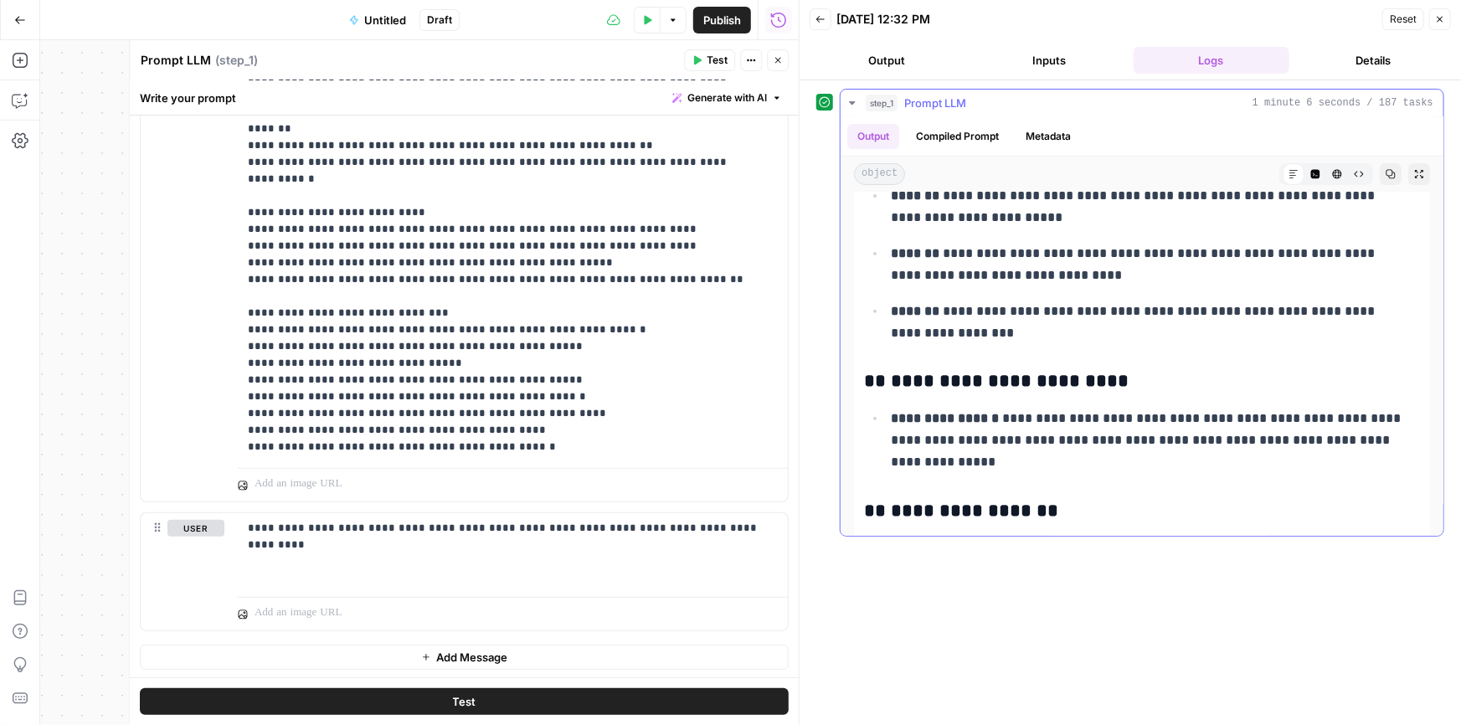
drag, startPoint x: 1113, startPoint y: 280, endPoint x: 1094, endPoint y: 330, distance: 53.0
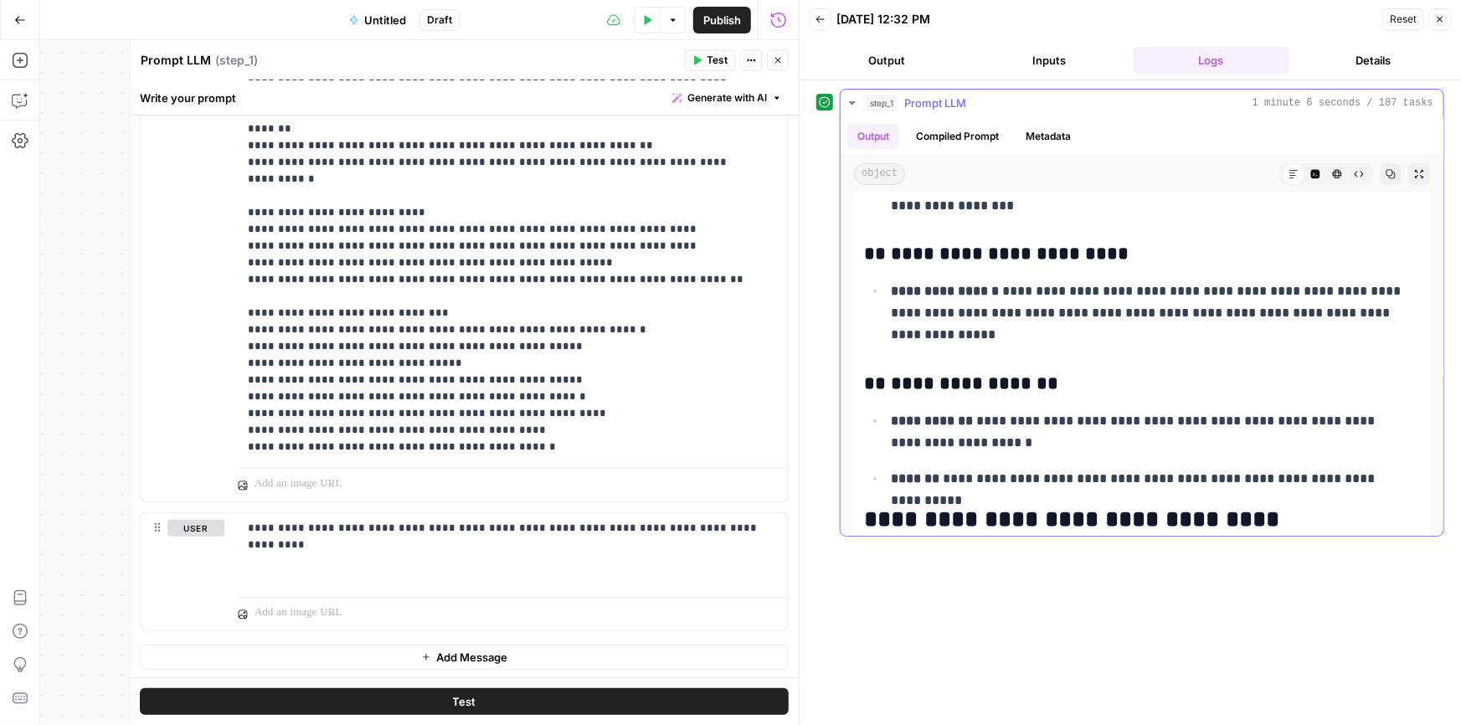
drag, startPoint x: 1111, startPoint y: 293, endPoint x: 1092, endPoint y: 352, distance: 61.4
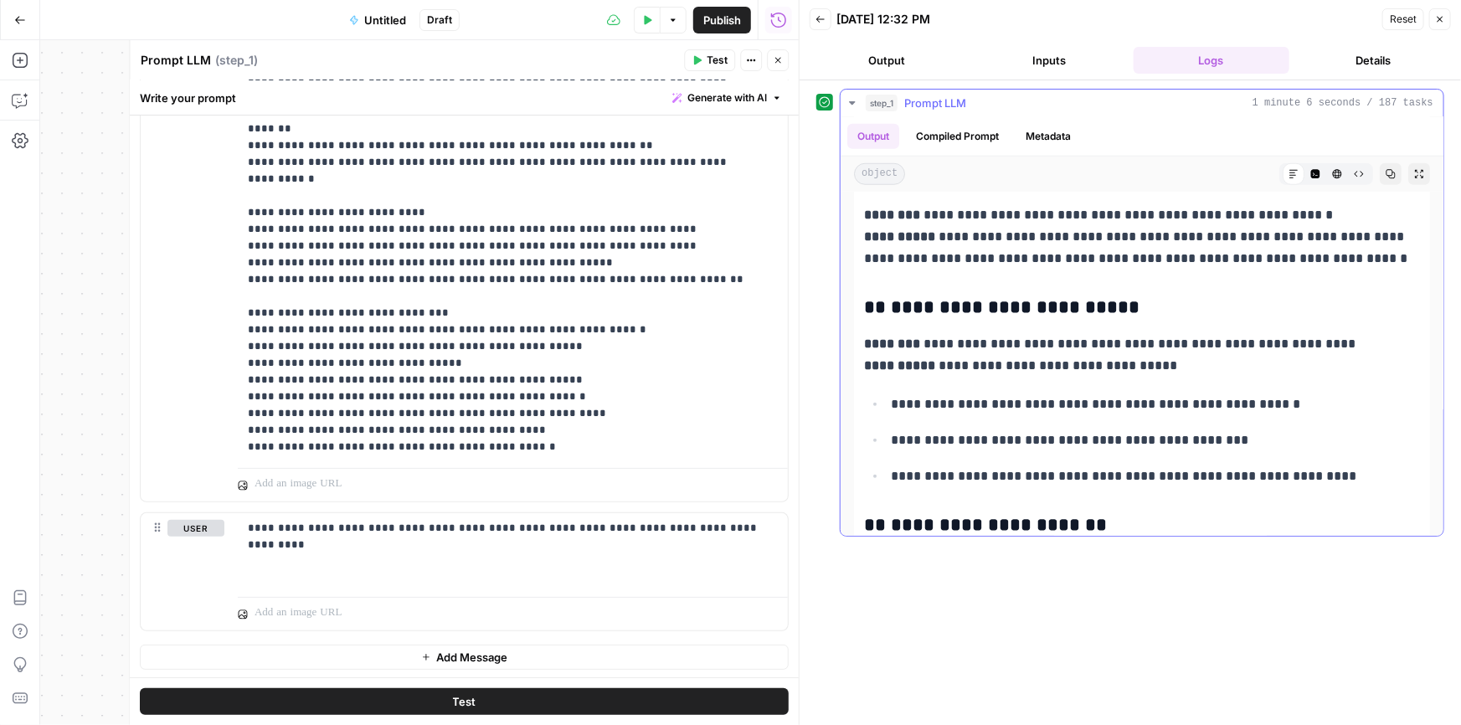
scroll to position [774, 0]
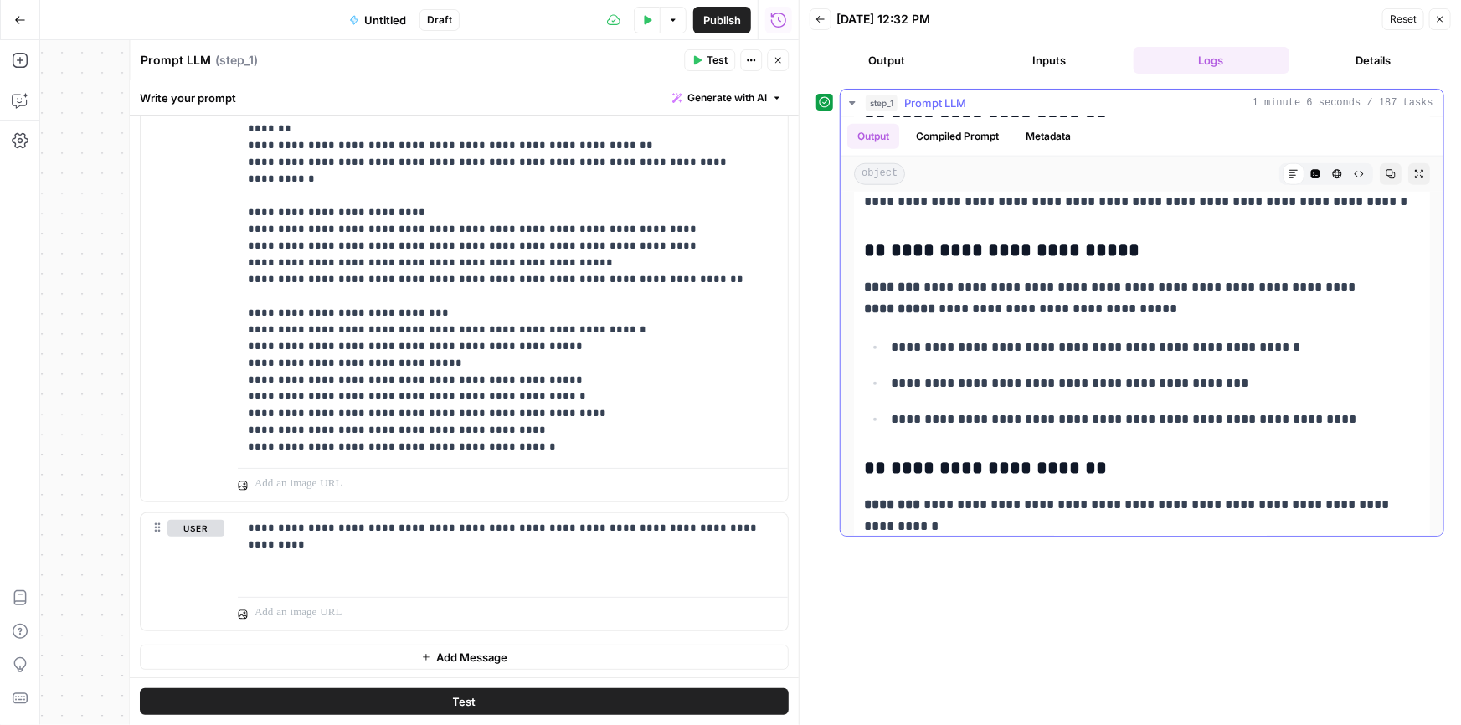
drag, startPoint x: 1059, startPoint y: 297, endPoint x: 1046, endPoint y: 335, distance: 39.7
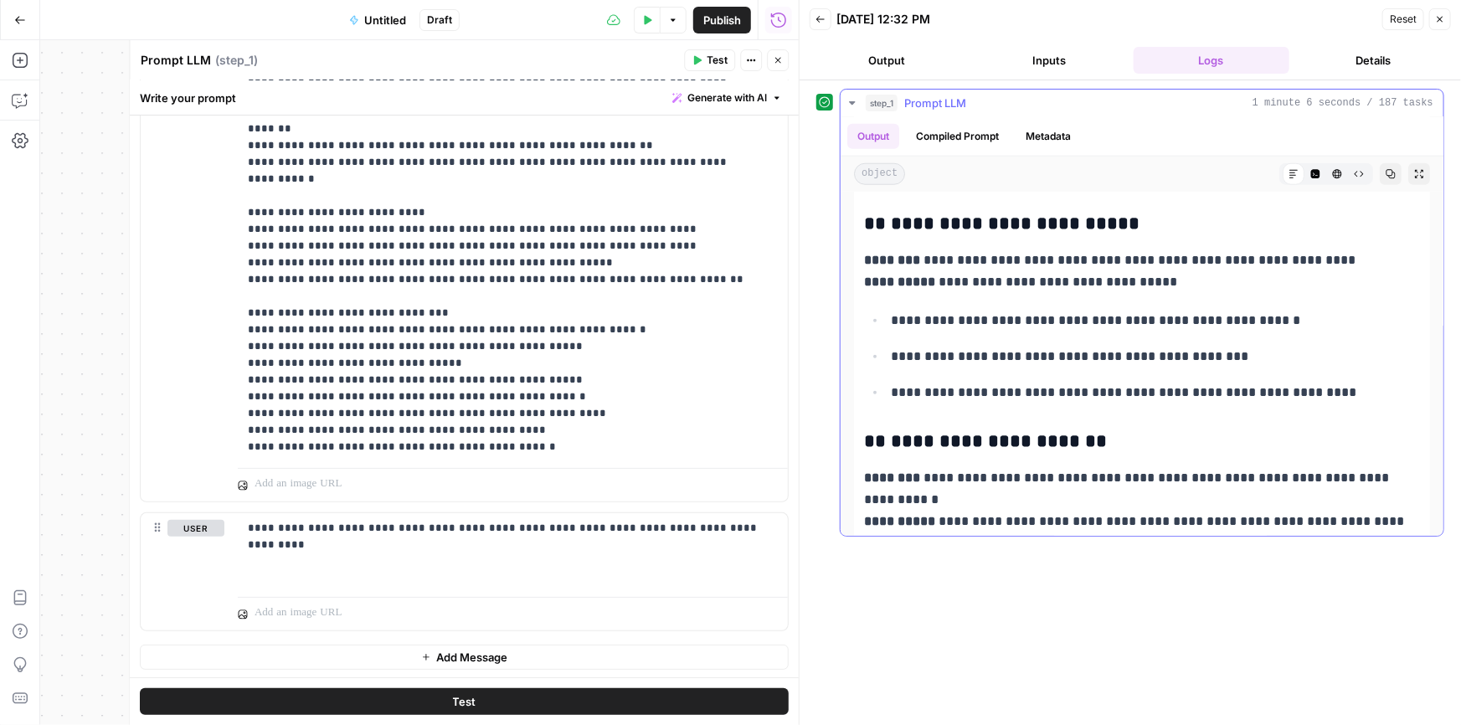
drag, startPoint x: 1043, startPoint y: 306, endPoint x: 1035, endPoint y: 331, distance: 26.2
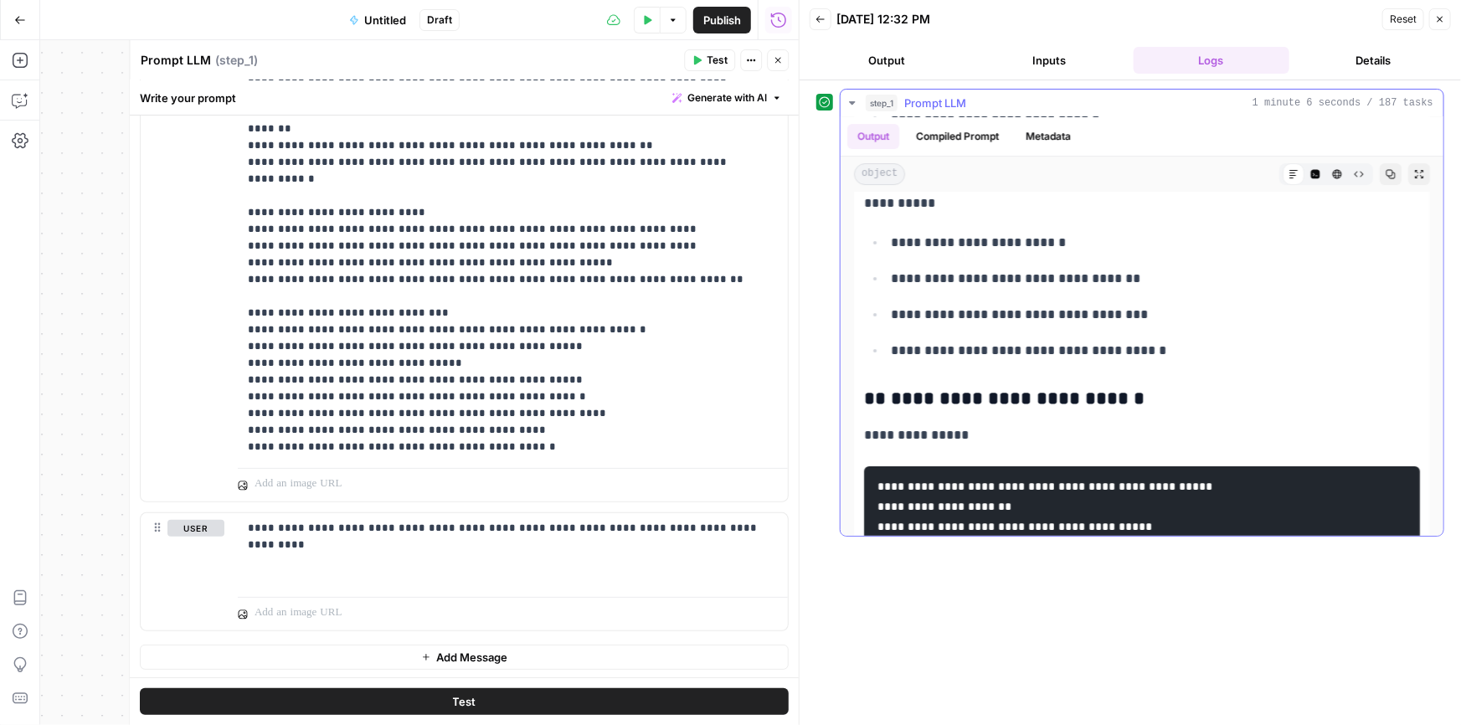
scroll to position [3105, 0]
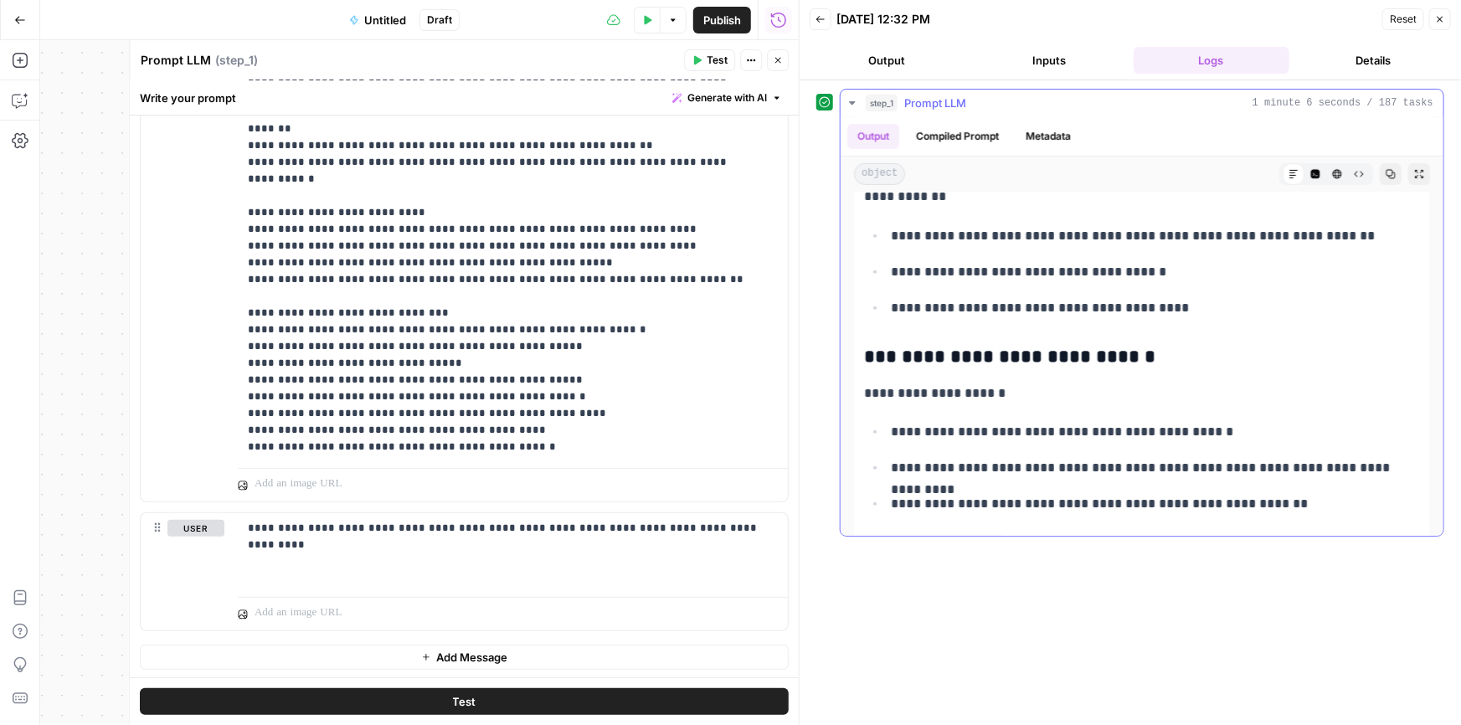
drag, startPoint x: 1180, startPoint y: 328, endPoint x: 1163, endPoint y: 378, distance: 52.9
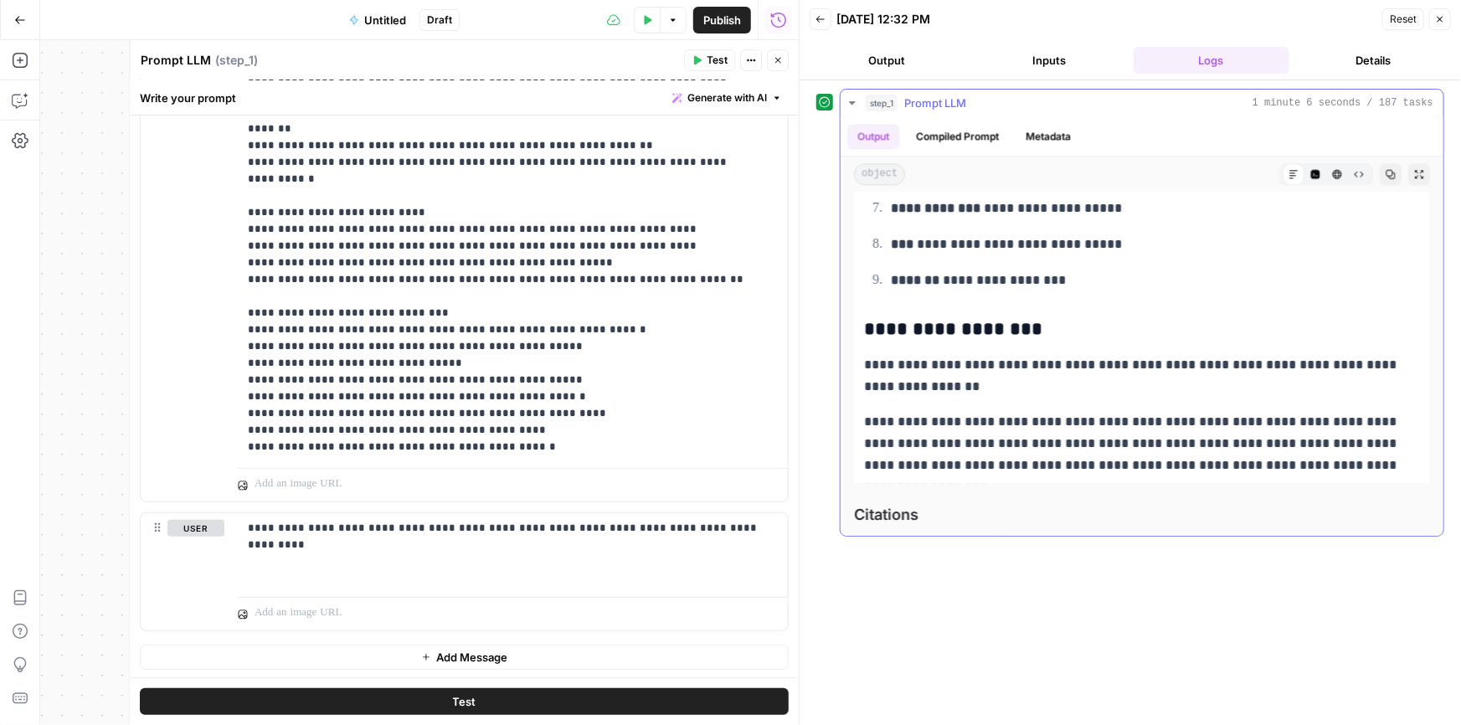
scroll to position [5398, 0]
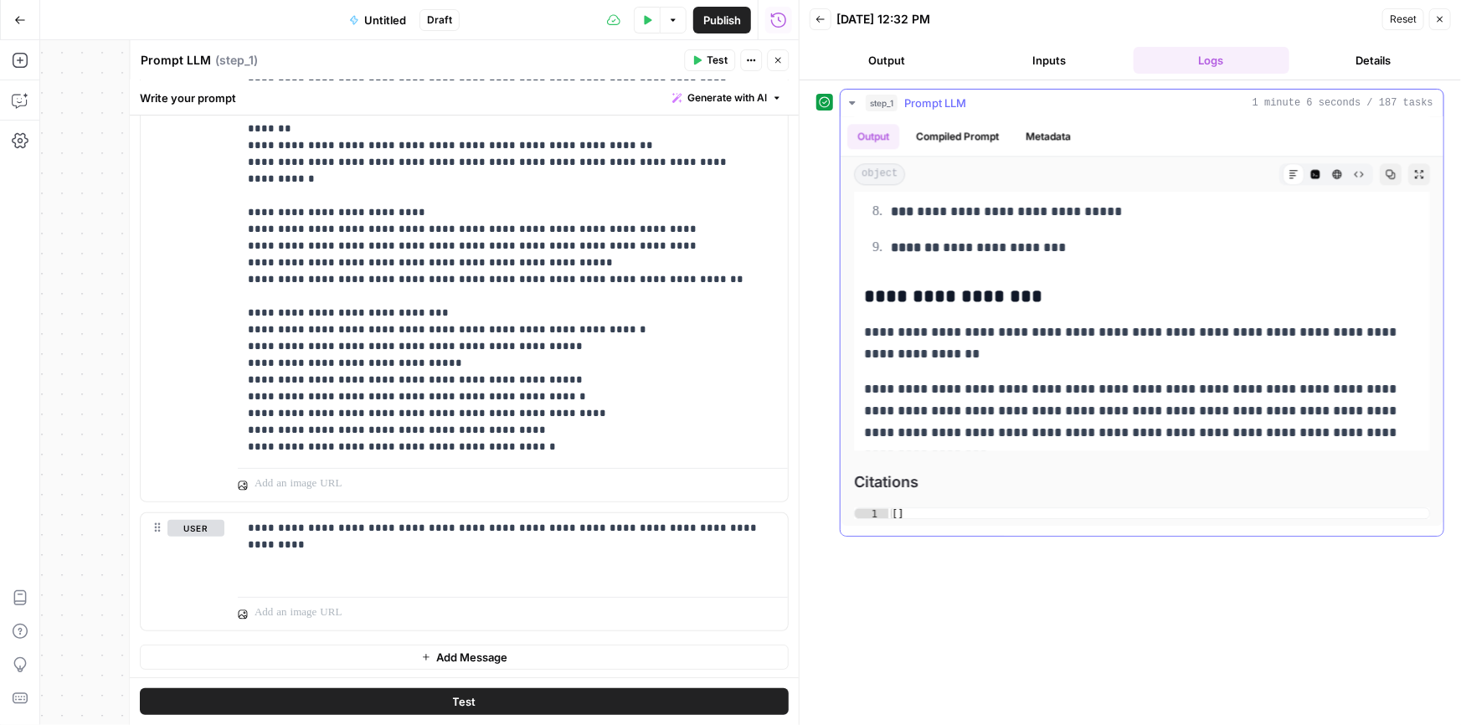
click at [1379, 178] on button "Copy" at bounding box center [1390, 174] width 22 height 22
click at [449, 655] on span "Add Message" at bounding box center [471, 657] width 71 height 17
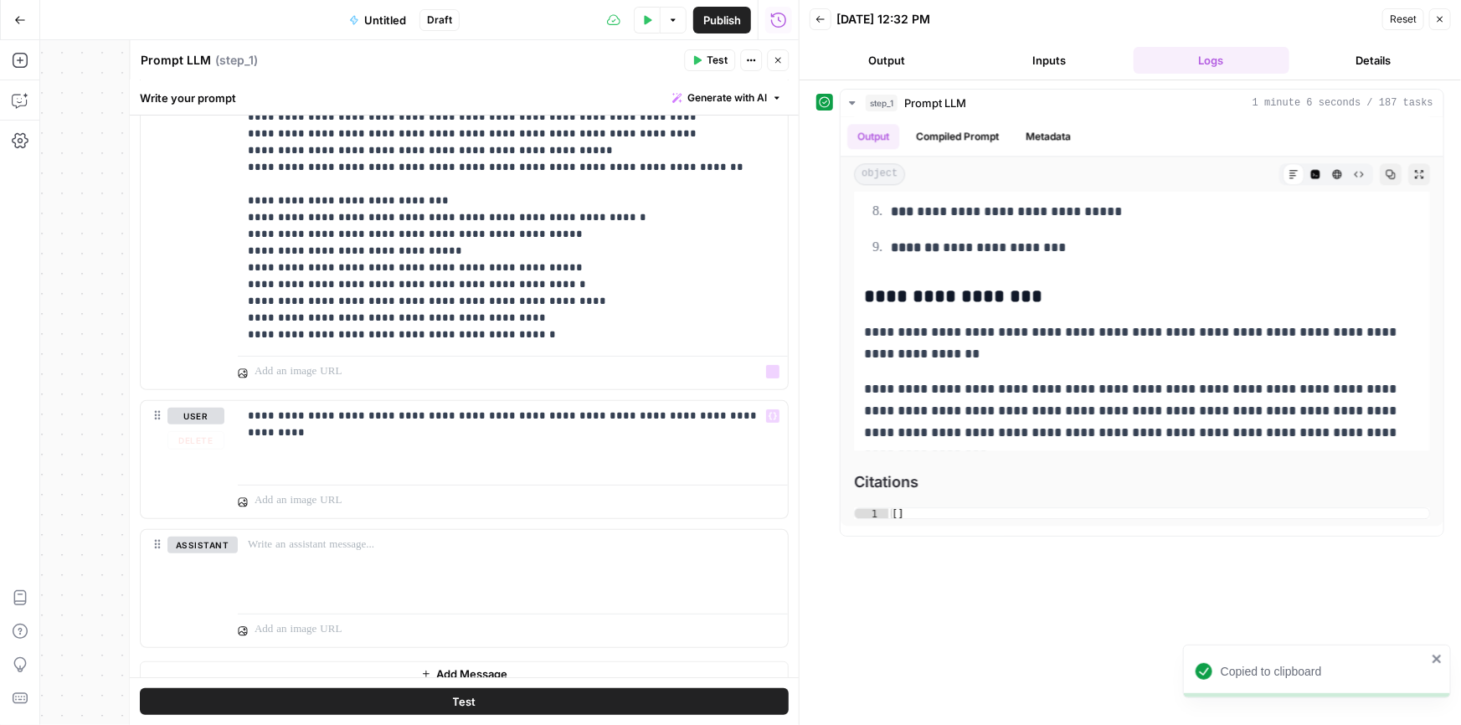
scroll to position [3326, 0]
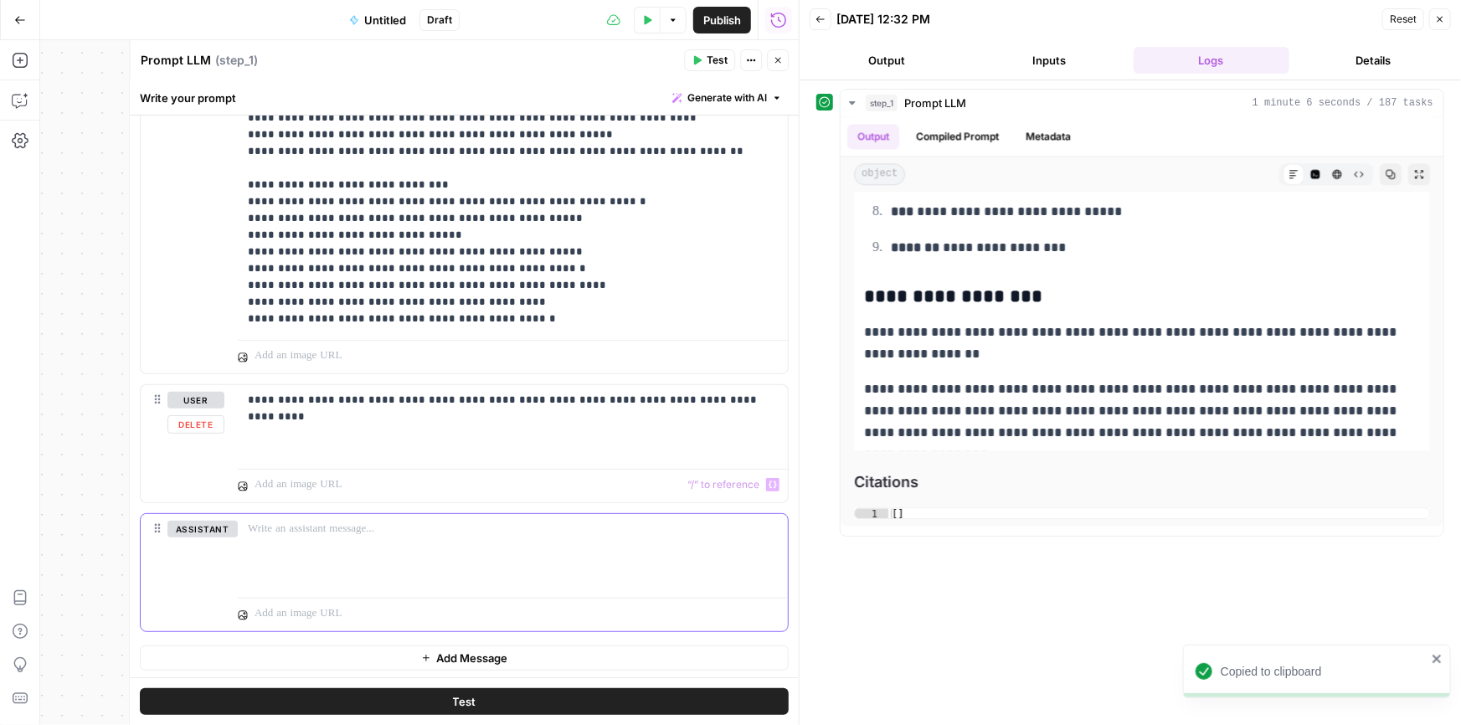
click at [306, 552] on div at bounding box center [513, 552] width 550 height 77
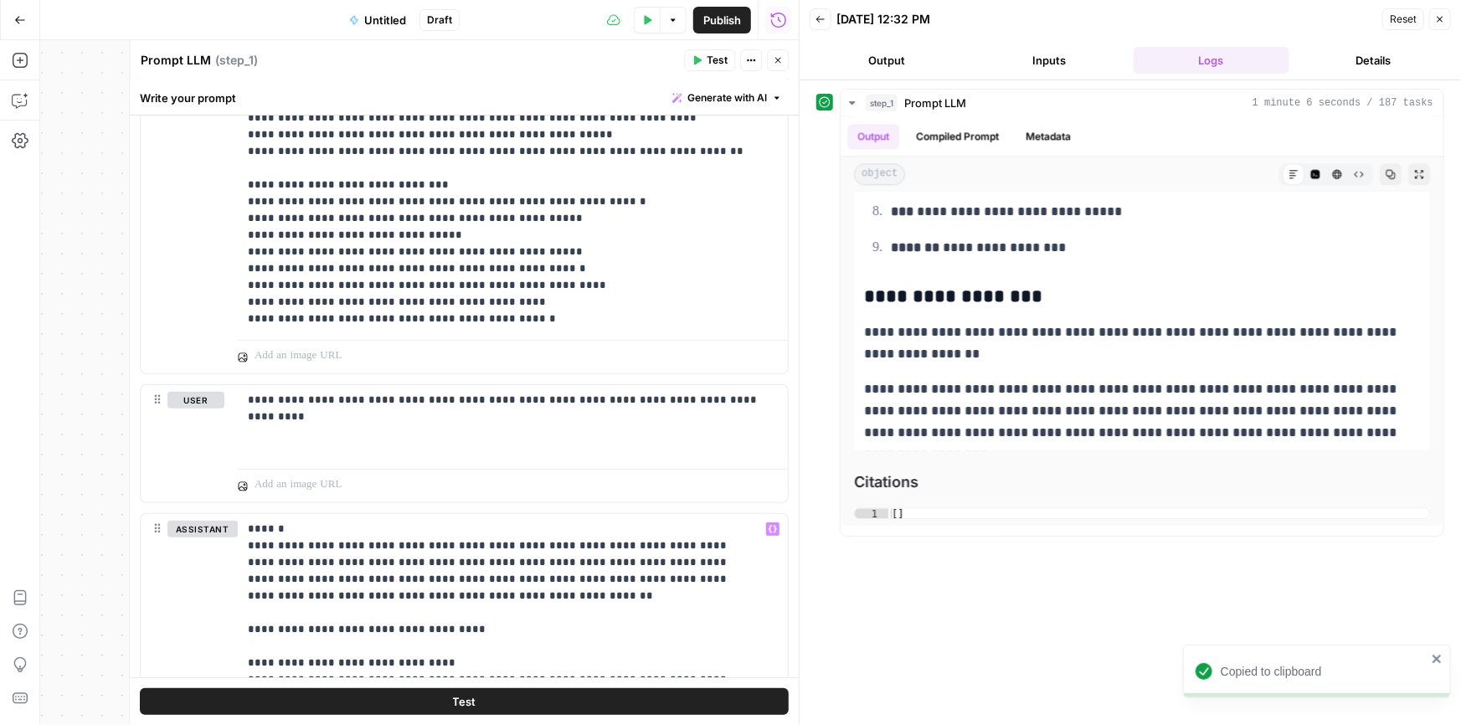
click at [377, 23] on span "Untitled" at bounding box center [385, 20] width 42 height 17
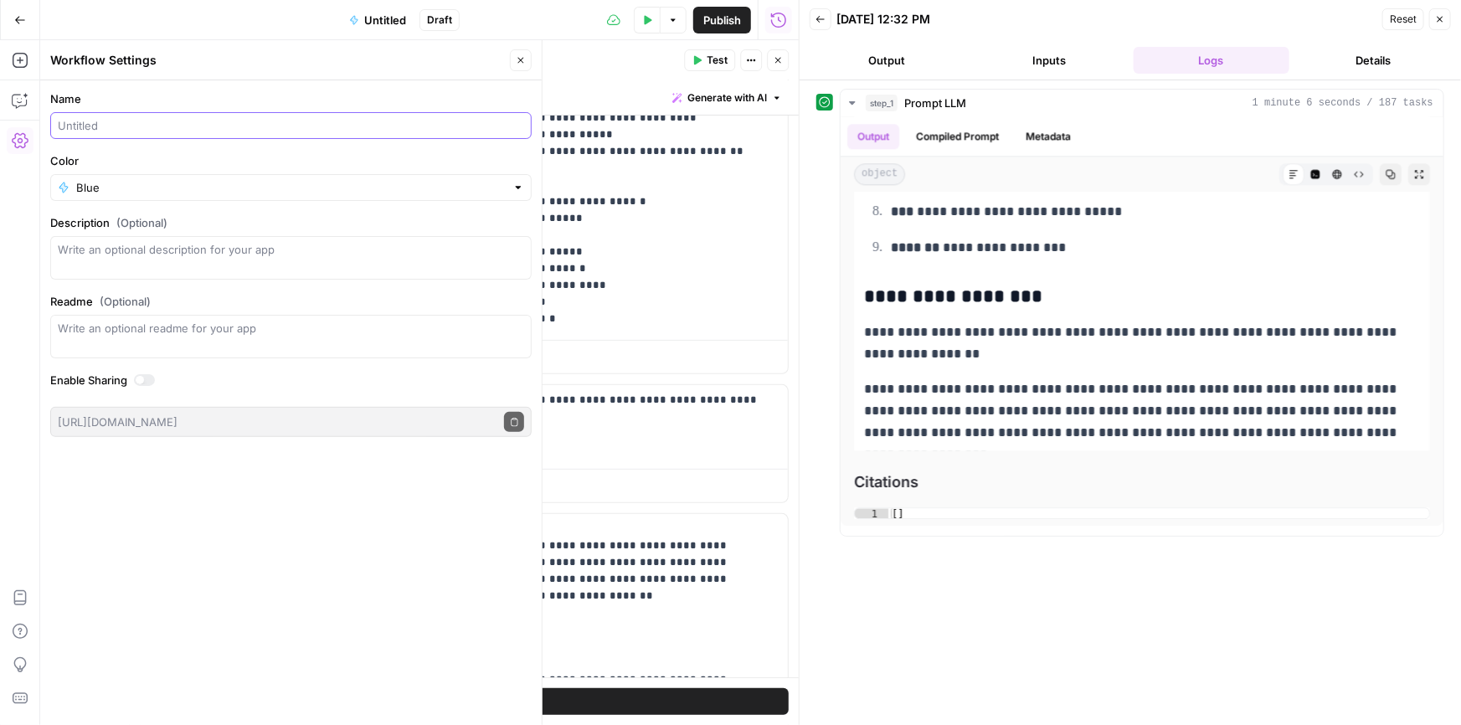
click at [88, 126] on input "Name" at bounding box center [291, 125] width 466 height 17
type input "Car Accident Page Compare"
type input "Blue"
click at [517, 60] on icon "button" at bounding box center [521, 60] width 10 height 10
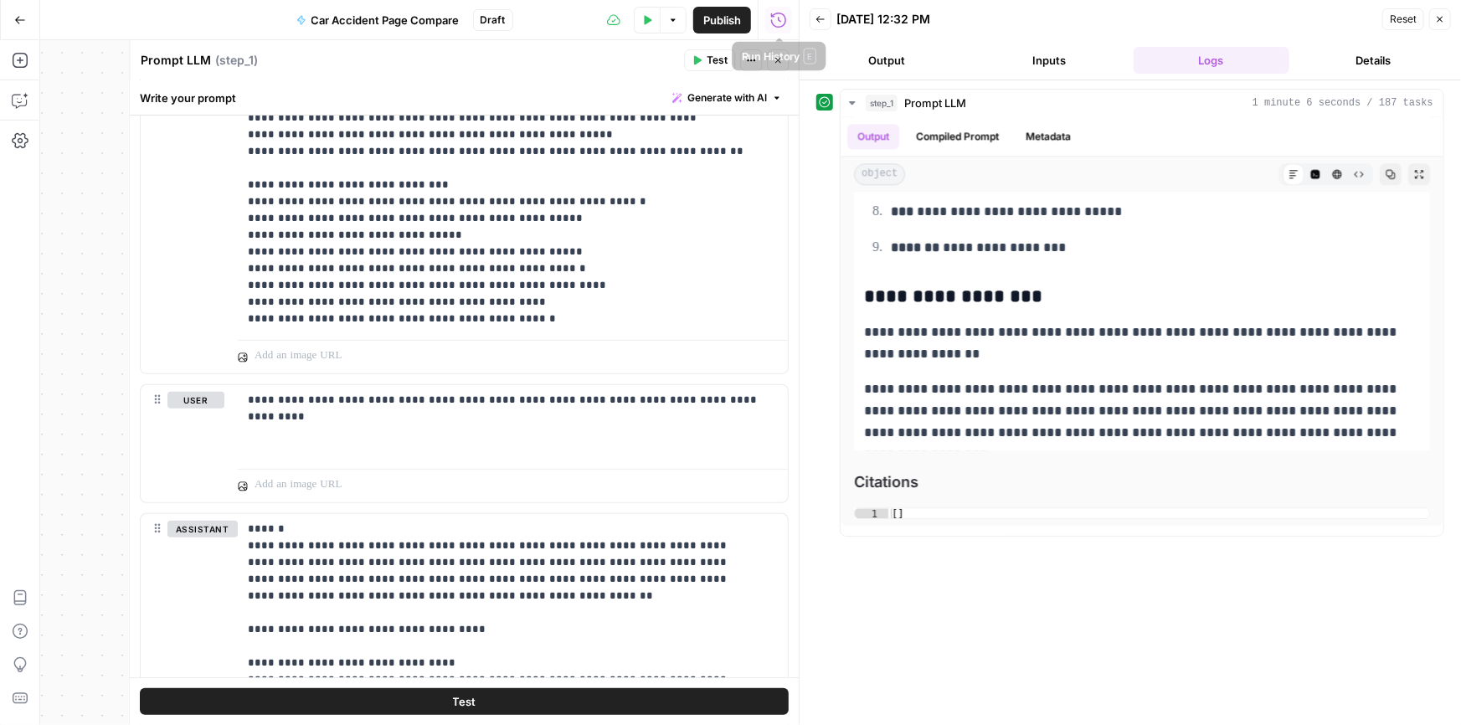
click at [717, 16] on span "Publish" at bounding box center [722, 20] width 38 height 17
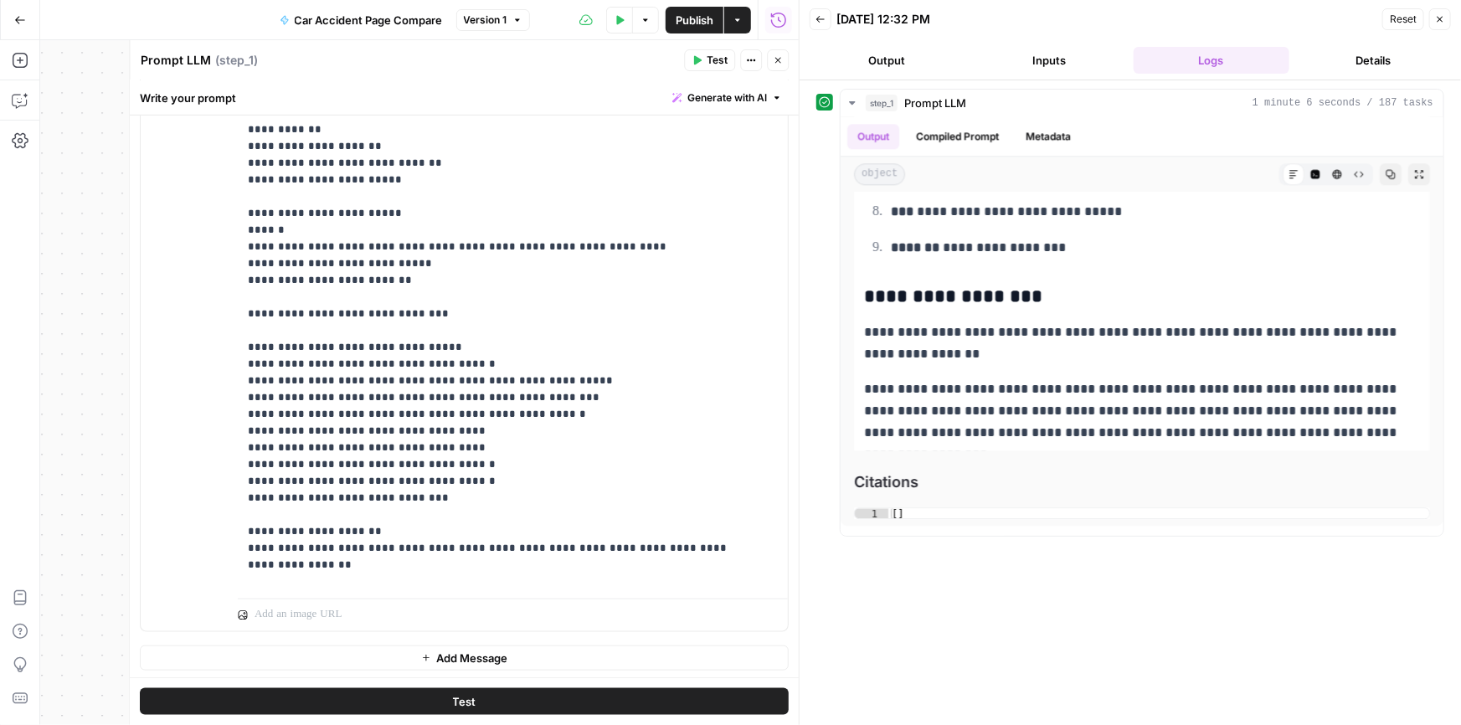
scroll to position [2511, 0]
